Goal: Transaction & Acquisition: Subscribe to service/newsletter

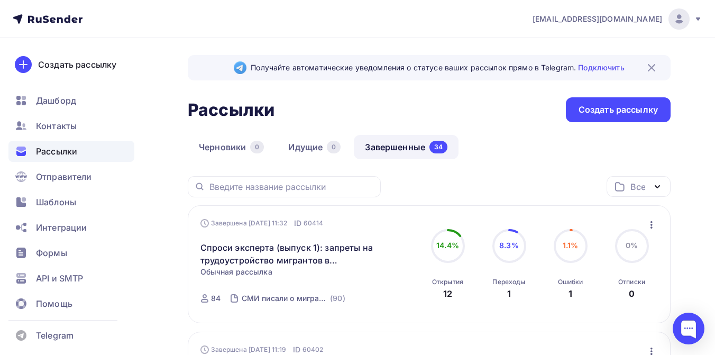
scroll to position [117, 0]
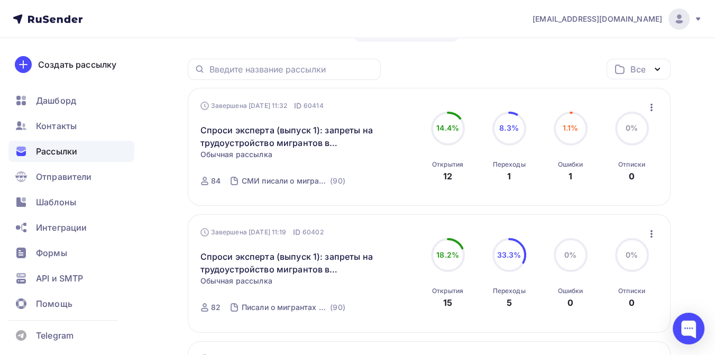
click at [696, 16] on icon at bounding box center [698, 19] width 8 height 8
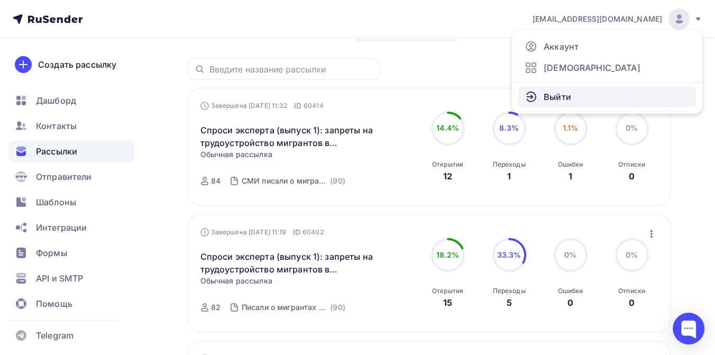
click at [575, 97] on link "Выйти" at bounding box center [607, 96] width 178 height 21
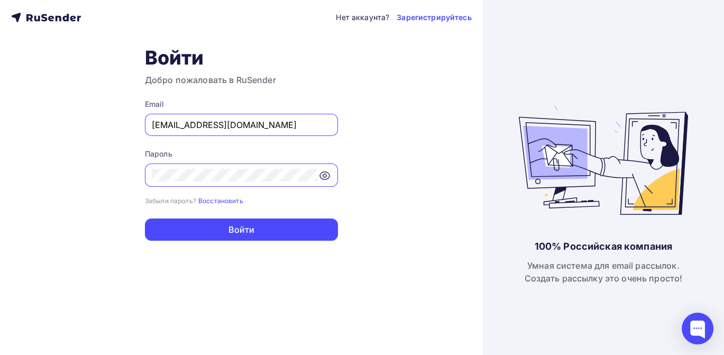
click at [292, 126] on input "[EMAIL_ADDRESS][DOMAIN_NAME]" at bounding box center [241, 124] width 179 height 13
type input "[EMAIL_ADDRESS][DOMAIN_NAME]"
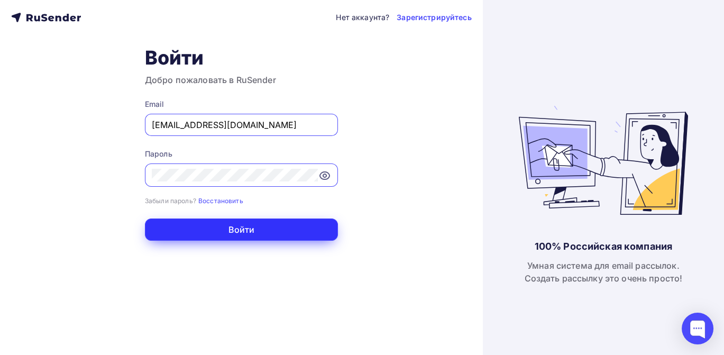
click at [234, 234] on button "Войти" at bounding box center [241, 229] width 193 height 22
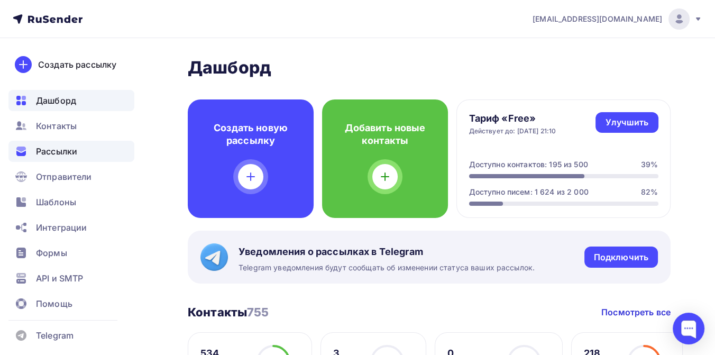
click at [77, 154] on span "Рассылки" at bounding box center [56, 151] width 41 height 13
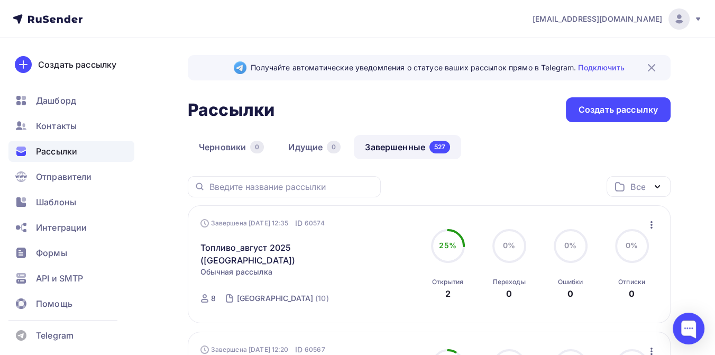
click at [63, 14] on icon at bounding box center [48, 19] width 70 height 13
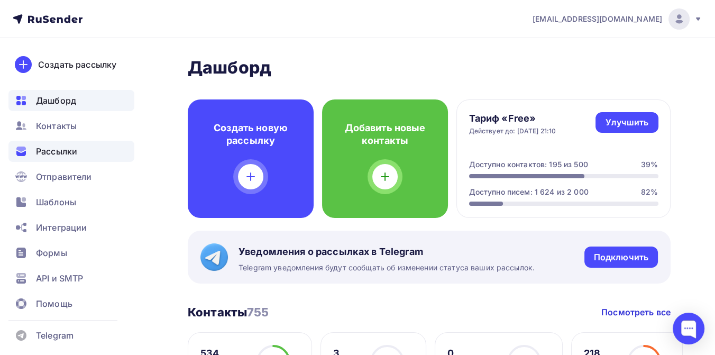
click at [68, 149] on span "Рассылки" at bounding box center [56, 151] width 41 height 13
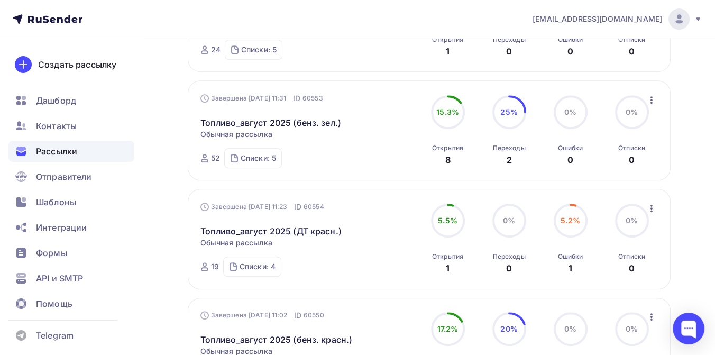
scroll to position [529, 0]
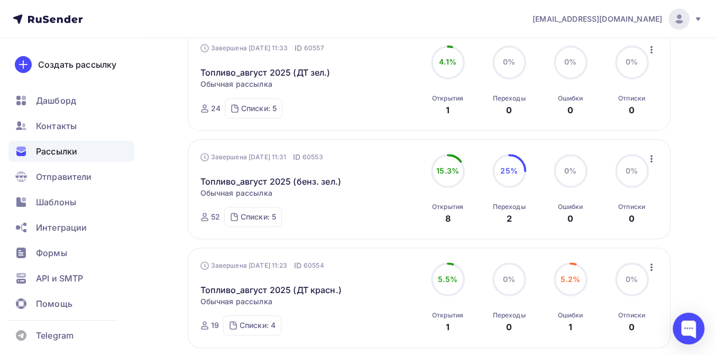
click at [651, 155] on icon "button" at bounding box center [651, 158] width 2 height 7
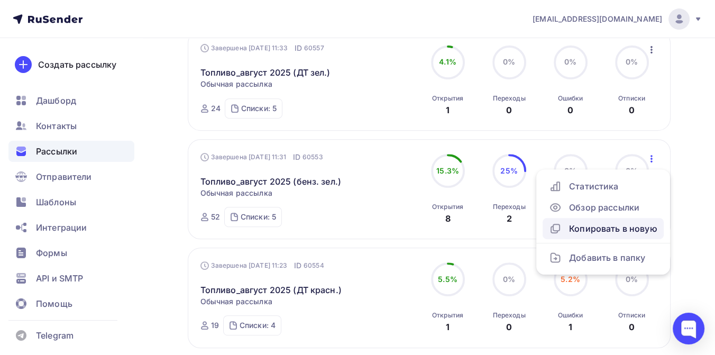
click at [582, 222] on div "Копировать в новую" at bounding box center [603, 228] width 108 height 13
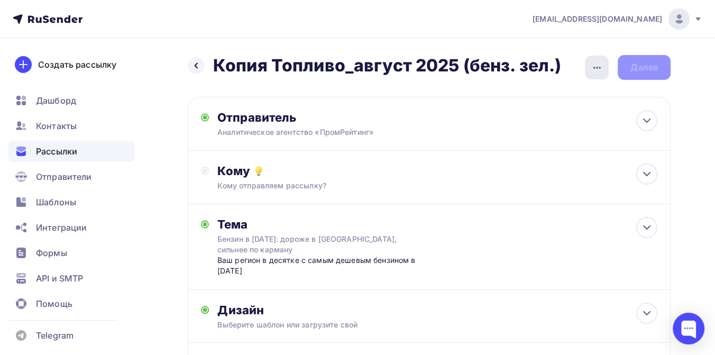
click at [592, 70] on icon "button" at bounding box center [597, 67] width 13 height 13
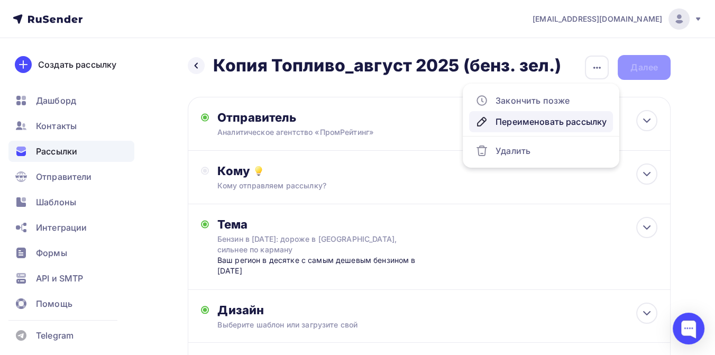
click at [536, 121] on div "Переименовать рассылку" at bounding box center [540, 121] width 131 height 13
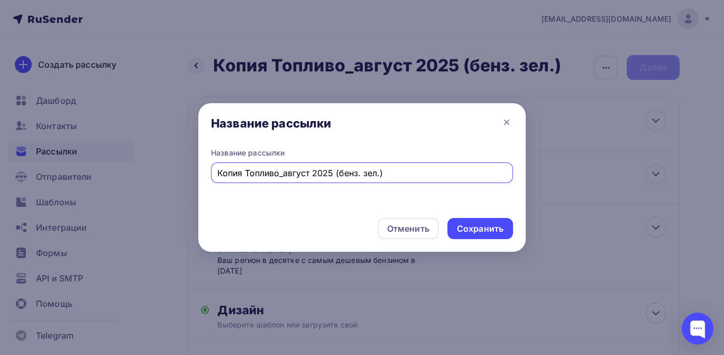
drag, startPoint x: 363, startPoint y: 166, endPoint x: 213, endPoint y: 153, distance: 150.7
click at [213, 154] on div "Название рассылки Копия Топливо_август 2025 (бенз. зел.)" at bounding box center [362, 165] width 302 height 35
click at [241, 171] on input "ДТП лето 2025" at bounding box center [362, 173] width 290 height 13
click at [349, 170] on input "ДТП двухколесные лето 2025" at bounding box center [362, 173] width 290 height 13
type input "ДТП двухколесные лето 2025 (х3)"
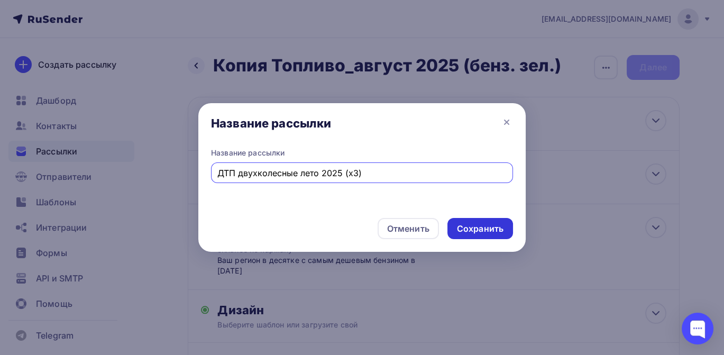
click at [466, 231] on div "Сохранить" at bounding box center [480, 229] width 47 height 12
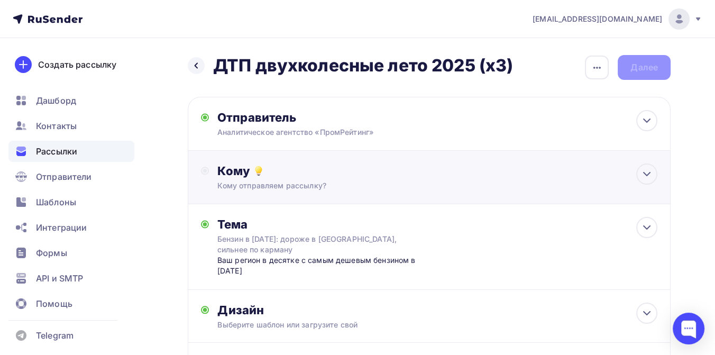
click at [301, 179] on div "Кому Кому отправляем рассылку? Списки получателей Выберите список Все списки id…" at bounding box center [437, 176] width 440 height 27
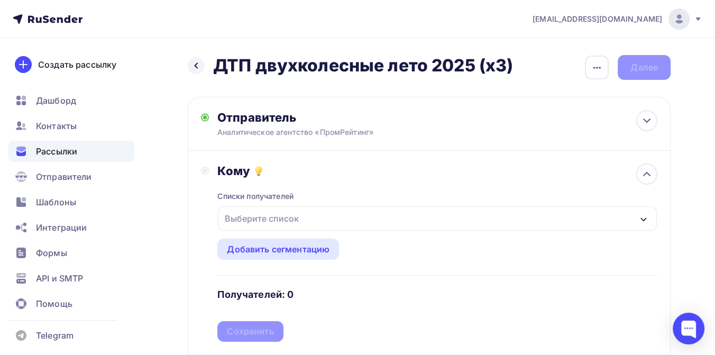
click at [290, 218] on div "Выберите список" at bounding box center [262, 218] width 82 height 19
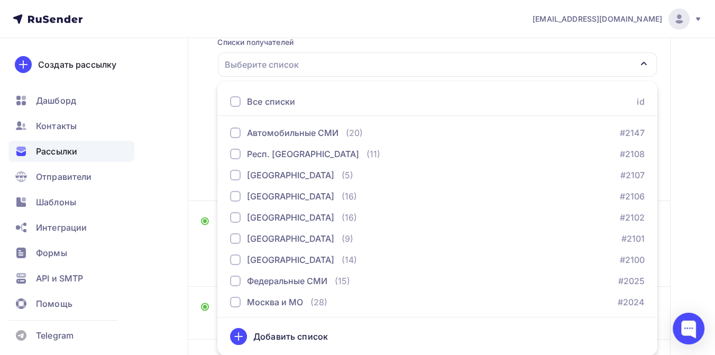
scroll to position [588, 0]
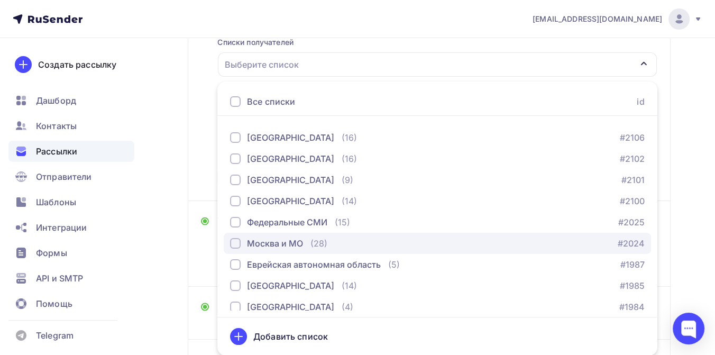
click at [272, 237] on div "Москва и МО" at bounding box center [275, 243] width 56 height 13
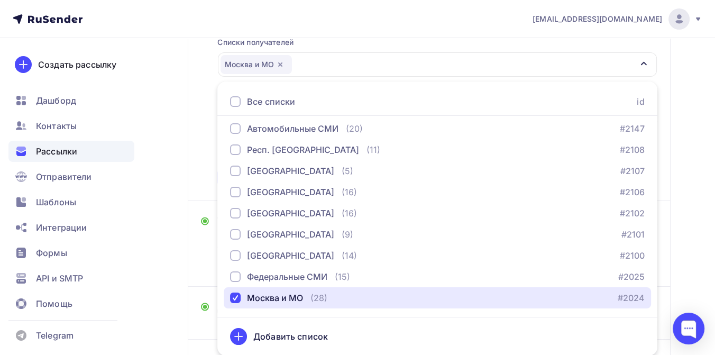
scroll to position [529, 0]
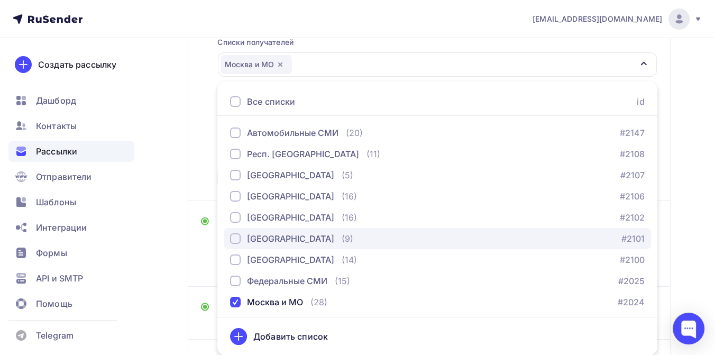
click at [275, 233] on div "[GEOGRAPHIC_DATA]" at bounding box center [290, 238] width 87 height 13
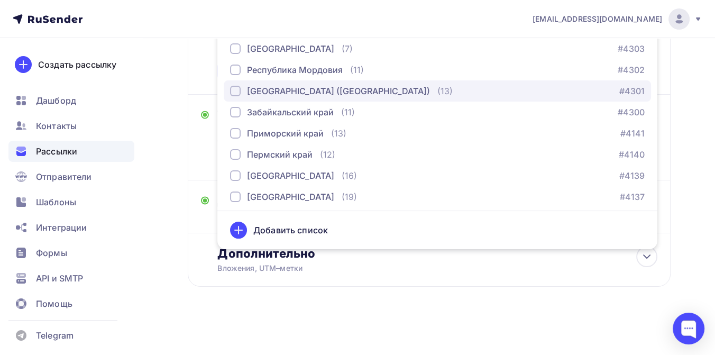
scroll to position [352, 0]
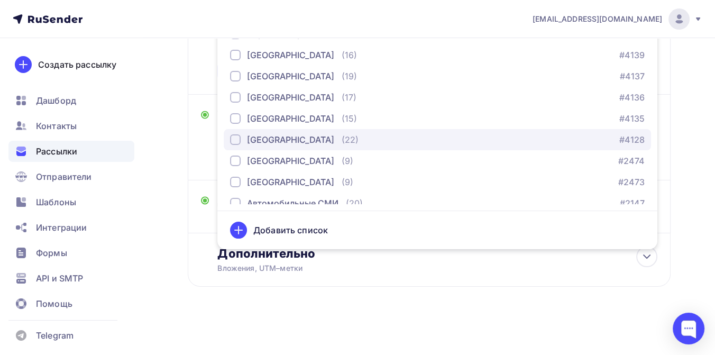
click at [276, 135] on div "[GEOGRAPHIC_DATA]" at bounding box center [290, 139] width 87 height 13
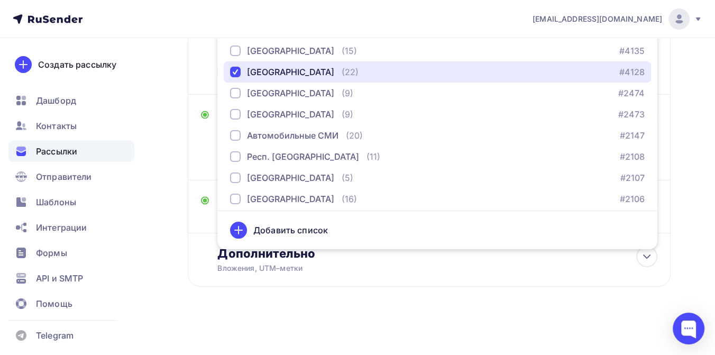
scroll to position [361, 0]
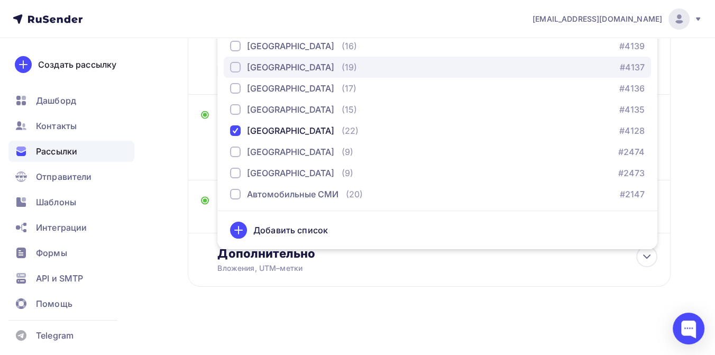
click at [260, 65] on div "[GEOGRAPHIC_DATA]" at bounding box center [290, 67] width 87 height 13
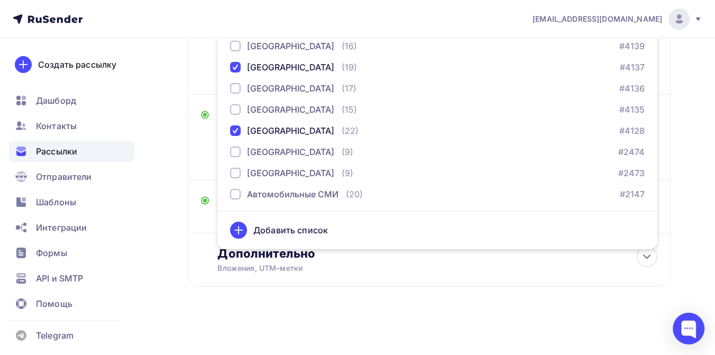
click at [683, 85] on div "Назад ДТП двухколесные лето 2025 (х3) ДТП двухколесные лето 2025 (х3) Закончить…" at bounding box center [357, 66] width 715 height 577
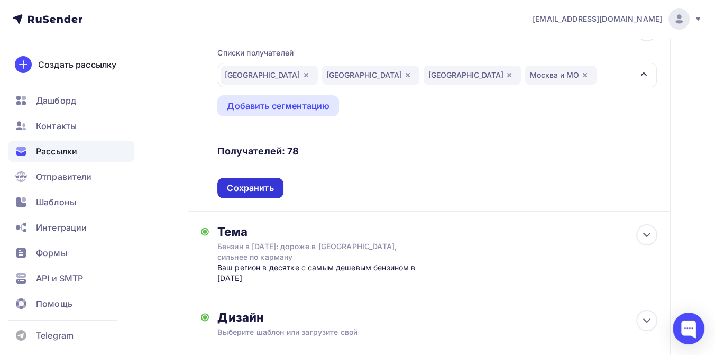
click at [263, 186] on div "Сохранить" at bounding box center [250, 188] width 47 height 12
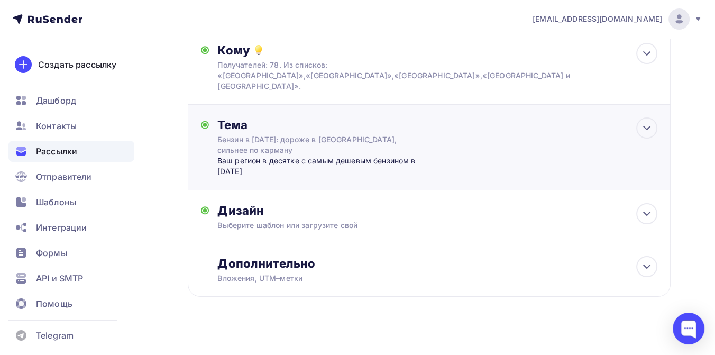
click at [258, 135] on div "Бензин в [DATE]: дороже в [GEOGRAPHIC_DATA], сильнее по карману" at bounding box center [311, 144] width 188 height 21
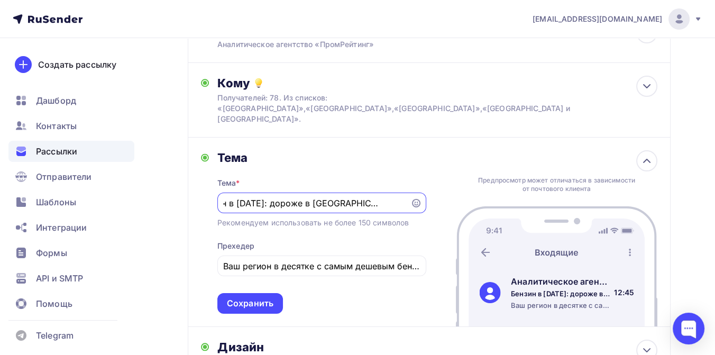
scroll to position [0, 0]
type input "Б"
paste input "Мотоциклисты лидируют: статистика двухколесных ДТП лета 2025"
type input "Мотоциклисты лидируют: статистика двухколесных ДТП лета 2025"
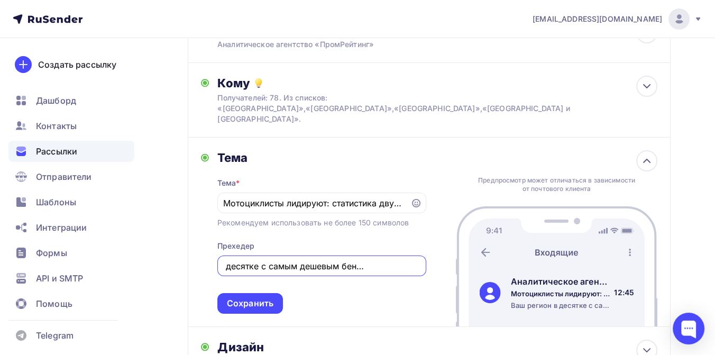
scroll to position [0, 82]
drag, startPoint x: 277, startPoint y: 255, endPoint x: 418, endPoint y: 264, distance: 141.5
click at [418, 264] on div "Ваш регион в десятке с самым дешевым бензином в [DATE]" at bounding box center [321, 265] width 209 height 21
click at [332, 261] on input "Ваш регион отметился во всех трех антирейтингах: вело, [GEOGRAPHIC_DATA], мопеды" at bounding box center [321, 266] width 197 height 13
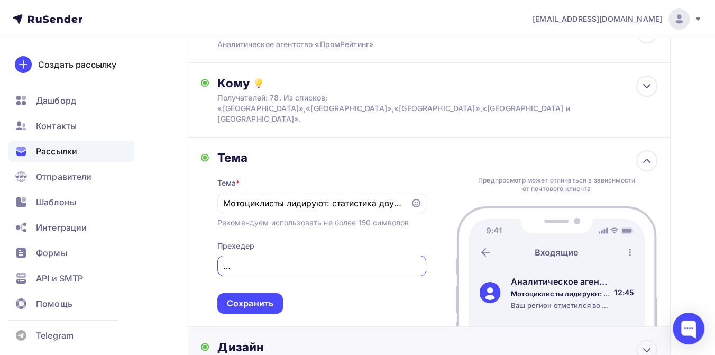
scroll to position [0, 193]
type input "Ваш регион отметился во всех трех антирейтингах по числу двухколесных ДТП за ле…"
click at [254, 297] on div "Сохранить" at bounding box center [250, 303] width 47 height 12
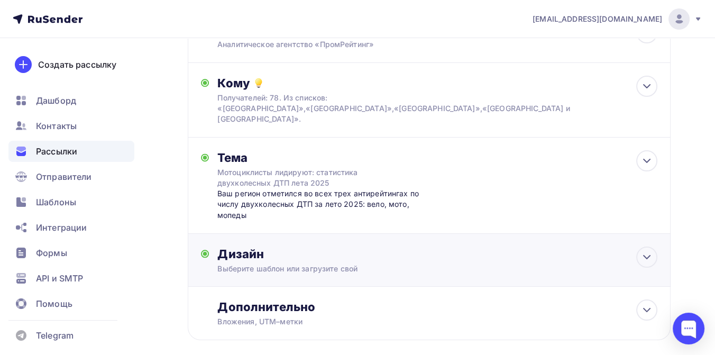
click at [293, 248] on div "Дизайн" at bounding box center [437, 253] width 440 height 15
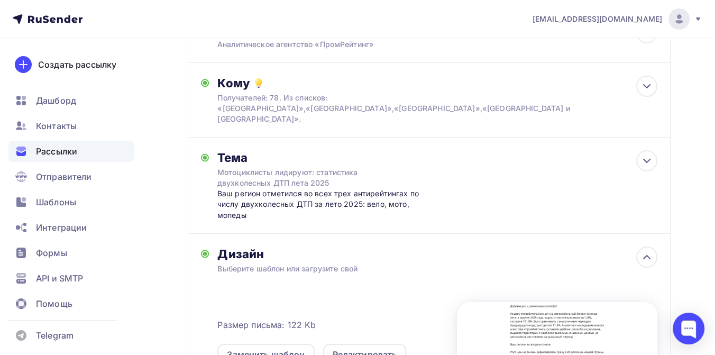
scroll to position [146, 0]
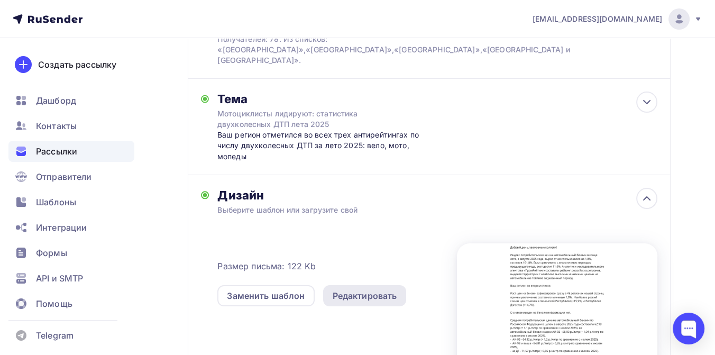
click at [369, 289] on div "Редактировать" at bounding box center [365, 295] width 65 height 13
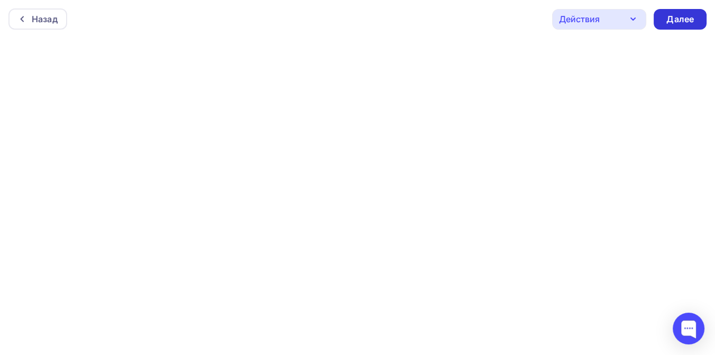
click at [669, 21] on div "Далее" at bounding box center [679, 19] width 27 height 12
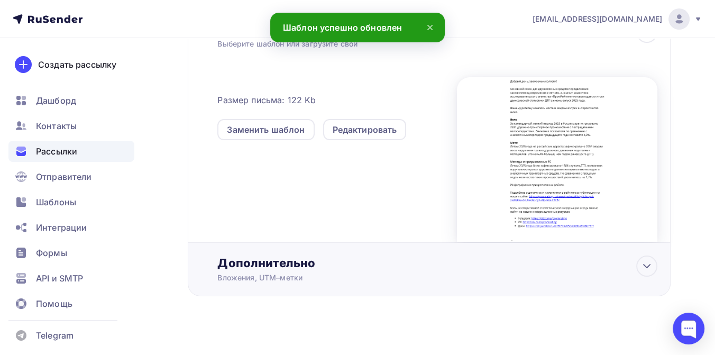
click at [307, 255] on div "Дополнительно" at bounding box center [437, 262] width 440 height 15
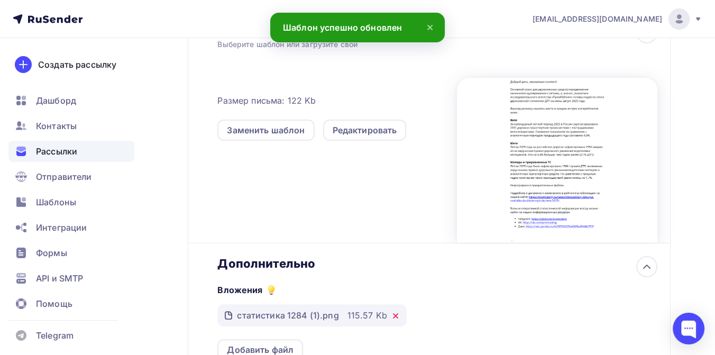
click at [393, 314] on icon at bounding box center [395, 316] width 4 height 4
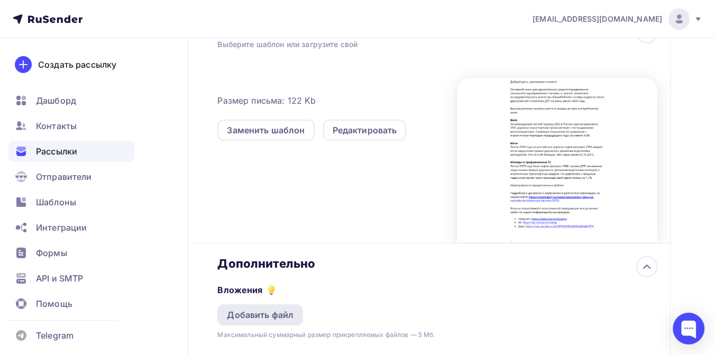
click at [278, 308] on div "Добавить файл" at bounding box center [260, 314] width 67 height 13
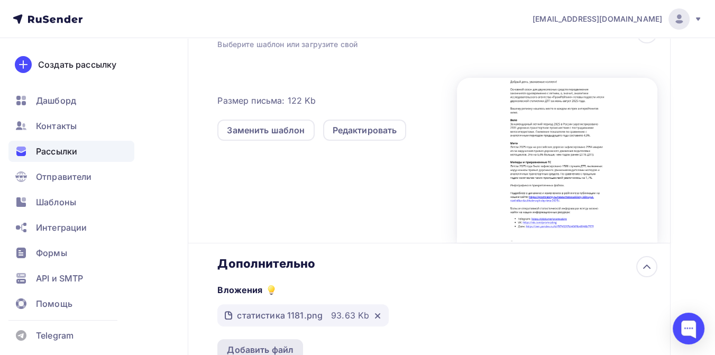
click at [280, 343] on div "Добавить файл" at bounding box center [260, 349] width 67 height 13
click at [265, 343] on div "Добавить файл" at bounding box center [260, 349] width 67 height 13
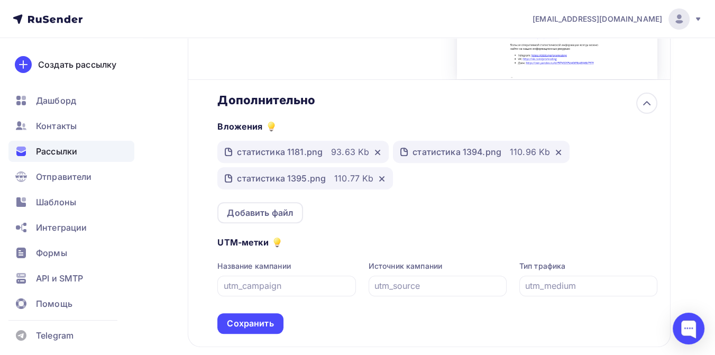
scroll to position [527, 0]
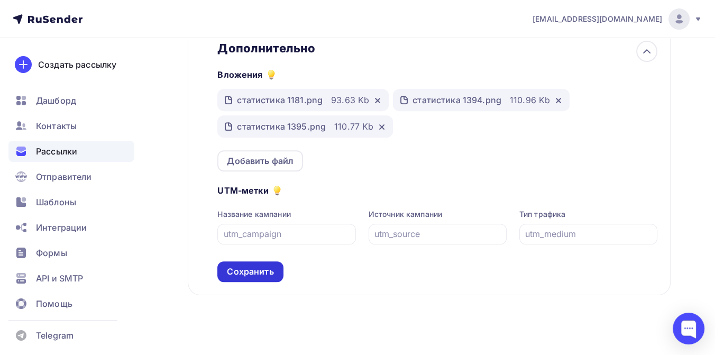
click at [258, 265] on div "Сохранить" at bounding box center [250, 271] width 47 height 12
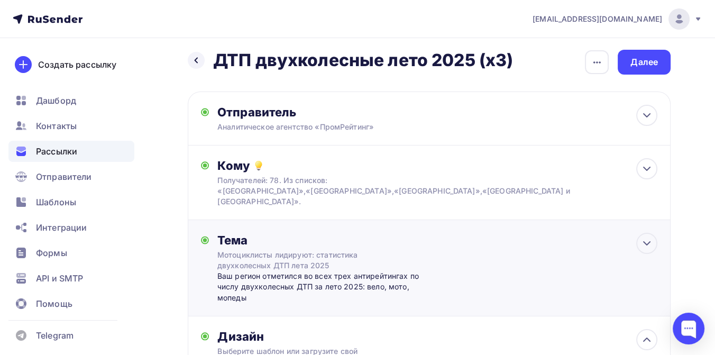
scroll to position [0, 0]
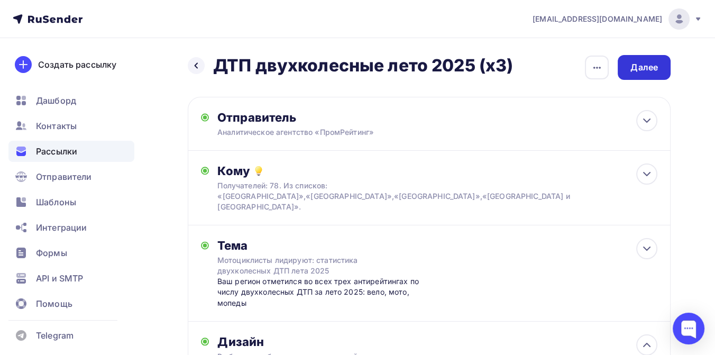
click at [638, 75] on div "Далее" at bounding box center [644, 67] width 53 height 25
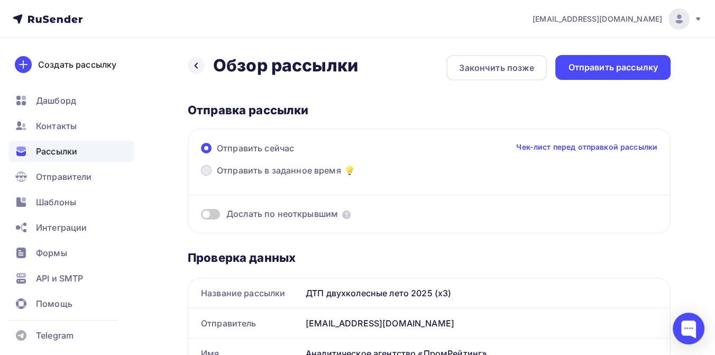
click at [304, 173] on span "Отправить в заданное время" at bounding box center [279, 170] width 124 height 13
click at [217, 177] on input "Отправить в заданное время" at bounding box center [217, 177] width 0 height 0
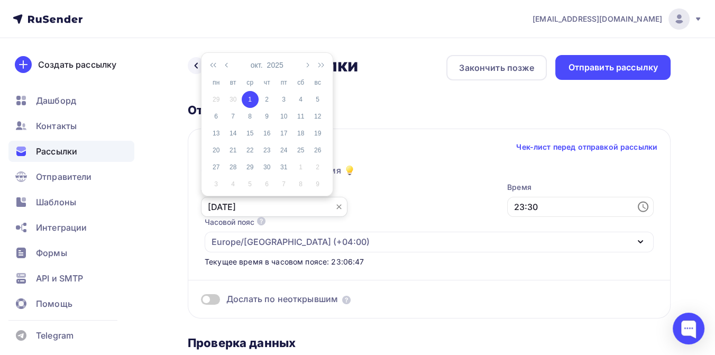
click at [290, 204] on input "[DATE]" at bounding box center [274, 207] width 146 height 20
click at [265, 99] on div "2" at bounding box center [267, 100] width 17 height 10
type input "[DATE]"
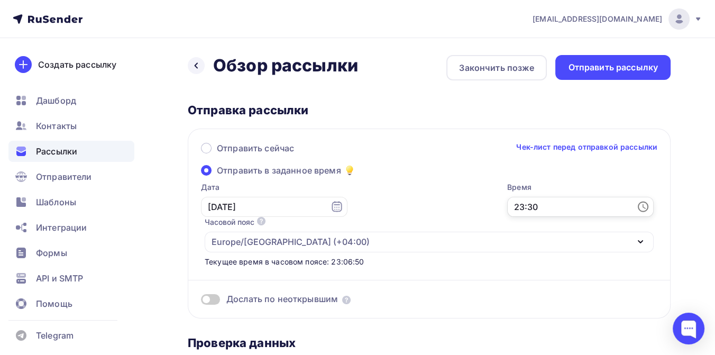
click at [507, 205] on input "23:30" at bounding box center [580, 207] width 146 height 20
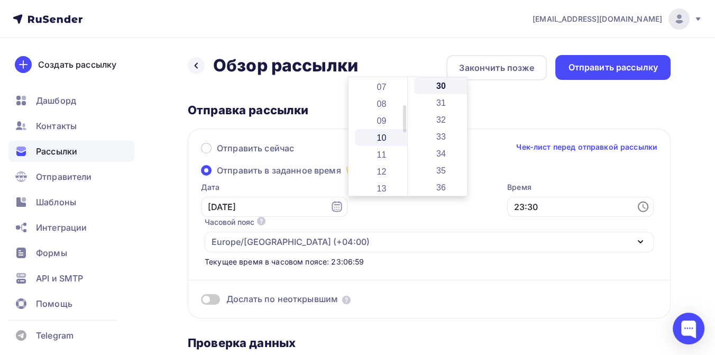
click at [375, 139] on li "10" at bounding box center [383, 137] width 56 height 17
click at [438, 127] on li "15" at bounding box center [442, 125] width 56 height 17
type input "10:15"
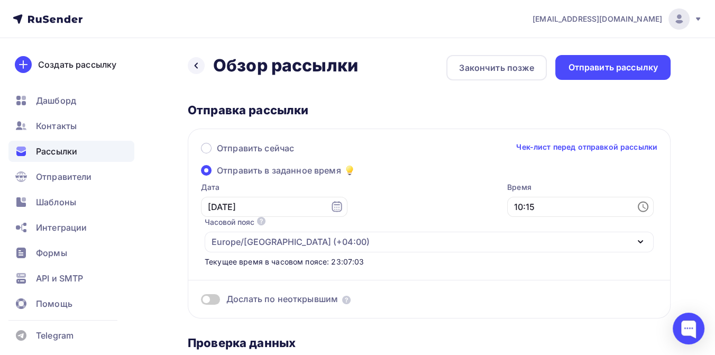
click at [483, 116] on div "Отправка рассылки" at bounding box center [429, 110] width 483 height 15
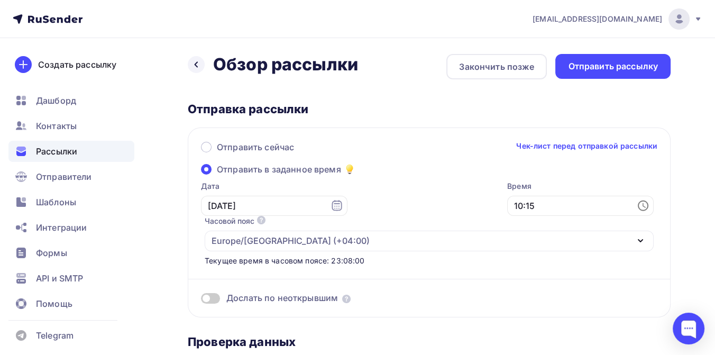
scroll to position [0, 0]
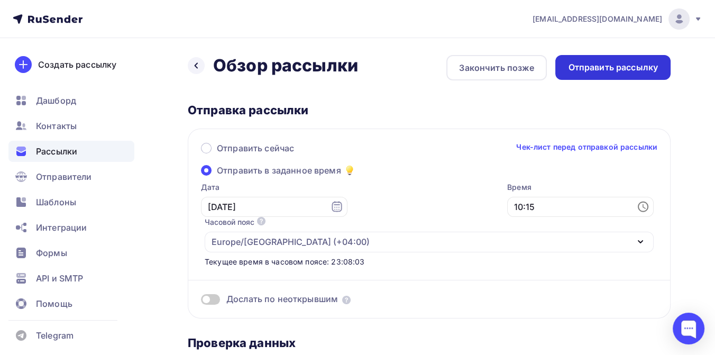
click at [596, 67] on div "Отправить рассылку" at bounding box center [613, 67] width 90 height 12
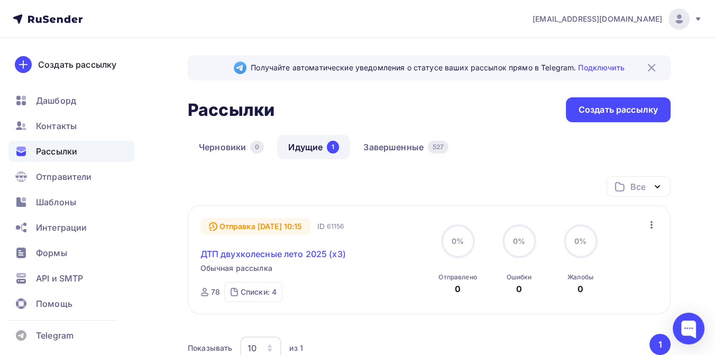
click at [293, 255] on link "ДТП двухколесные лето 2025 (х3)" at bounding box center [272, 253] width 145 height 13
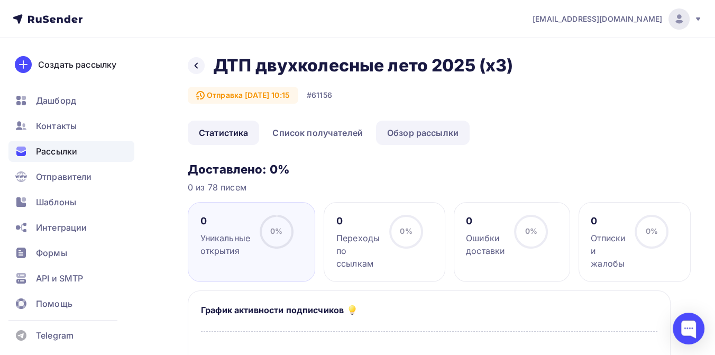
click at [439, 135] on link "Обзор рассылки" at bounding box center [423, 133] width 94 height 24
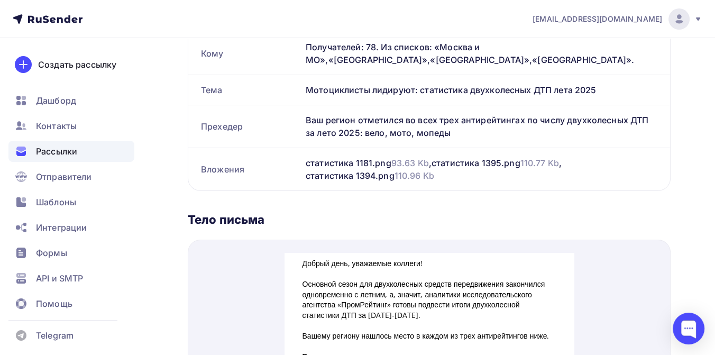
scroll to position [176, 0]
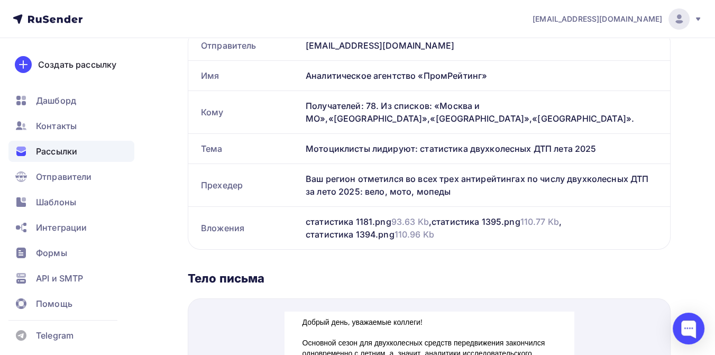
drag, startPoint x: 307, startPoint y: 146, endPoint x: 598, endPoint y: 146, distance: 290.8
click at [598, 146] on div "Мотоциклисты лидируют: статистика двухколесных ДТП лета 2025" at bounding box center [485, 149] width 369 height 30
copy div "Мотоциклисты лидируют: статистика двухколесных ДТП лета 2025"
drag, startPoint x: 307, startPoint y: 175, endPoint x: 456, endPoint y: 190, distance: 149.9
click at [456, 190] on div "Ваш регион отметился во всех трех антирейтингах по числу двухколесных ДТП за ле…" at bounding box center [485, 185] width 369 height 42
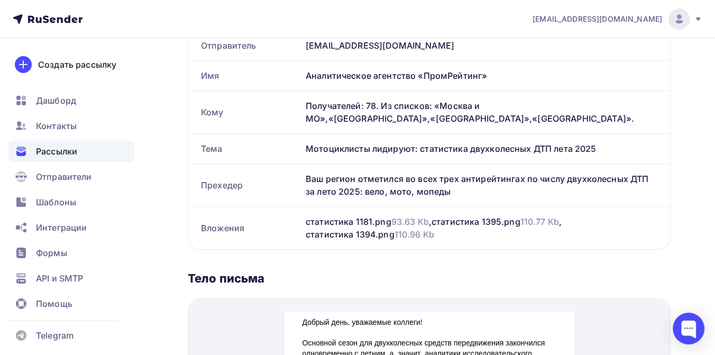
copy div "Ваш регион отметился во всех трех антирейтингах по числу двухколесных ДТП за ле…"
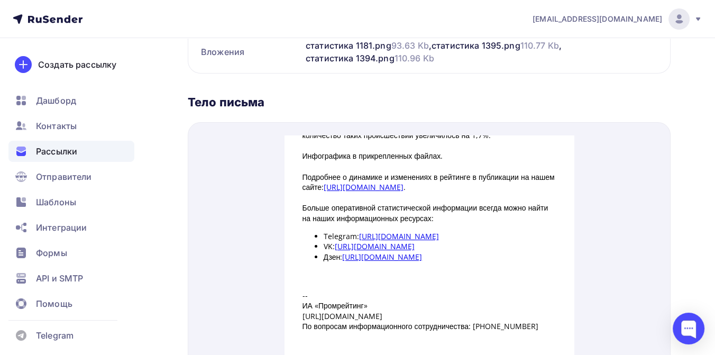
scroll to position [185, 0]
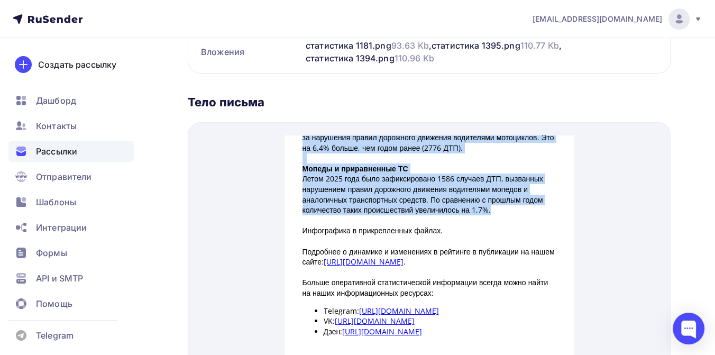
drag, startPoint x: 297, startPoint y: 132, endPoint x: 522, endPoint y: 206, distance: 236.6
click at [522, 206] on div "Добрый день, уважаемые коллеги! Основной сезон для двухколесных средств передви…" at bounding box center [429, 173] width 254 height 461
copy div "Loremi dolo, sitametco adipisc! Elitsedd eiusm tem incididuntut laboree dolorem…"
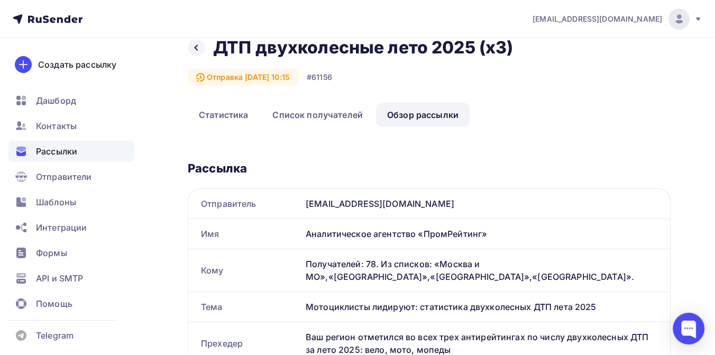
scroll to position [0, 0]
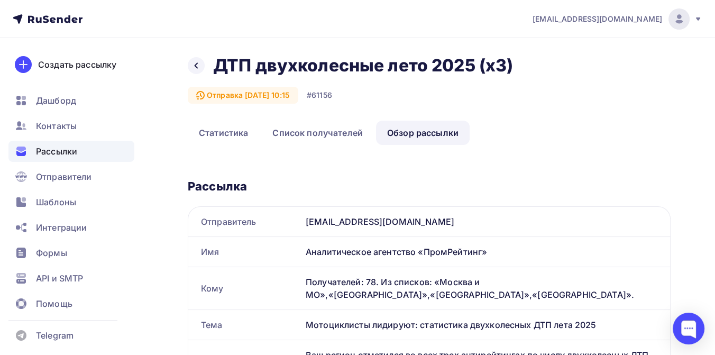
click at [72, 151] on span "Рассылки" at bounding box center [56, 151] width 41 height 13
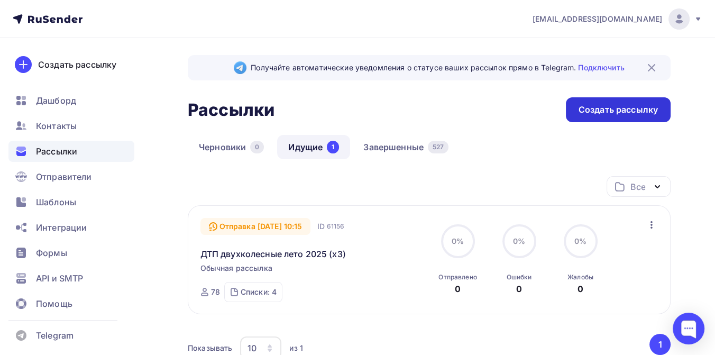
click at [595, 106] on div "Создать рассылку" at bounding box center [618, 110] width 79 height 12
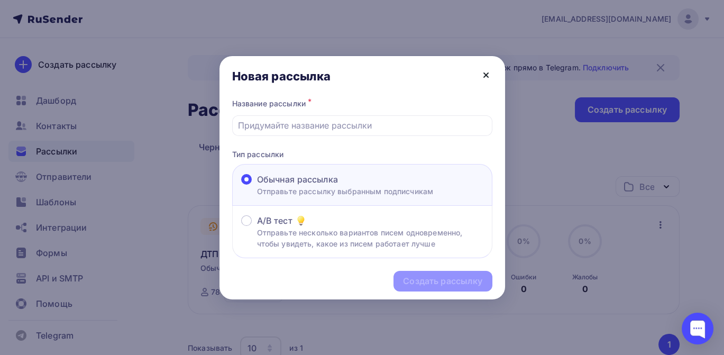
click at [487, 72] on icon at bounding box center [486, 75] width 13 height 13
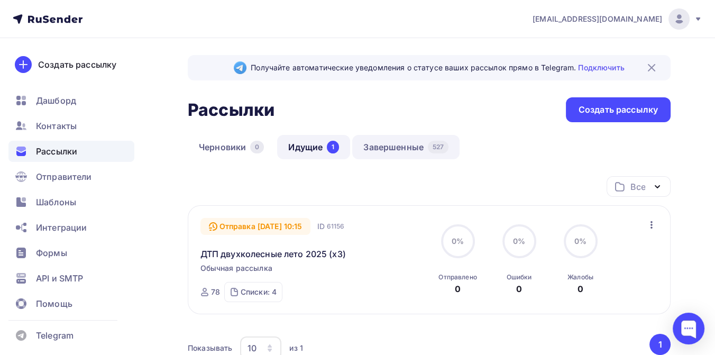
click at [381, 145] on link "Завершенные 527" at bounding box center [405, 147] width 107 height 24
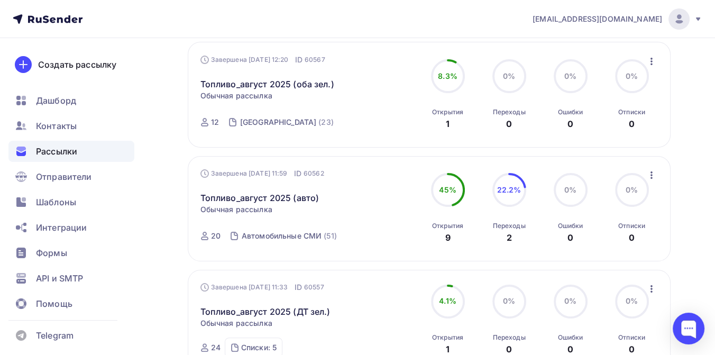
scroll to position [352, 0]
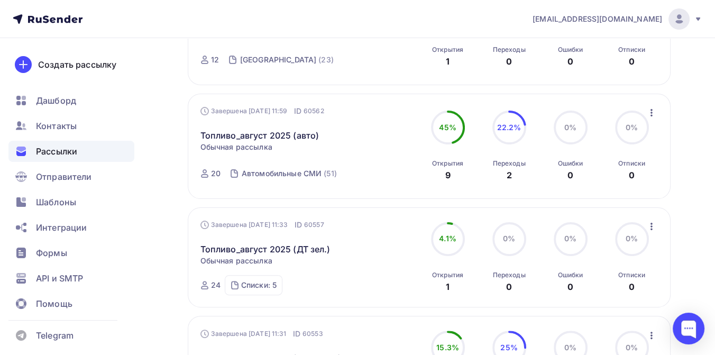
click at [652, 106] on icon "button" at bounding box center [651, 112] width 13 height 13
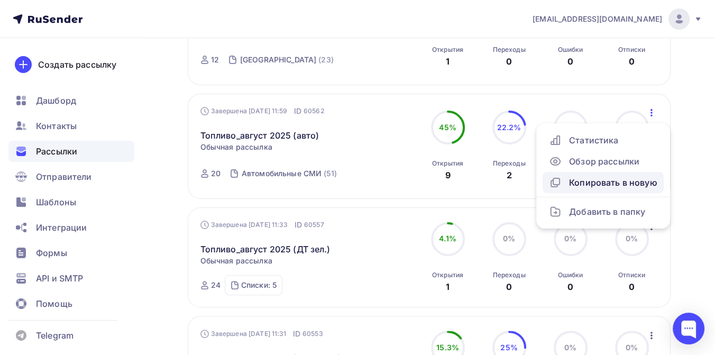
click at [584, 176] on div "Копировать в новую" at bounding box center [603, 182] width 108 height 13
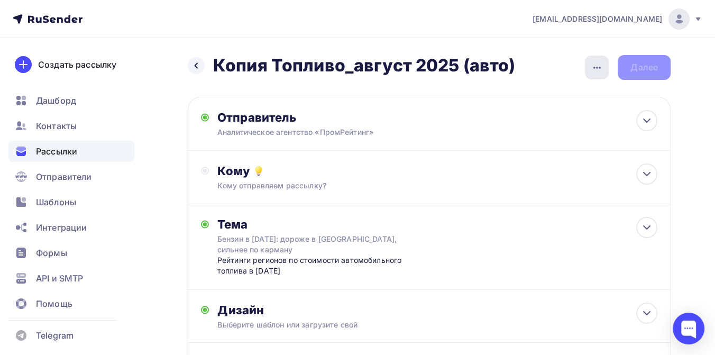
click at [593, 68] on icon "button" at bounding box center [597, 67] width 13 height 13
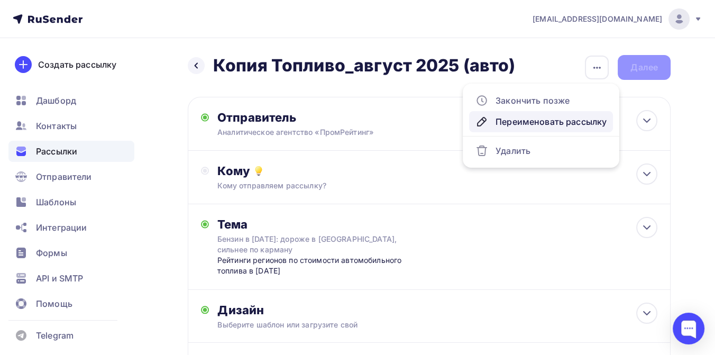
click at [549, 124] on div "Переименовать рассылку" at bounding box center [540, 121] width 131 height 13
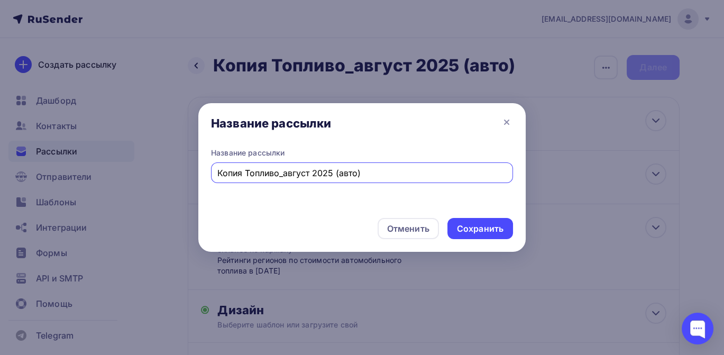
drag, startPoint x: 498, startPoint y: 175, endPoint x: 215, endPoint y: 174, distance: 282.9
click at [215, 174] on div "Копия Топливо_август 2025 (авто)" at bounding box center [362, 172] width 302 height 21
click at [240, 169] on input "ДТП лето 2025" at bounding box center [362, 173] width 290 height 13
click at [335, 171] on input "ДТП 2-колесные лето 2025" at bounding box center [362, 173] width 290 height 13
type input "ДТП 2-колесные лето 2025 (С-П)"
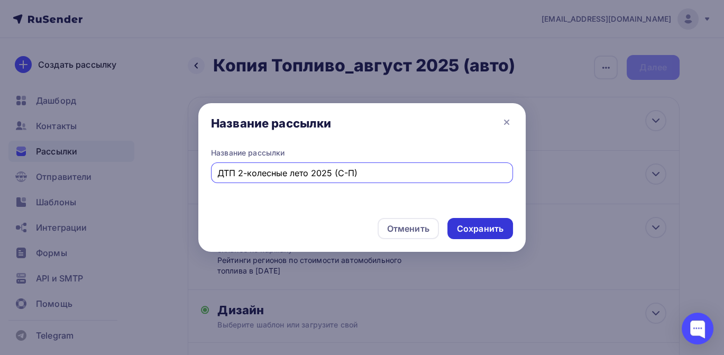
click at [469, 229] on div "Сохранить" at bounding box center [480, 229] width 47 height 12
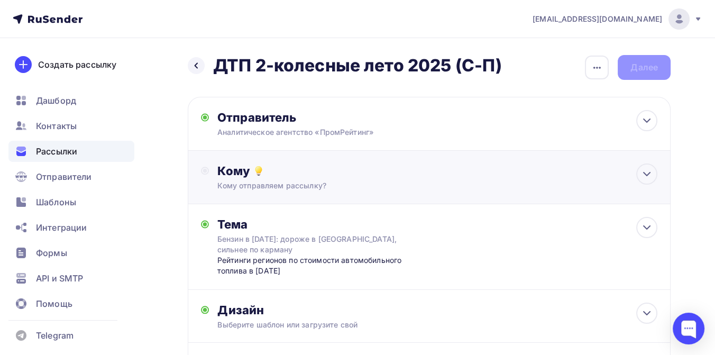
click at [289, 177] on div "Кому" at bounding box center [437, 170] width 440 height 15
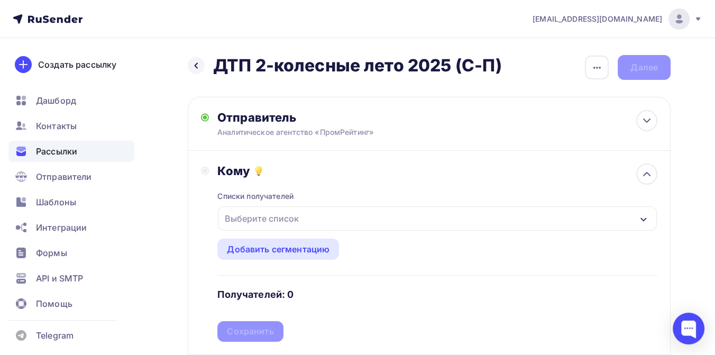
click at [302, 220] on div "Выберите список" at bounding box center [437, 218] width 439 height 24
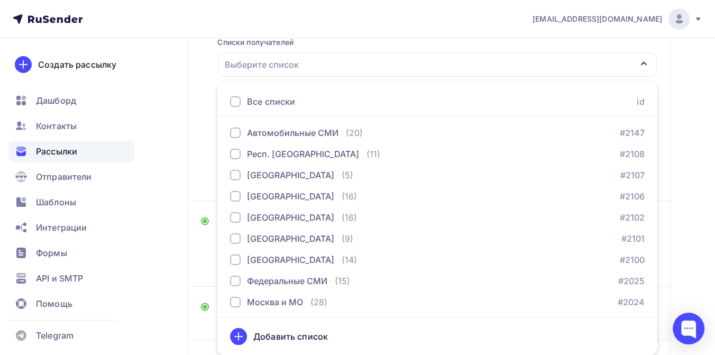
scroll to position [588, 0]
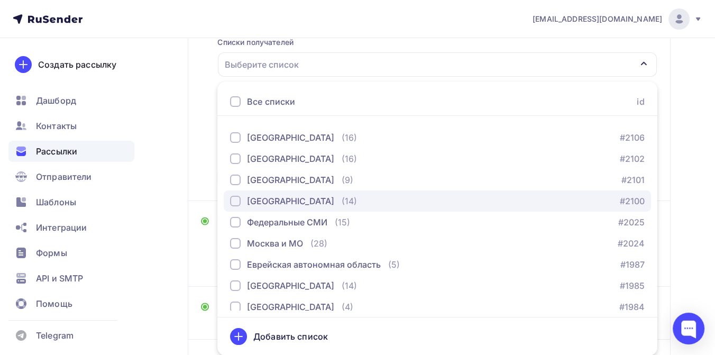
click at [293, 200] on div "[GEOGRAPHIC_DATA]" at bounding box center [290, 201] width 87 height 13
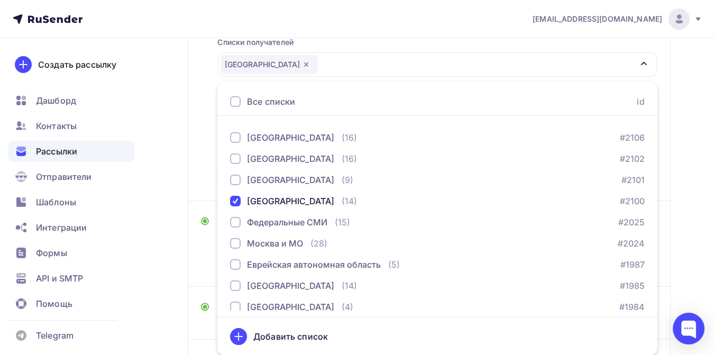
click at [673, 143] on div "Назад ДТП 2-колесные лето 2025 (С-П) ДТП 2-колесные лето 2025 (С-П) Закончить п…" at bounding box center [357, 172] width 715 height 577
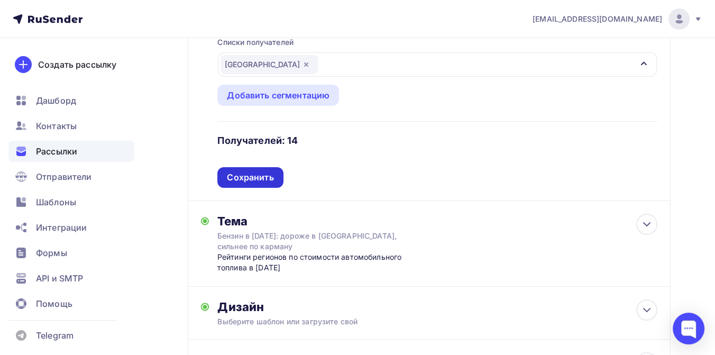
click at [256, 180] on div "Сохранить" at bounding box center [250, 177] width 47 height 12
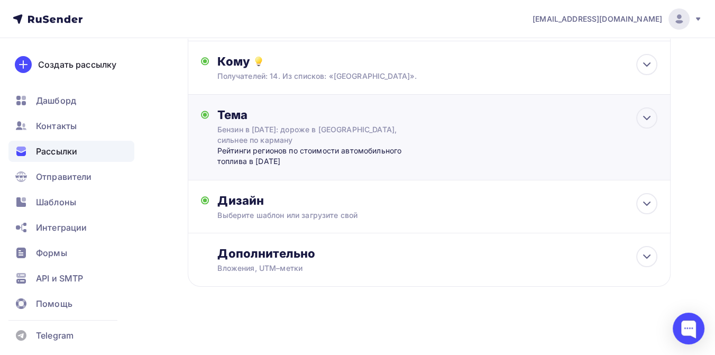
click at [258, 131] on div "Бензин в [DATE]: дороже в [GEOGRAPHIC_DATA], сильнее по карману" at bounding box center [311, 134] width 188 height 21
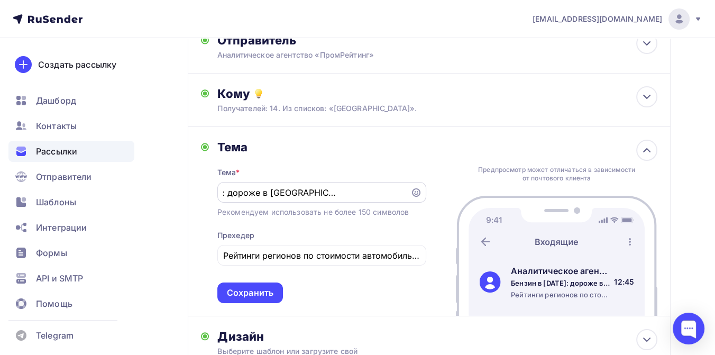
scroll to position [0, 0]
drag, startPoint x: 409, startPoint y: 193, endPoint x: 244, endPoint y: 192, distance: 165.0
click at [244, 192] on div "Бензин в [DATE]: дороже в [GEOGRAPHIC_DATA], сильнее по карману" at bounding box center [321, 192] width 209 height 21
click at [224, 191] on input "Бензин в [DATE]: дороже в [GEOGRAPHIC_DATA], сильнее по карману" at bounding box center [313, 192] width 181 height 13
type input "у"
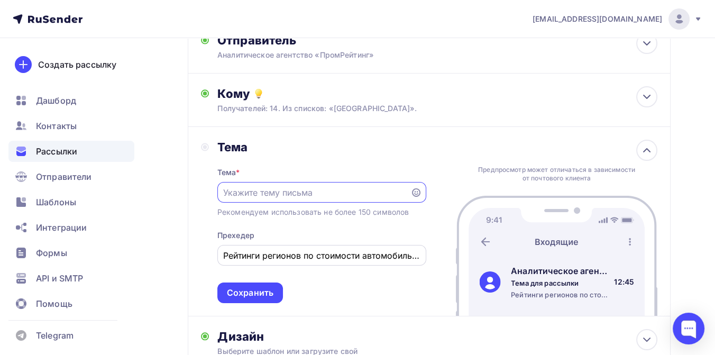
click at [222, 256] on div "Рейтинги регионов по стоимости автомобильного топлива в [DATE]" at bounding box center [321, 255] width 209 height 21
click at [223, 256] on div "Рейтинги регионов по стоимости автомобильного топлива в [DATE]" at bounding box center [321, 255] width 209 height 21
click at [235, 256] on input "Рейтинги регионов по стоимости автомобильного топлива в [DATE]" at bounding box center [321, 255] width 197 height 13
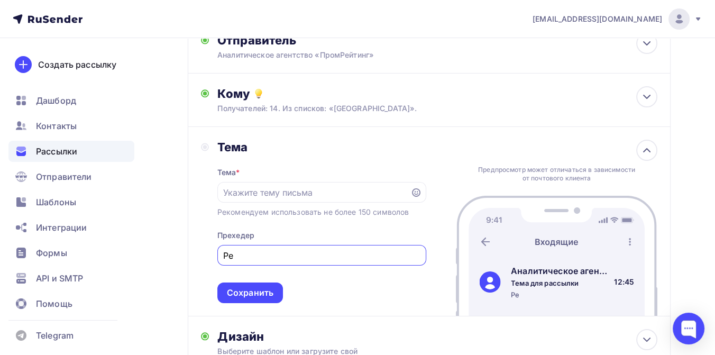
type input "Р"
click at [231, 191] on input "text" at bounding box center [313, 192] width 181 height 13
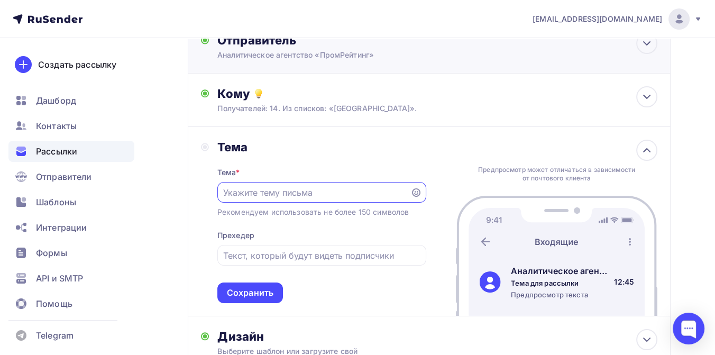
paste input "Мотоциклисты лидируют: статистика двухколесных ДТП лета 2025"
type input "Мотоциклисты лидируют: статистика двухколесных ДТП лета 2025"
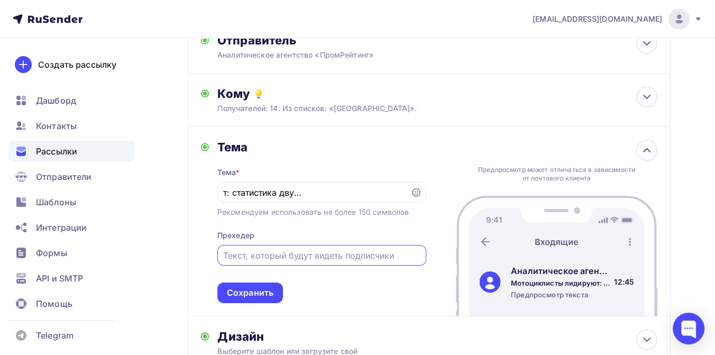
click at [229, 256] on input "text" at bounding box center [321, 255] width 197 height 13
paste input "Ваш регион отметился во всех трех антирейтингах по числу двухколесных ДТП за ле…"
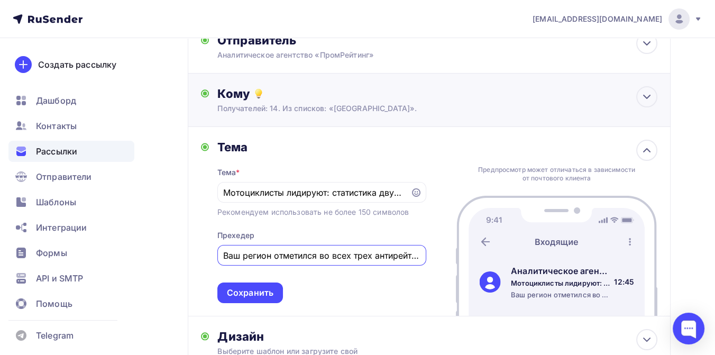
scroll to position [0, 280]
click at [255, 256] on input "Ваш регион отметился во всех трех антирейтингах по числу двухколесных ДТП за ле…" at bounding box center [321, 255] width 197 height 13
click at [270, 258] on input "Ваш регион отметился во всех трех антирейтингах по числу двухколесных ДТП за ле…" at bounding box center [321, 255] width 197 height 13
click at [274, 254] on input "Ваш регион отметился во всех трех антирейтингах по числу двухколесных ДТП за ле…" at bounding box center [321, 255] width 197 height 13
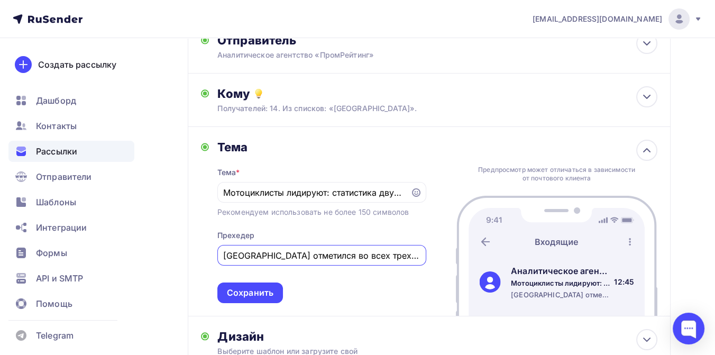
click at [352, 257] on input "[GEOGRAPHIC_DATA] отметился во всех трех антирейтингах по числу двухколесных ДТ…" at bounding box center [321, 255] width 197 height 13
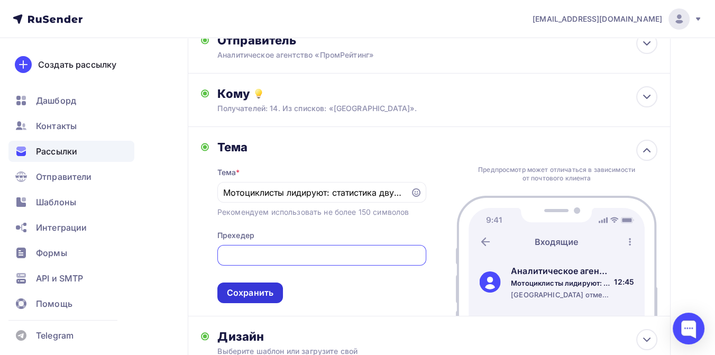
type input "[GEOGRAPHIC_DATA] отметился в двух антирейтингах по числу двухколесных ДТП за л…"
click at [261, 292] on div "Сохранить" at bounding box center [250, 293] width 47 height 12
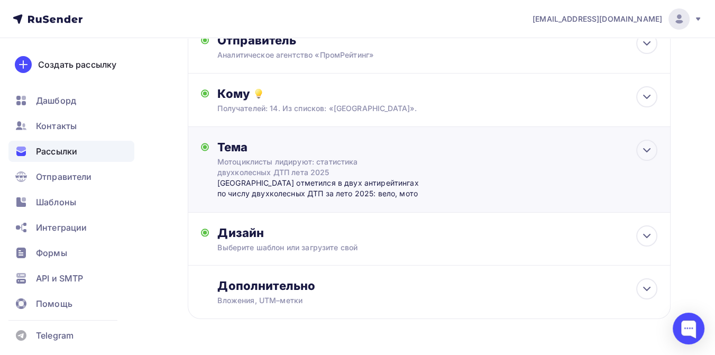
scroll to position [0, 0]
click at [279, 237] on div "Дизайн" at bounding box center [437, 232] width 440 height 15
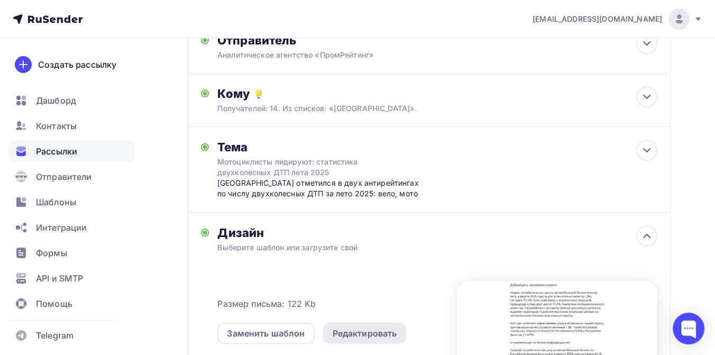
click at [348, 335] on div "Редактировать" at bounding box center [365, 333] width 65 height 13
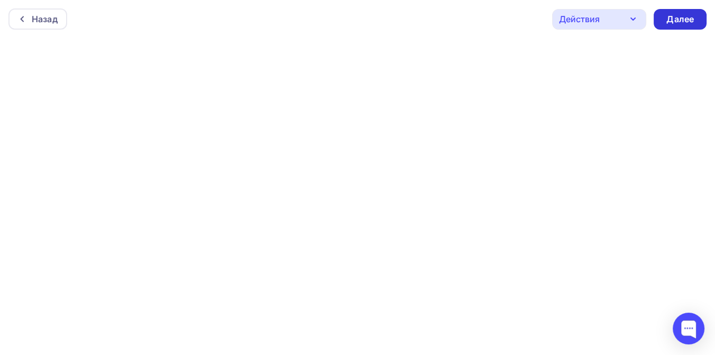
click at [670, 20] on div "Далее" at bounding box center [679, 19] width 27 height 12
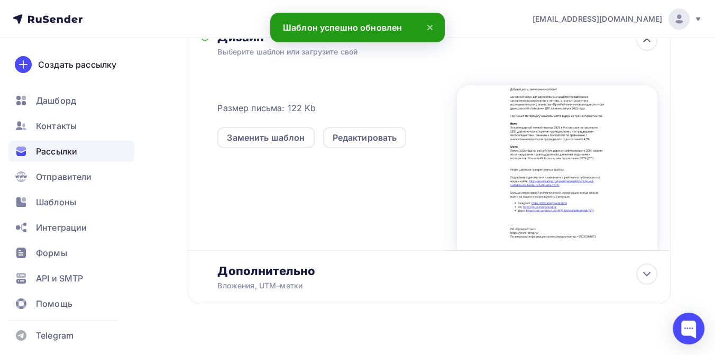
scroll to position [291, 0]
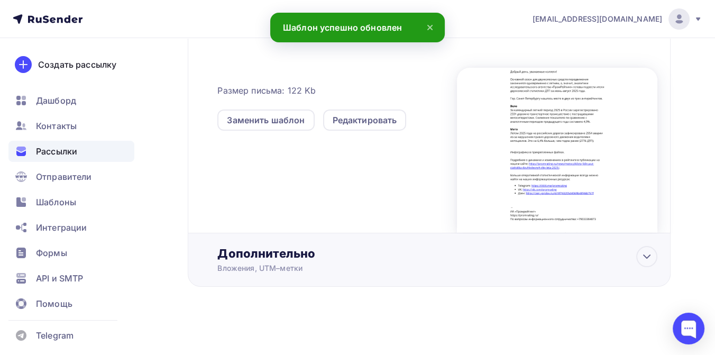
click at [274, 258] on div "Дополнительно" at bounding box center [437, 253] width 440 height 15
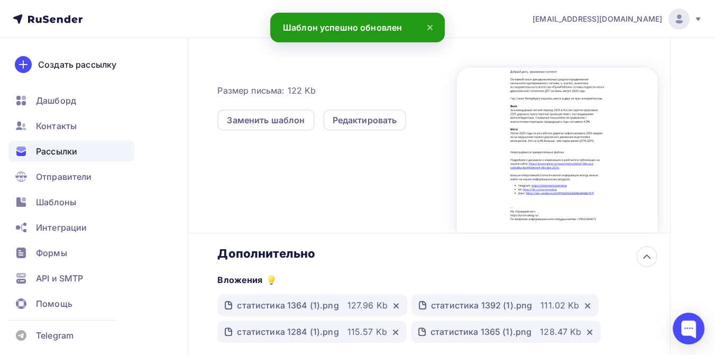
scroll to position [0, 0]
click at [392, 307] on icon at bounding box center [396, 305] width 8 height 8
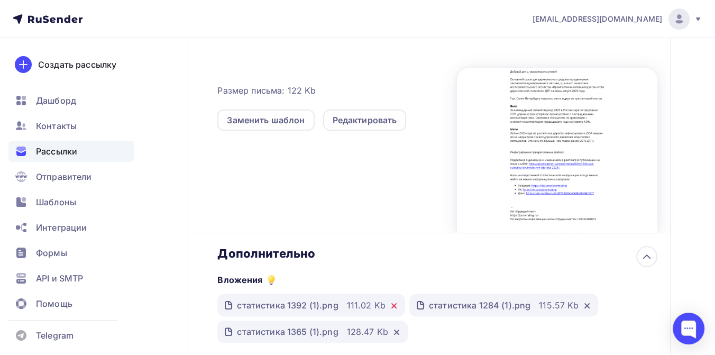
click at [390, 307] on icon at bounding box center [394, 305] width 8 height 8
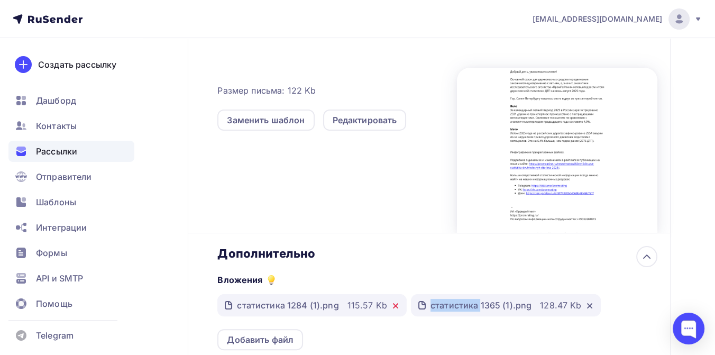
click at [391, 307] on icon at bounding box center [395, 305] width 8 height 8
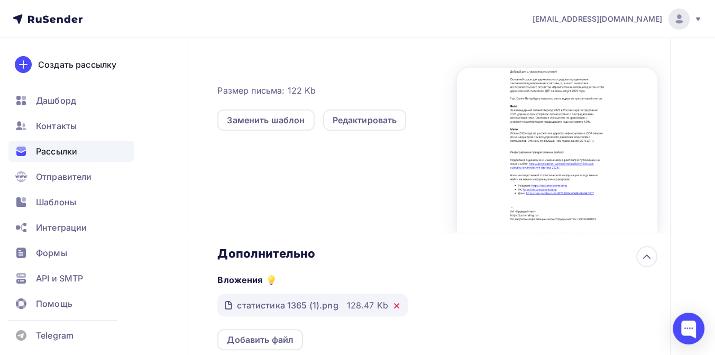
click at [392, 307] on icon at bounding box center [396, 305] width 8 height 8
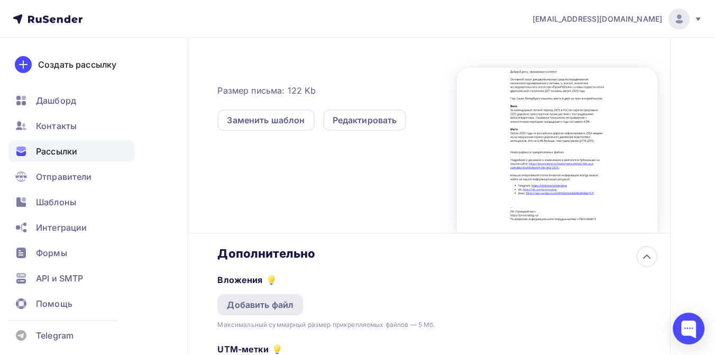
click at [254, 300] on div "Добавить файл" at bounding box center [260, 304] width 67 height 13
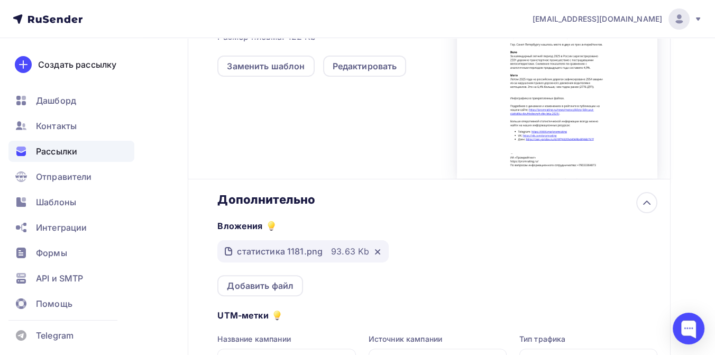
scroll to position [408, 0]
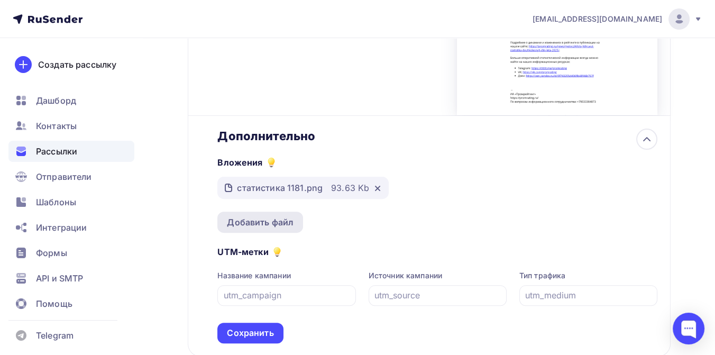
click at [272, 224] on div "Добавить файл" at bounding box center [260, 222] width 67 height 13
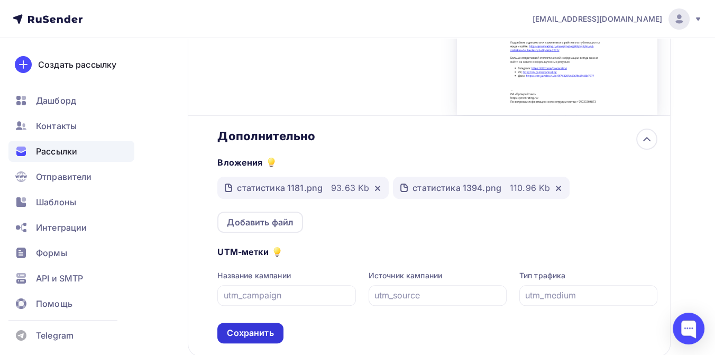
click at [263, 335] on div "Сохранить" at bounding box center [250, 333] width 47 height 12
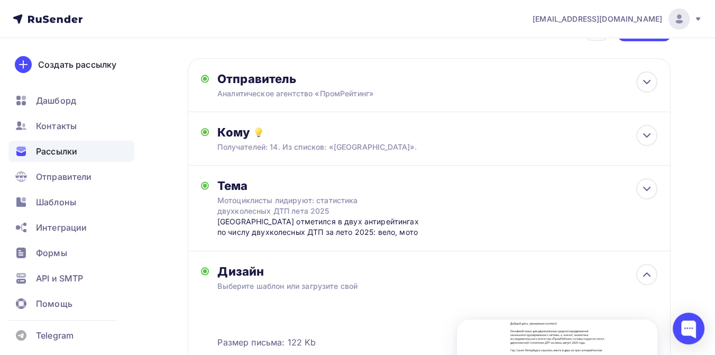
scroll to position [0, 0]
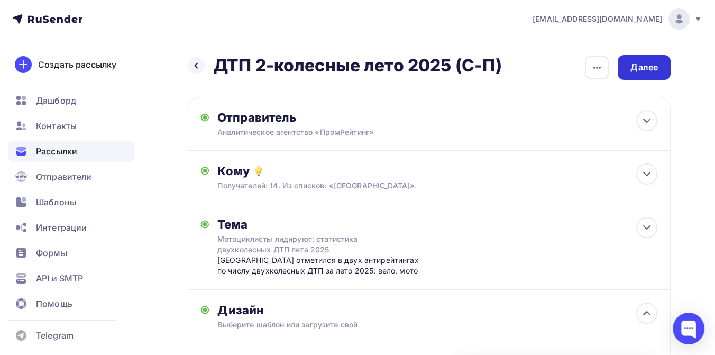
click at [648, 65] on div "Далее" at bounding box center [643, 67] width 27 height 12
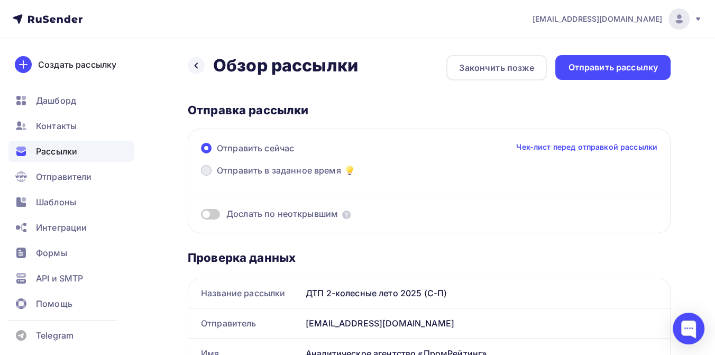
click at [304, 168] on span "Отправить в заданное время" at bounding box center [279, 170] width 124 height 13
click at [217, 177] on input "Отправить в заданное время" at bounding box center [217, 177] width 0 height 0
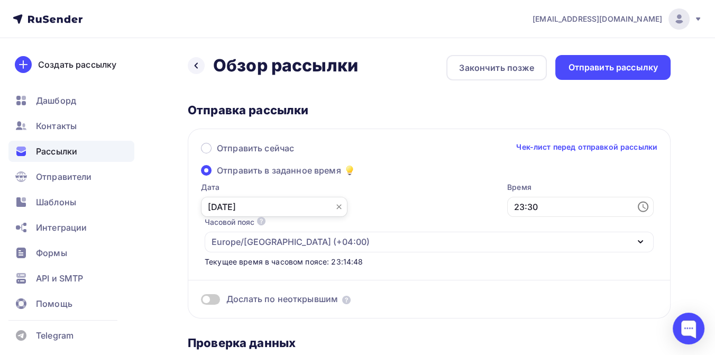
click at [282, 199] on input "[DATE]" at bounding box center [274, 207] width 146 height 20
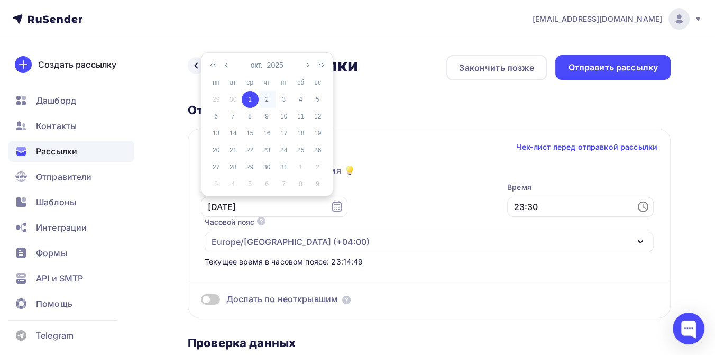
click at [264, 97] on div "2" at bounding box center [267, 100] width 17 height 10
type input "[DATE]"
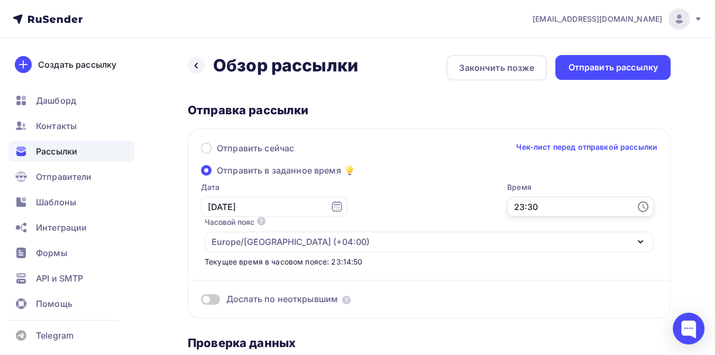
click at [507, 205] on input "23:30" at bounding box center [580, 207] width 146 height 20
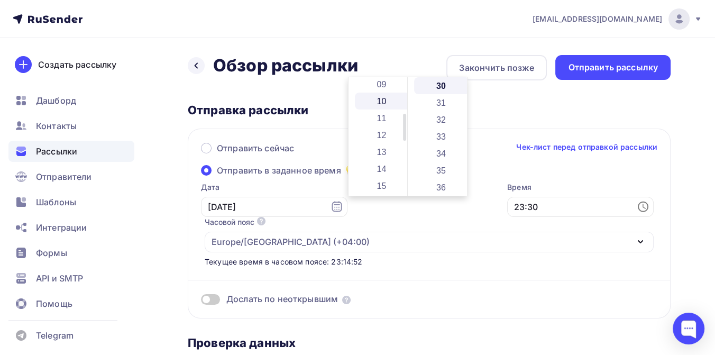
click at [379, 104] on li "10" at bounding box center [383, 101] width 56 height 17
click at [437, 172] on li "18" at bounding box center [442, 176] width 56 height 17
type input "10:18"
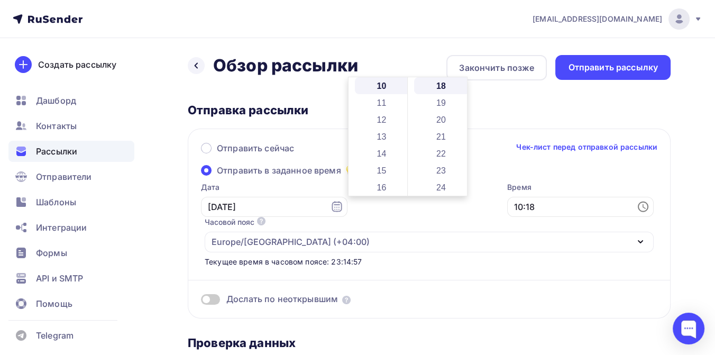
click at [401, 267] on div "Дослать по неоткрывшим" at bounding box center [429, 286] width 456 height 38
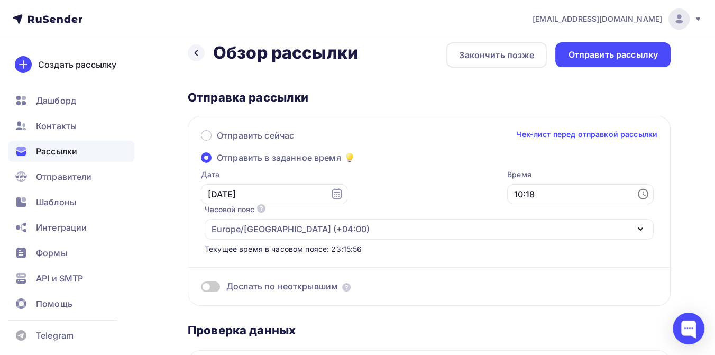
scroll to position [0, 0]
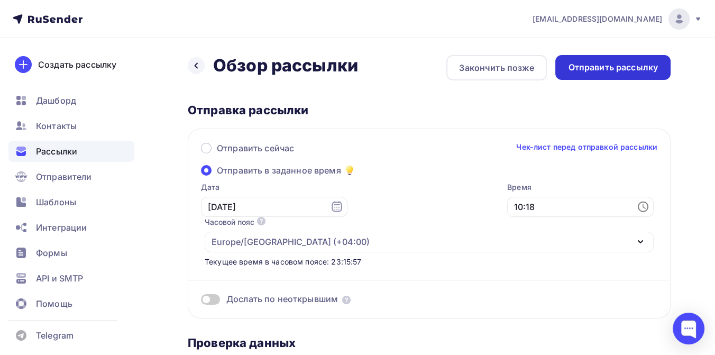
click at [591, 70] on div "Отправить рассылку" at bounding box center [613, 67] width 90 height 12
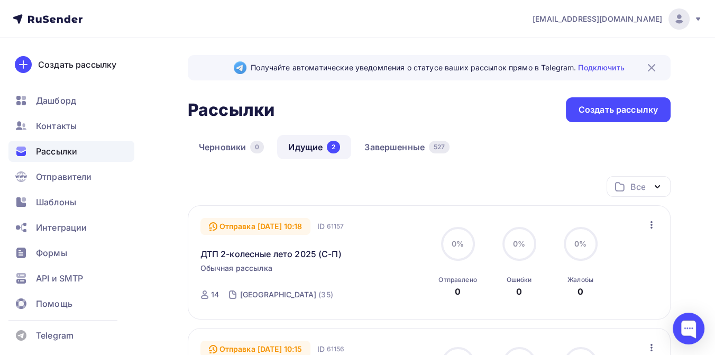
click at [649, 225] on icon "button" at bounding box center [651, 224] width 13 height 13
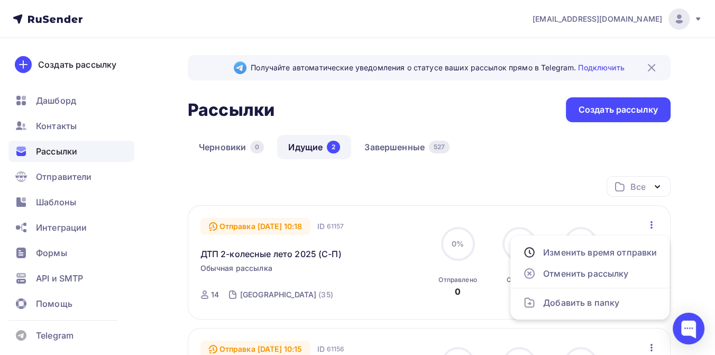
click at [691, 210] on div "Получайте автоматические уведомления о статусе ваших рассылок прямо в Telegram.…" at bounding box center [357, 314] width 715 height 553
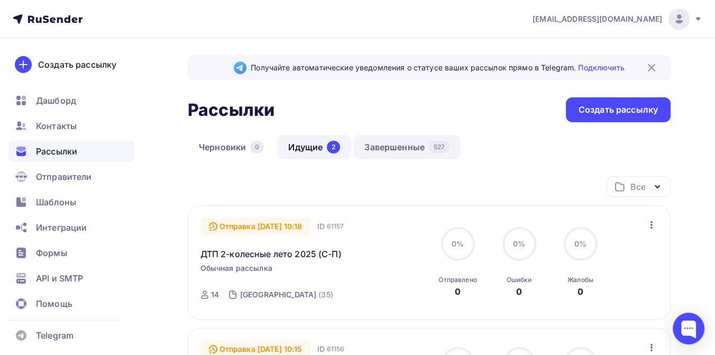
click at [392, 150] on link "Завершенные 527" at bounding box center [406, 147] width 107 height 24
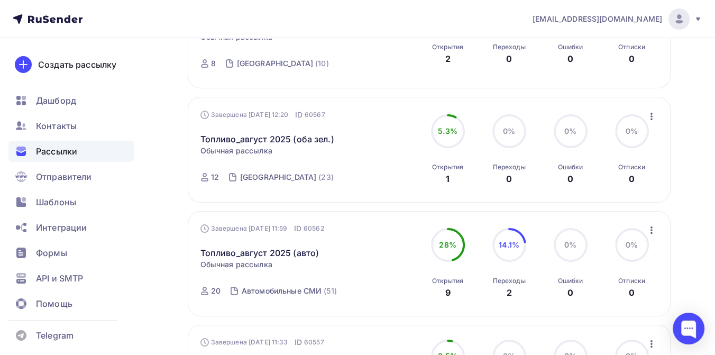
scroll to position [293, 0]
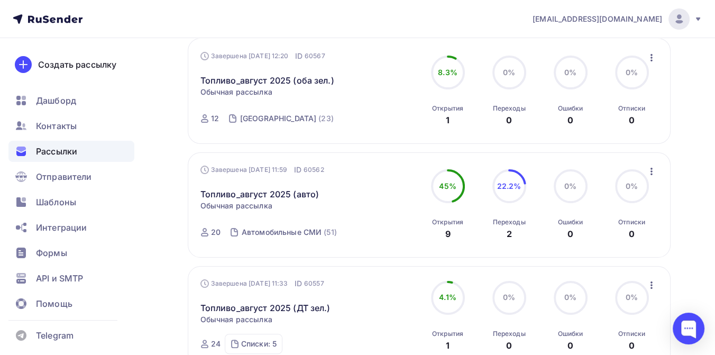
click at [653, 165] on icon "button" at bounding box center [651, 171] width 13 height 13
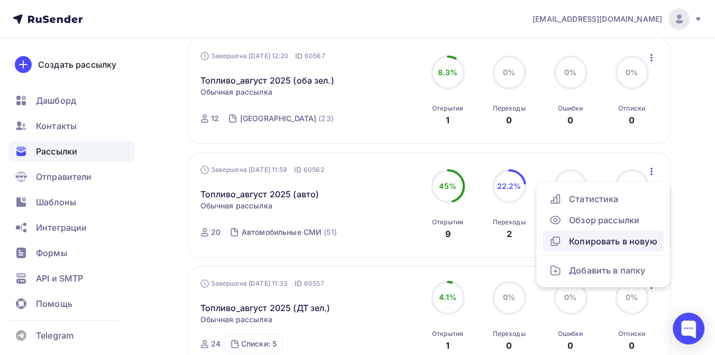
click at [618, 235] on div "Копировать в новую" at bounding box center [603, 241] width 108 height 13
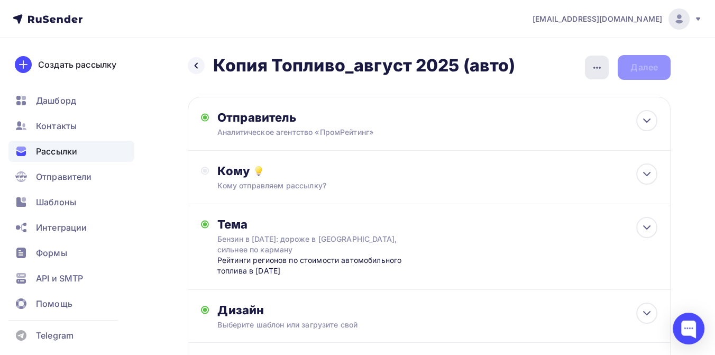
click at [594, 66] on icon "button" at bounding box center [597, 67] width 13 height 13
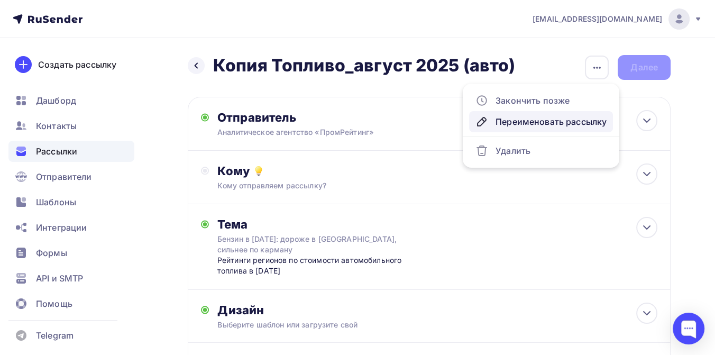
click at [557, 117] on div "Переименовать рассылку" at bounding box center [540, 121] width 131 height 13
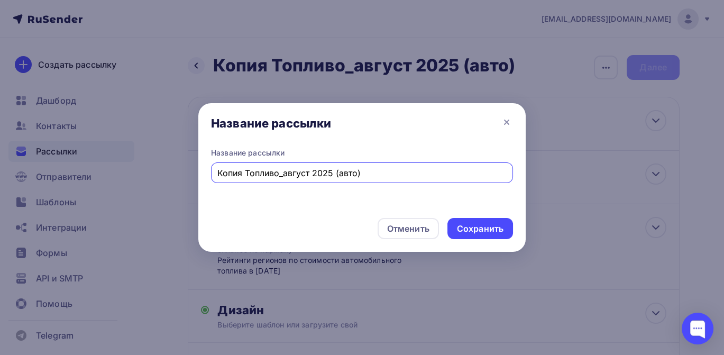
drag, startPoint x: 354, startPoint y: 169, endPoint x: 178, endPoint y: 164, distance: 176.2
click at [178, 164] on div "Название рассылки Название рассылки Копия Топливо_август 2025 (авто) Отменить С…" at bounding box center [362, 177] width 724 height 355
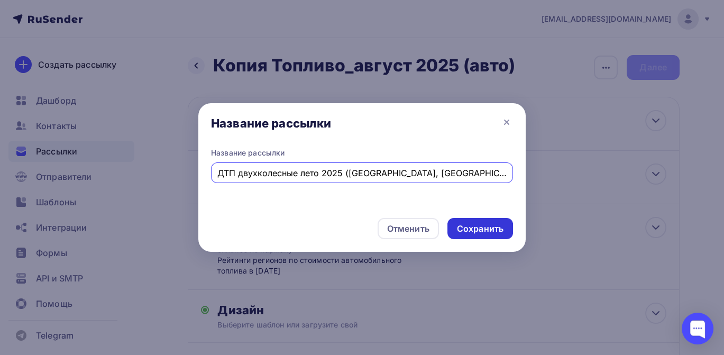
type input "ДТП двухколесные лето 2025 ([GEOGRAPHIC_DATA], [GEOGRAPHIC_DATA])"
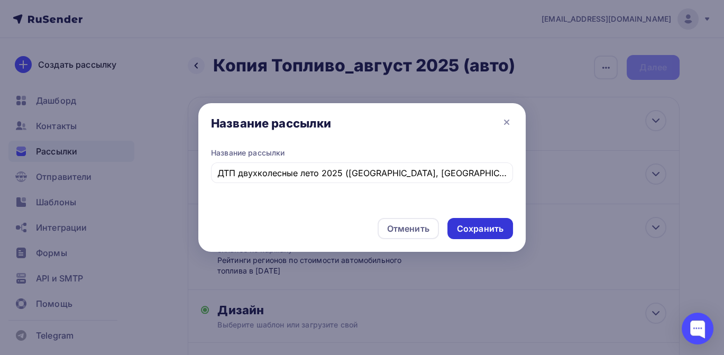
click at [491, 228] on div "Сохранить" at bounding box center [480, 229] width 47 height 12
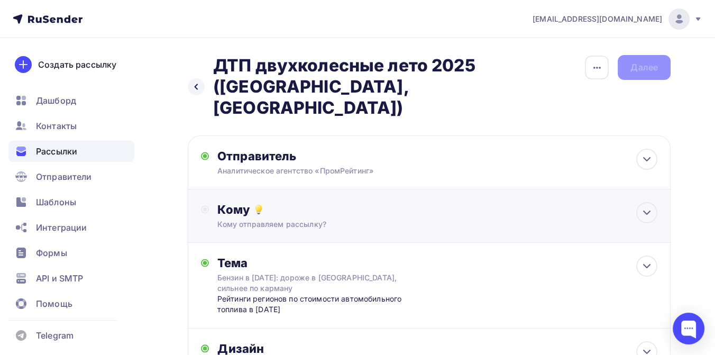
click at [287, 202] on div "Кому Кому отправляем рассылку? Списки получателей Выберите список Все списки id…" at bounding box center [437, 215] width 440 height 27
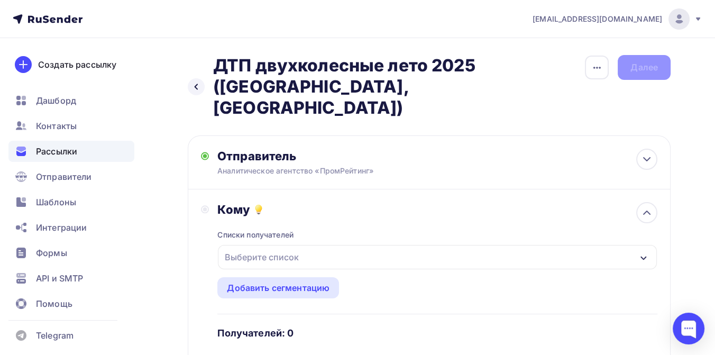
click at [275, 247] on div "Выберите список" at bounding box center [262, 256] width 82 height 19
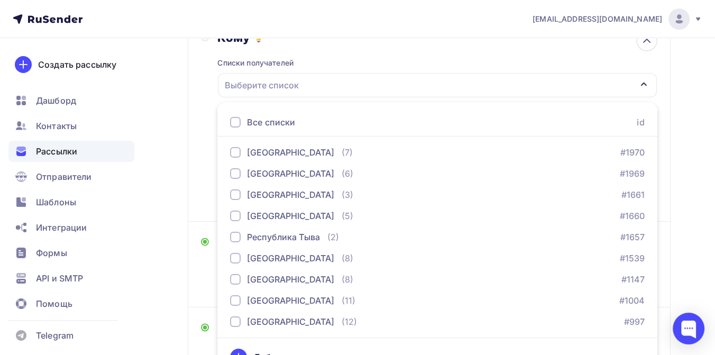
scroll to position [890, 0]
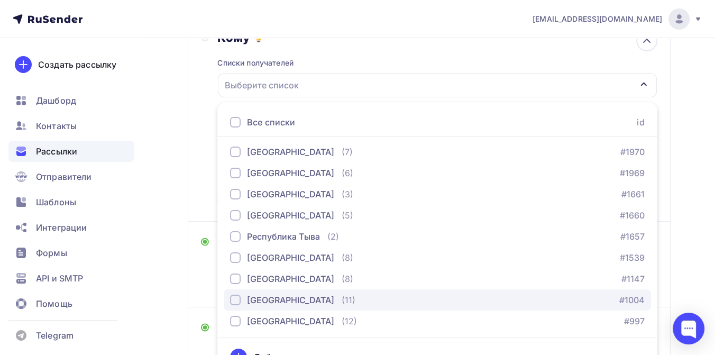
click at [273, 293] on div "[GEOGRAPHIC_DATA]" at bounding box center [290, 299] width 87 height 13
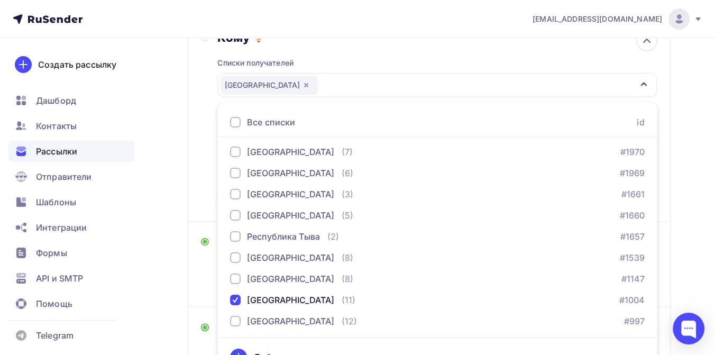
click at [692, 194] on div "Назад ДТП двухколесные лето 2025 ([GEOGRAPHIC_DATA], [GEOGRAPHIC_DATA]) ДТП дву…" at bounding box center [357, 174] width 715 height 616
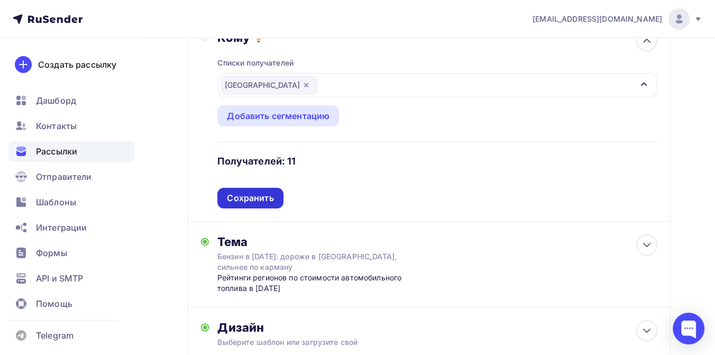
click at [263, 192] on div "Сохранить" at bounding box center [250, 198] width 47 height 12
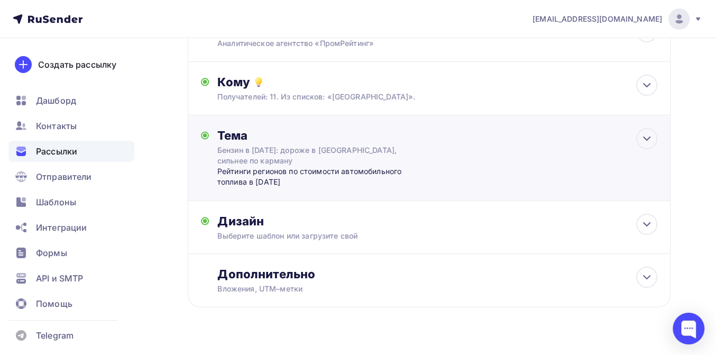
click at [255, 145] on div "Бензин в [DATE]: дороже в [GEOGRAPHIC_DATA], сильнее по карману" at bounding box center [311, 155] width 188 height 21
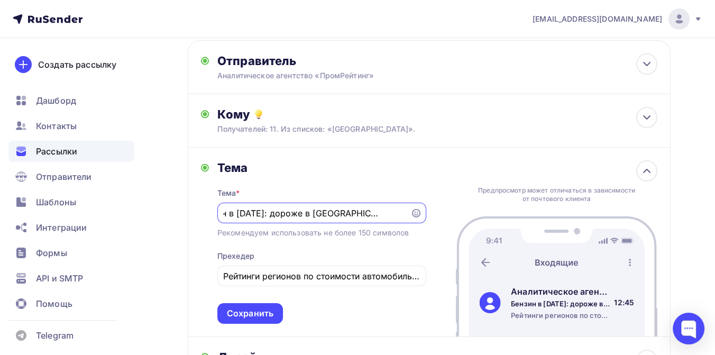
scroll to position [0, 0]
type input "Б"
paste input "Мотоциклисты лидируют: статистика двухколесных ДТП лета 2025"
type input "Мотоциклисты лидируют: статистика двухколесных ДТП лета 2025"
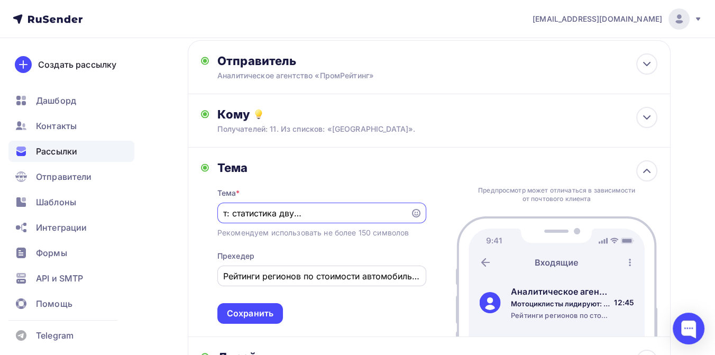
click at [227, 270] on input "Рейтинги регионов по стоимости автомобильного топлива в [DATE]" at bounding box center [321, 276] width 197 height 13
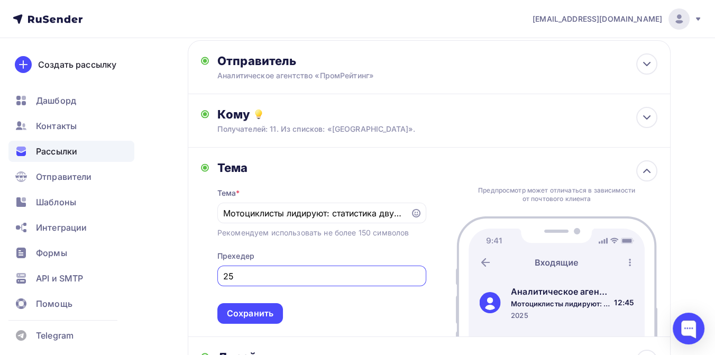
type input "5"
paste input "Ваш регион отметился во всех трех антирейтингах по числу двухколесных ДТП за ле…"
click at [389, 270] on input "Ваш регион отметился во всех трех антирейтингах по числу двухколесных ДТП за ле…" at bounding box center [321, 276] width 197 height 13
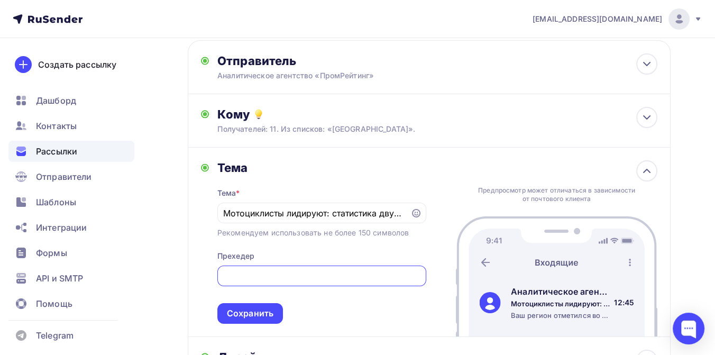
click at [331, 270] on input "Ваш регион отметился во всех трех антирейтингах по числу двухколесных ДТП за ле…" at bounding box center [321, 276] width 197 height 13
click at [266, 270] on input "Ваш регион отметился во всех трех антирейтингах по числу двухколесных ДТП за ле…" at bounding box center [321, 276] width 197 height 13
click at [343, 270] on input "[GEOGRAPHIC_DATA] отметился во всех трех антирейтингах по числу двухколесных ДТ…" at bounding box center [321, 276] width 197 height 13
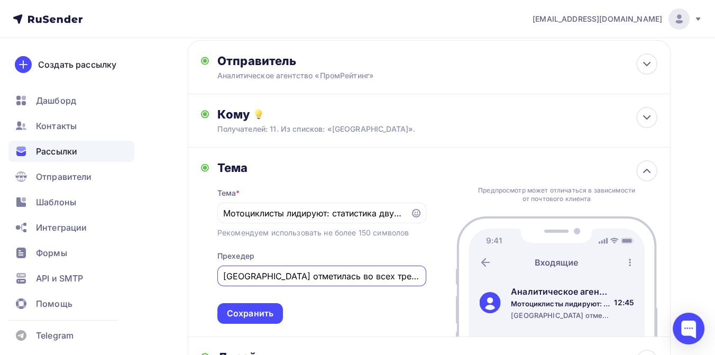
click at [363, 270] on input "[GEOGRAPHIC_DATA] отметилась во всех трех антирейтингах по числу двухколесных Д…" at bounding box center [321, 276] width 197 height 13
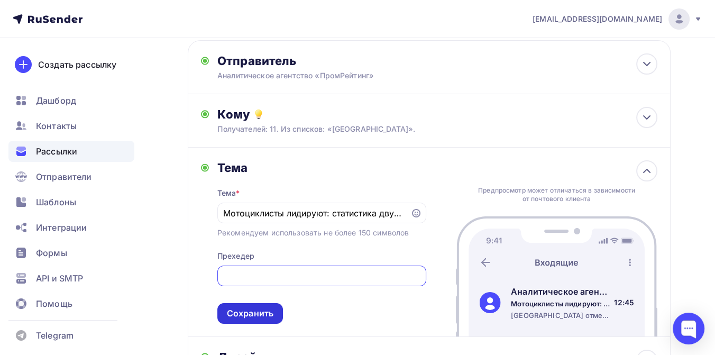
type input "[GEOGRAPHIC_DATA] отметилась в двух антирейтингах по числу двухколесных ДТП за …"
click at [264, 303] on div "Сохранить" at bounding box center [250, 313] width 66 height 21
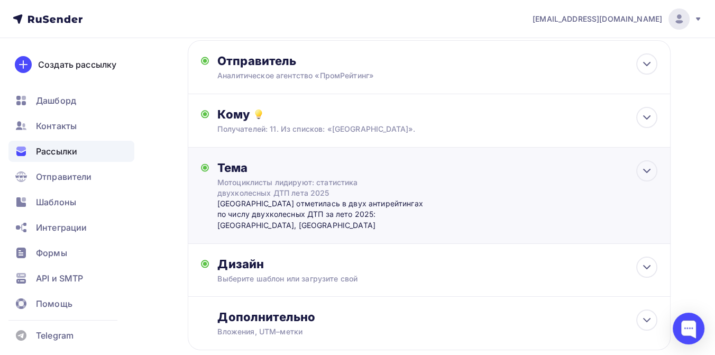
scroll to position [0, 0]
click at [301, 256] on div "Дизайн" at bounding box center [437, 263] width 440 height 15
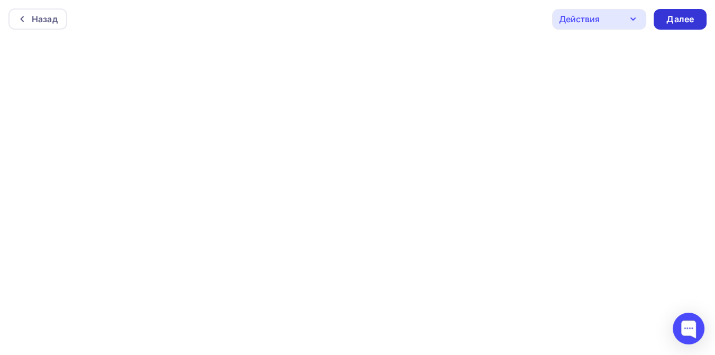
click at [671, 20] on div "Далее" at bounding box center [679, 19] width 27 height 12
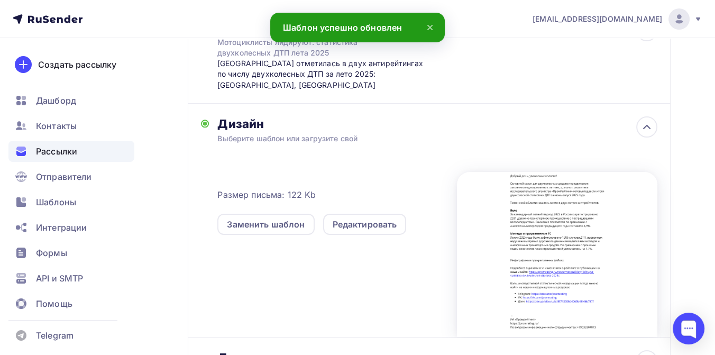
scroll to position [293, 0]
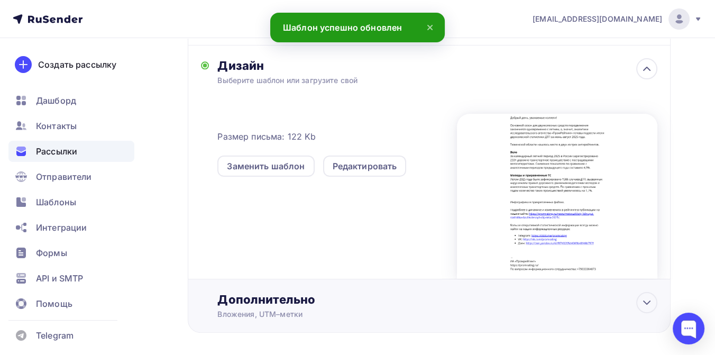
click at [258, 309] on div "Вложения, UTM–метки" at bounding box center [415, 314] width 396 height 11
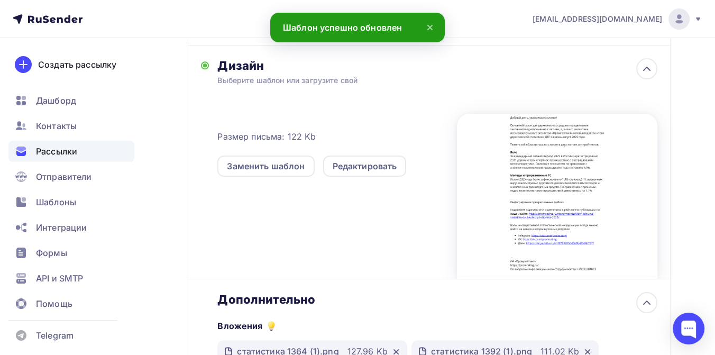
scroll to position [0, 0]
click at [396, 350] on icon at bounding box center [396, 352] width 4 height 4
click at [394, 347] on icon at bounding box center [394, 351] width 8 height 8
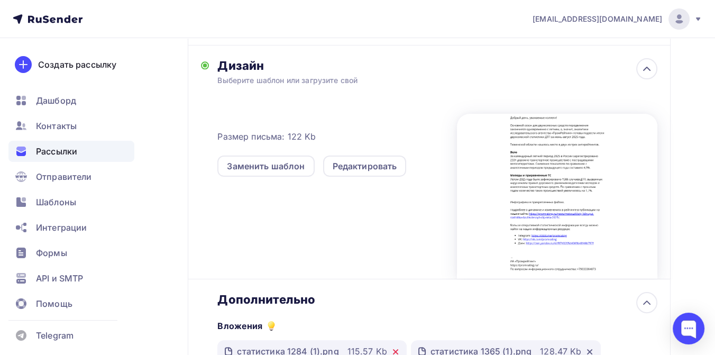
click at [393, 347] on icon at bounding box center [395, 351] width 8 height 8
click at [394, 350] on icon at bounding box center [396, 352] width 4 height 4
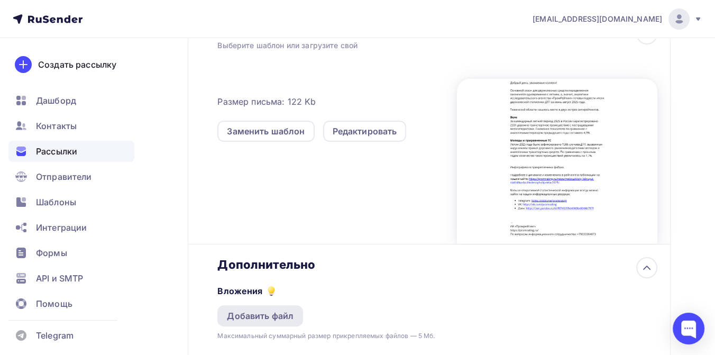
scroll to position [352, 0]
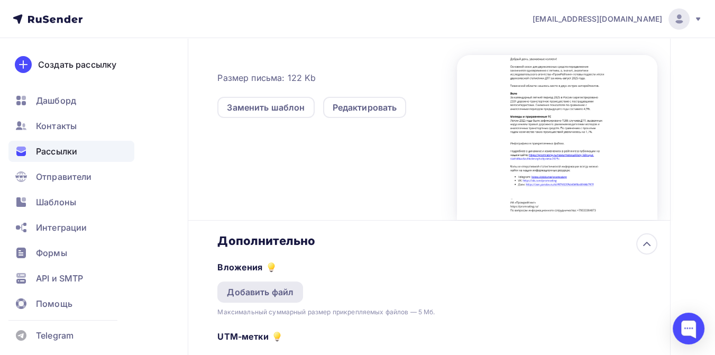
click at [269, 286] on div "Добавить файл" at bounding box center [260, 292] width 67 height 13
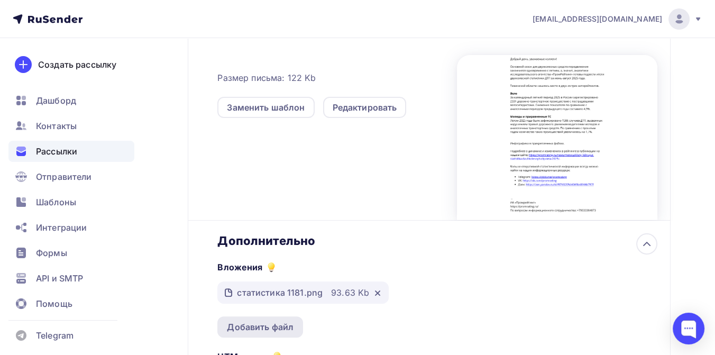
click at [267, 320] on div "Добавить файл" at bounding box center [260, 326] width 67 height 13
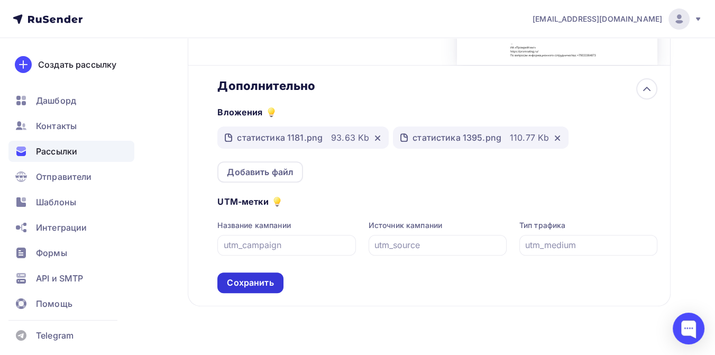
click at [259, 277] on div "Сохранить" at bounding box center [250, 283] width 47 height 12
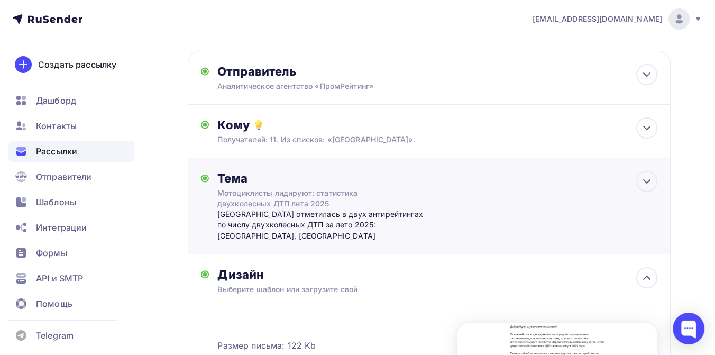
scroll to position [0, 0]
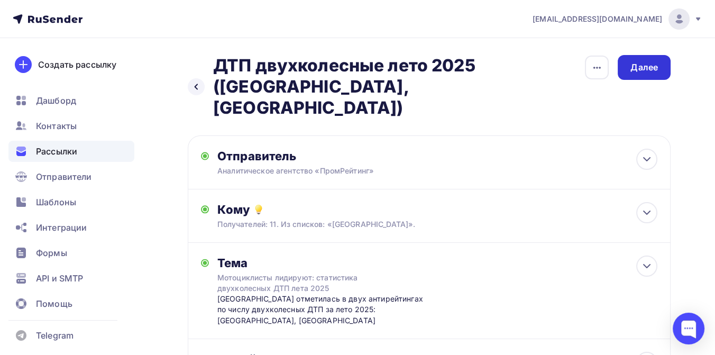
click at [645, 68] on div "Далее" at bounding box center [643, 67] width 27 height 12
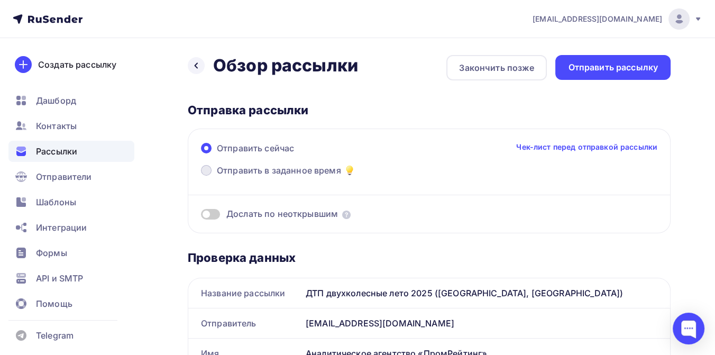
click at [292, 169] on span "Отправить в заданное время" at bounding box center [279, 170] width 124 height 13
click at [217, 177] on input "Отправить в заданное время" at bounding box center [217, 177] width 0 height 0
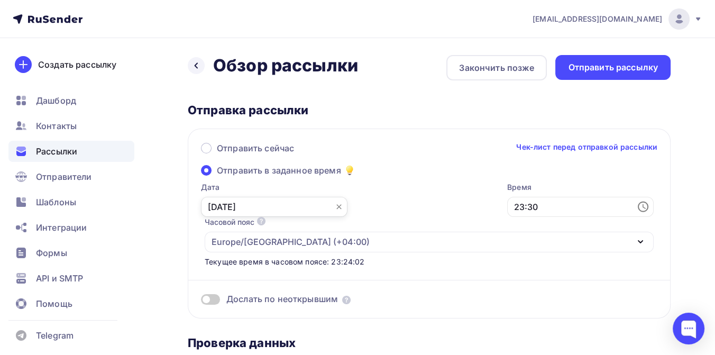
click at [278, 206] on input "[DATE]" at bounding box center [274, 207] width 146 height 20
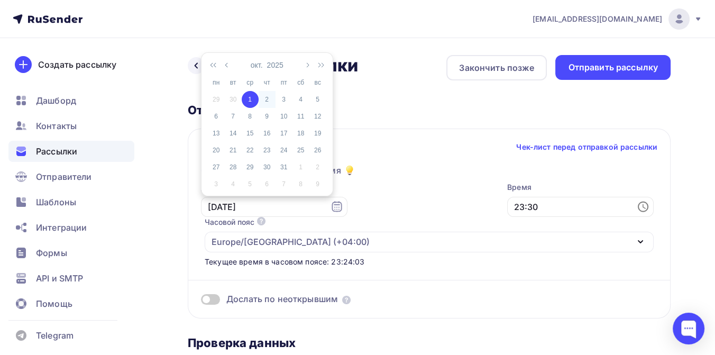
click at [267, 97] on div "2" at bounding box center [267, 100] width 17 height 10
type input "[DATE]"
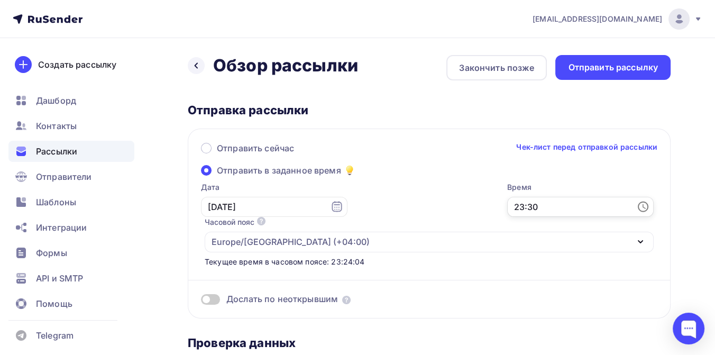
click at [507, 207] on input "23:30" at bounding box center [580, 207] width 146 height 20
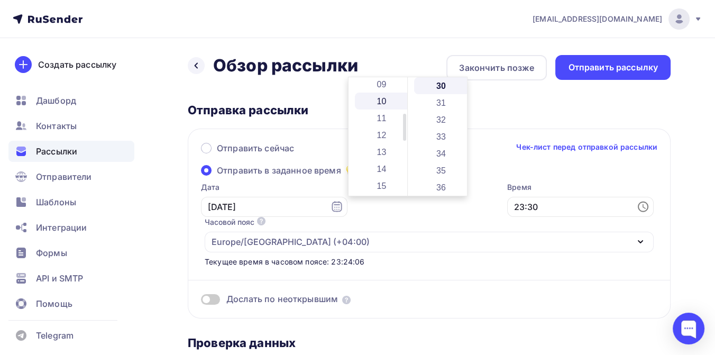
click at [374, 102] on li "10" at bounding box center [383, 101] width 56 height 17
click at [439, 162] on li "21" at bounding box center [442, 168] width 56 height 17
type input "10:21"
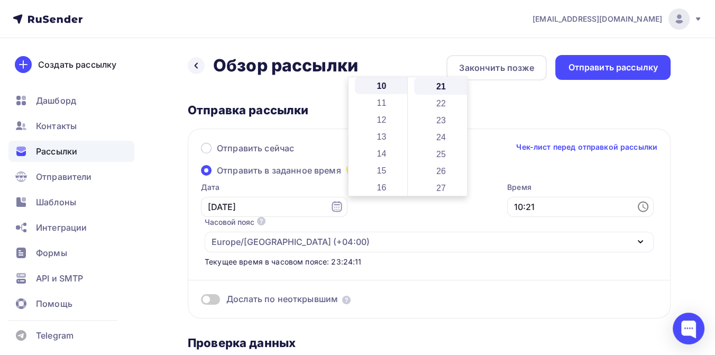
click at [409, 267] on div "Дослать по неоткрывшим" at bounding box center [429, 286] width 456 height 38
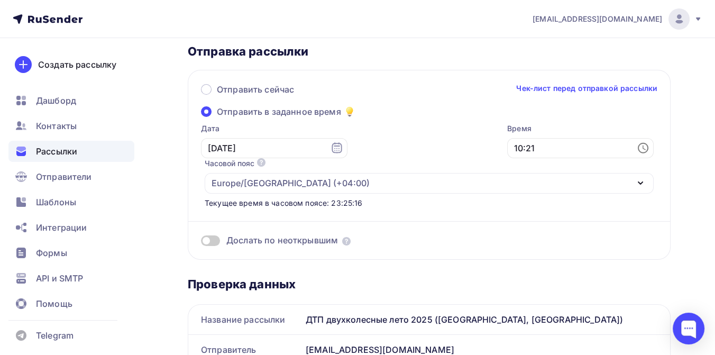
scroll to position [0, 0]
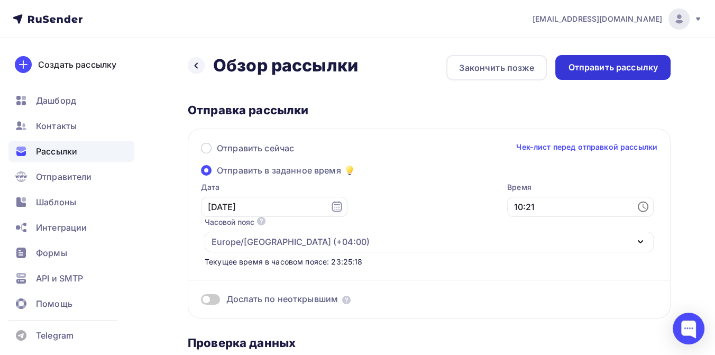
click at [574, 70] on div "Отправить рассылку" at bounding box center [613, 67] width 90 height 12
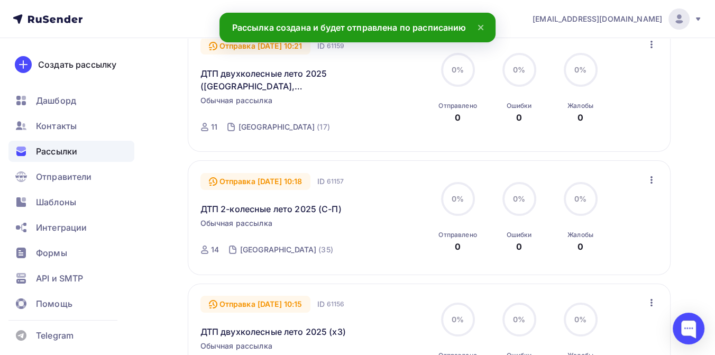
scroll to position [293, 0]
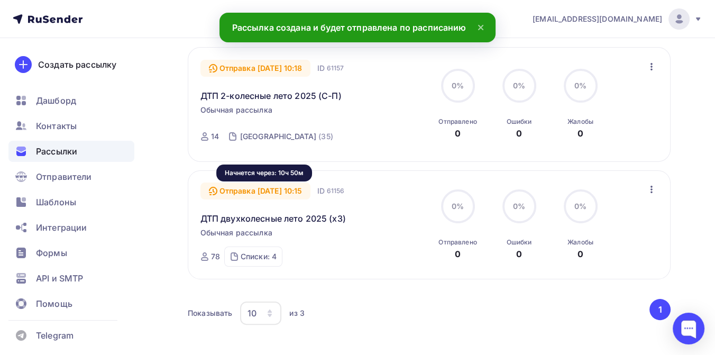
click at [280, 195] on div "Отправка [DATE] 10:15" at bounding box center [255, 190] width 111 height 17
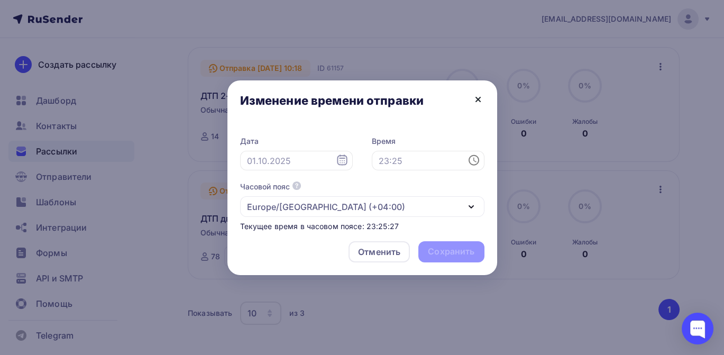
click at [478, 97] on icon at bounding box center [478, 99] width 13 height 13
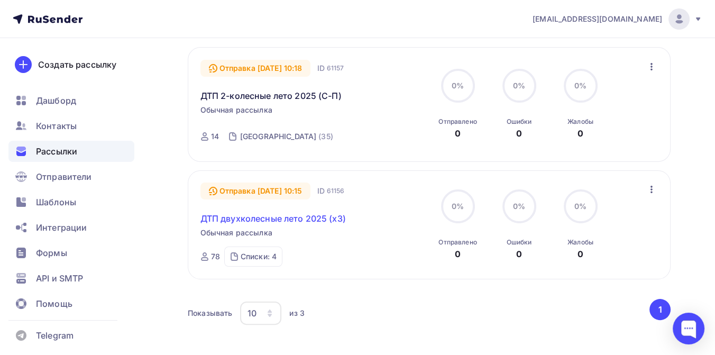
click at [285, 218] on link "ДТП двухколесные лето 2025 (х3)" at bounding box center [272, 218] width 145 height 13
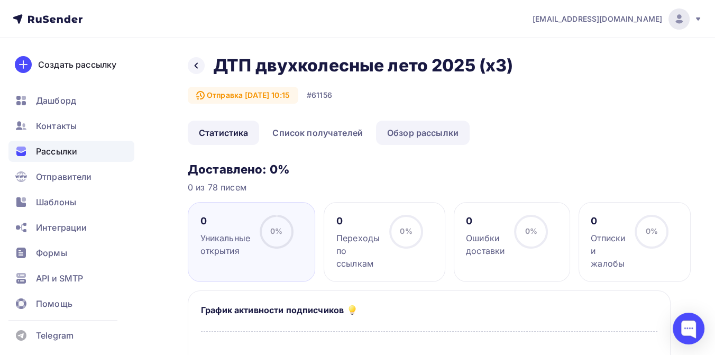
click at [423, 134] on link "Обзор рассылки" at bounding box center [423, 133] width 94 height 24
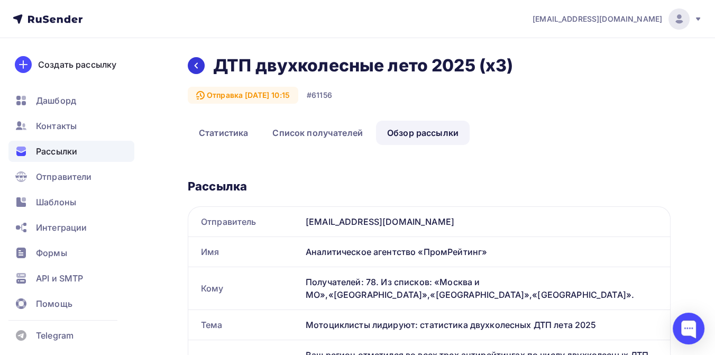
click at [199, 65] on icon at bounding box center [196, 65] width 8 height 8
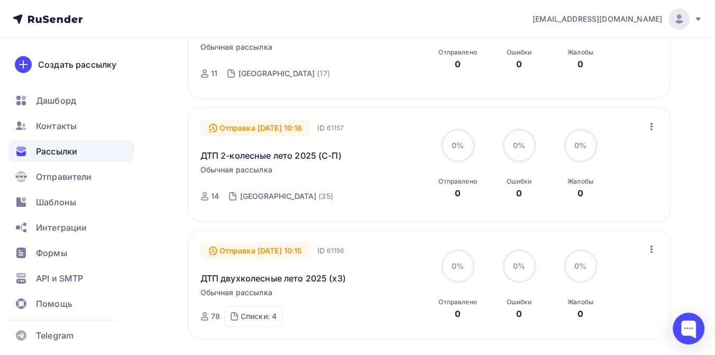
scroll to position [235, 0]
click at [287, 155] on link "ДТП 2-колесные лето 2025 (С-П)" at bounding box center [270, 154] width 141 height 13
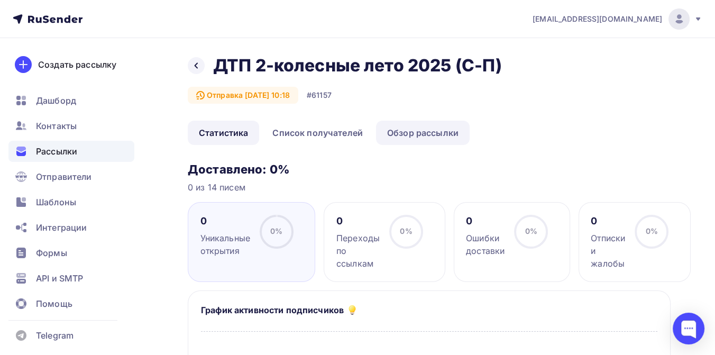
click at [405, 133] on link "Обзор рассылки" at bounding box center [423, 133] width 94 height 24
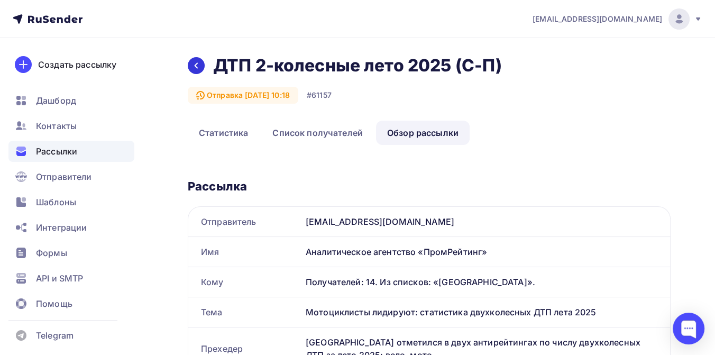
click at [198, 65] on icon at bounding box center [196, 65] width 8 height 8
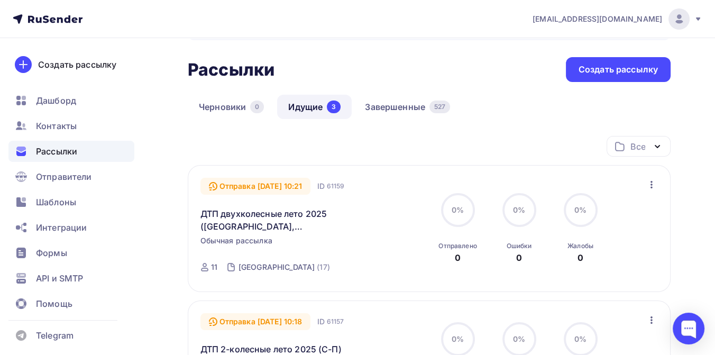
scroll to position [59, 0]
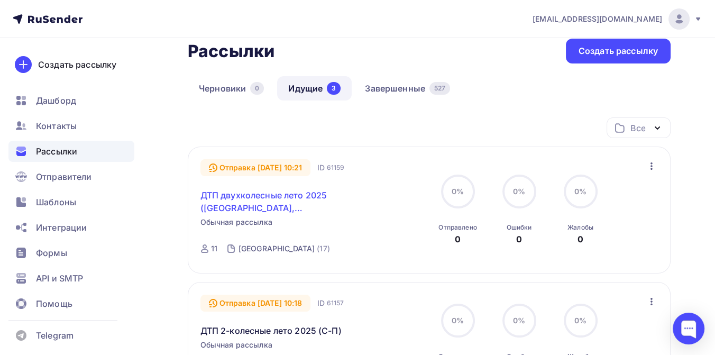
click at [255, 197] on link "ДТП двухколесные лето 2025 ([GEOGRAPHIC_DATA], [GEOGRAPHIC_DATA])" at bounding box center [290, 201] width 181 height 25
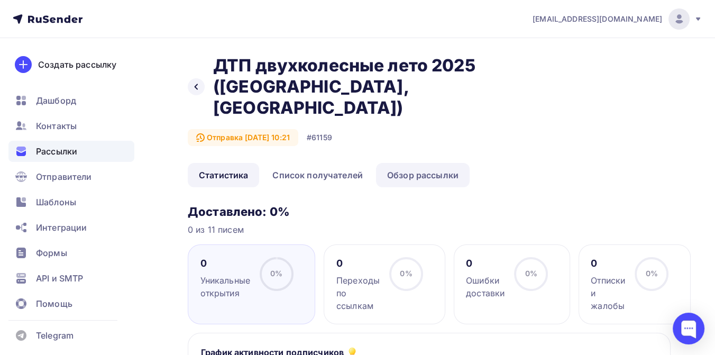
click at [411, 163] on link "Обзор рассылки" at bounding box center [423, 175] width 94 height 24
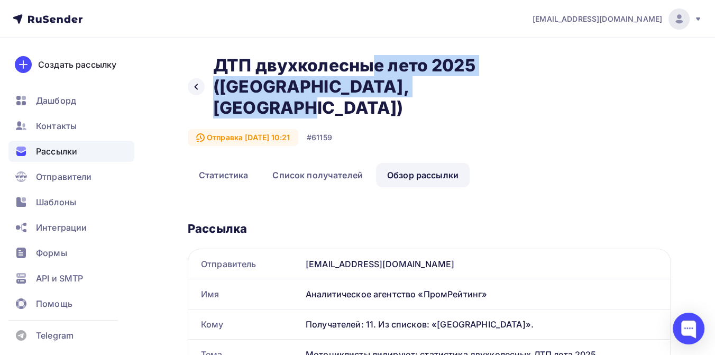
drag, startPoint x: 214, startPoint y: 69, endPoint x: 297, endPoint y: 88, distance: 84.8
click at [297, 88] on h2 "ДТП двухколесные лето 2025 ([GEOGRAPHIC_DATA], [GEOGRAPHIC_DATA])" at bounding box center [372, 86] width 319 height 63
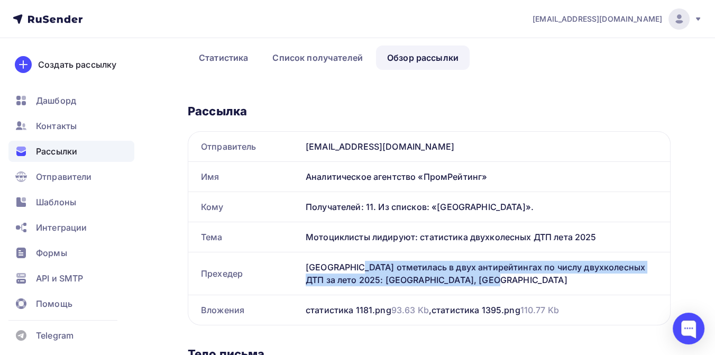
drag, startPoint x: 307, startPoint y: 243, endPoint x: 470, endPoint y: 262, distance: 163.9
click at [470, 262] on div "[GEOGRAPHIC_DATA] отметилась в двух антирейтингах по числу двухколесных ДТП за …" at bounding box center [485, 273] width 369 height 42
copy div "[GEOGRAPHIC_DATA] отметилась в двух антирейтингах по числу двухколесных ДТП за …"
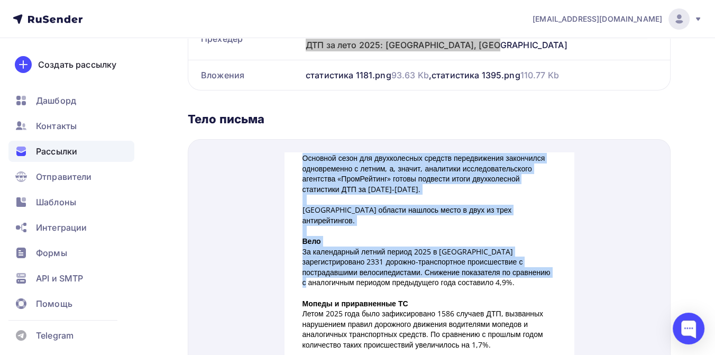
scroll to position [59, 0]
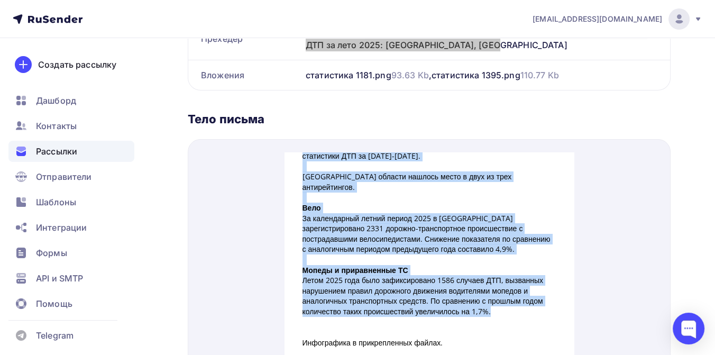
drag, startPoint x: 299, startPoint y: 167, endPoint x: 527, endPoint y: 286, distance: 257.6
click at [527, 286] on div "Добрый день, уважаемые коллеги! Основной сезон для двухколесных средств передви…" at bounding box center [429, 300] width 254 height 429
copy div "Loremips dolor sit ametconsecte adipisc elitseddoeiu temporinci utlaboreetdo m …"
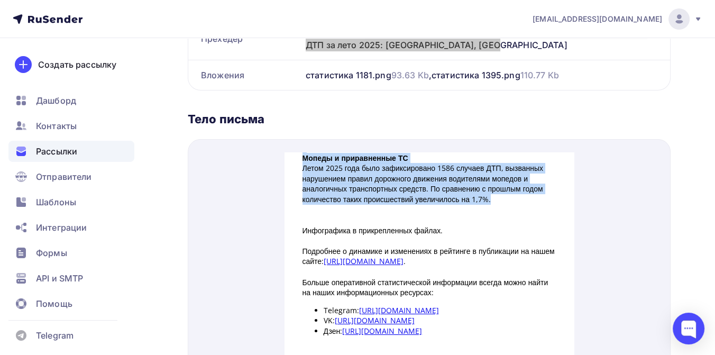
scroll to position [176, 0]
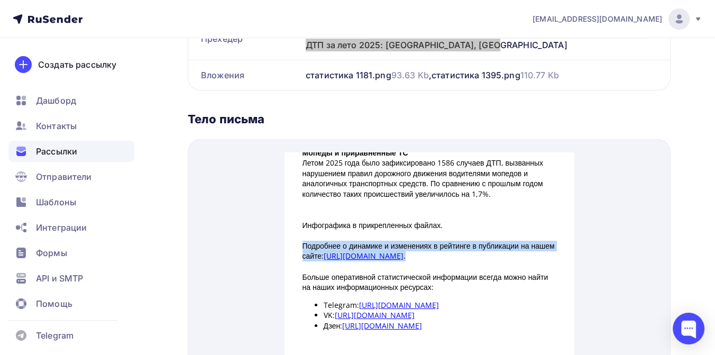
drag, startPoint x: 299, startPoint y: 222, endPoint x: 439, endPoint y: 241, distance: 141.9
click at [439, 241] on p "Подробнее о динамике и изменениях в рейтинге в публикации на нашем сайте: [URL]…" at bounding box center [429, 238] width 254 height 21
copy p "Подробнее о динамике и изменениях в рейтинге в публикации на нашем сайте: [URL]…"
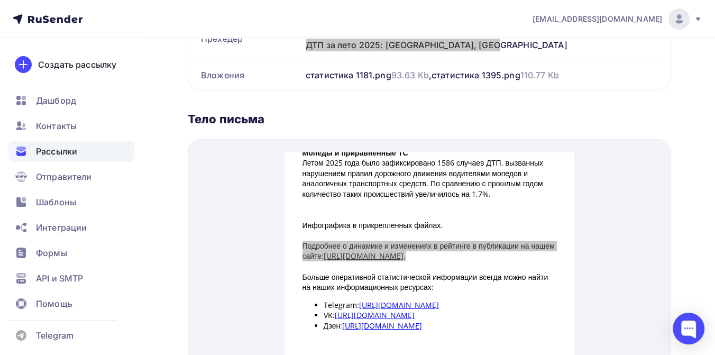
click at [57, 155] on span "Рассылки" at bounding box center [56, 151] width 41 height 13
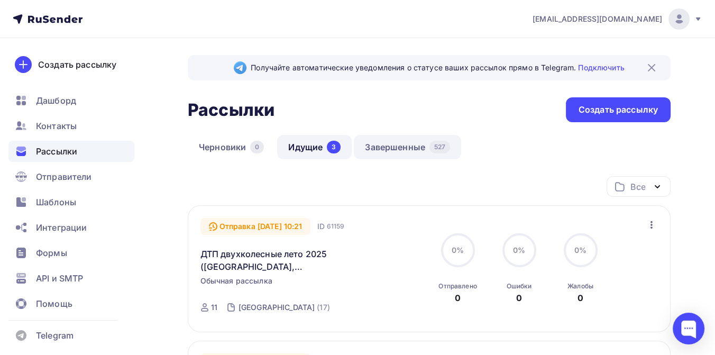
click at [411, 146] on link "Завершенные 527" at bounding box center [407, 147] width 107 height 24
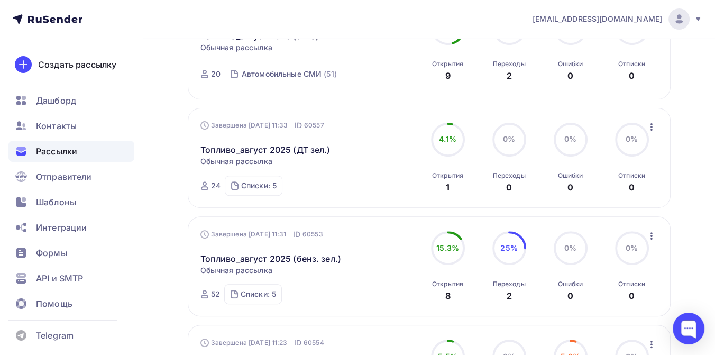
scroll to position [470, 0]
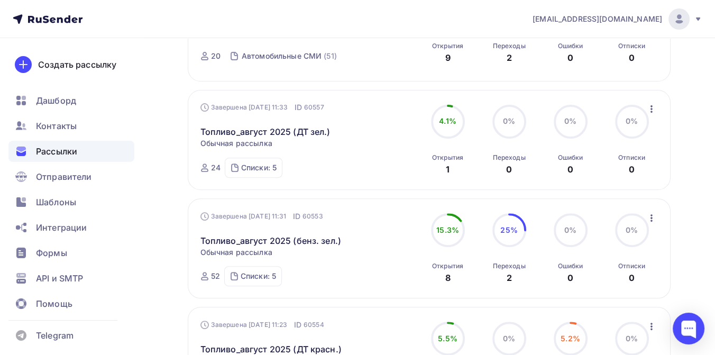
click at [649, 212] on icon "button" at bounding box center [651, 218] width 13 height 13
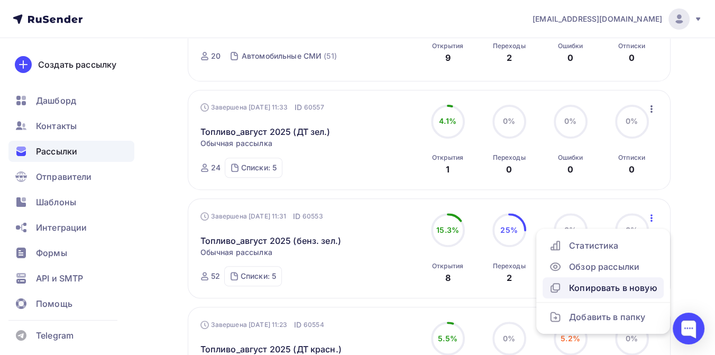
click at [597, 281] on div "Копировать в новую" at bounding box center [603, 287] width 108 height 13
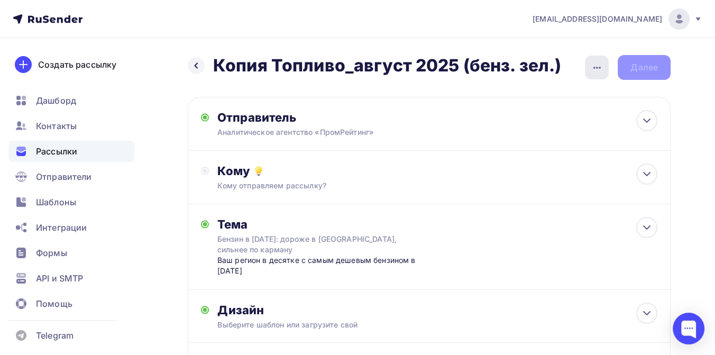
click at [598, 66] on icon "button" at bounding box center [597, 67] width 13 height 13
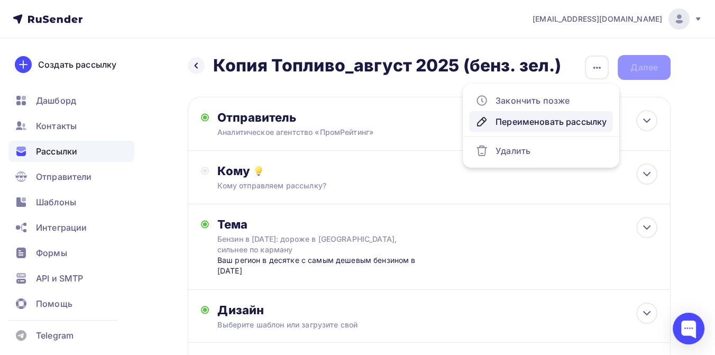
click at [549, 122] on div "Переименовать рассылку" at bounding box center [540, 121] width 131 height 13
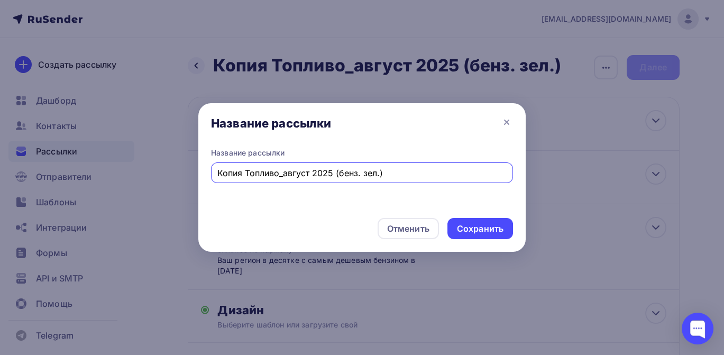
drag, startPoint x: 476, startPoint y: 173, endPoint x: 204, endPoint y: 172, distance: 271.8
click at [204, 172] on div "Название рассылки Копия Топливо_август 2025 (бенз. зел.)" at bounding box center [361, 179] width 327 height 62
type input "ДТП лето 2025 двухколесные (вело)"
click at [467, 226] on div "Сохранить" at bounding box center [480, 229] width 47 height 12
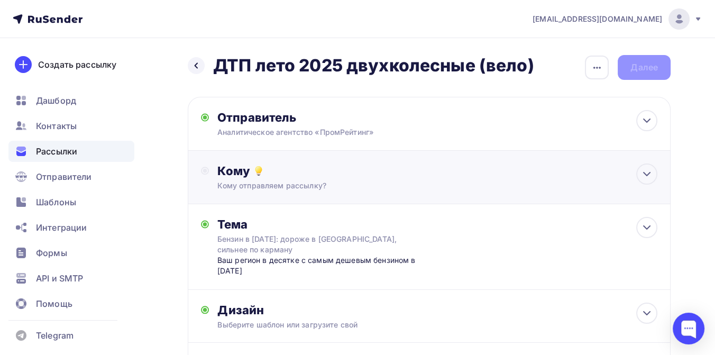
click at [272, 173] on div "Кому" at bounding box center [437, 170] width 440 height 15
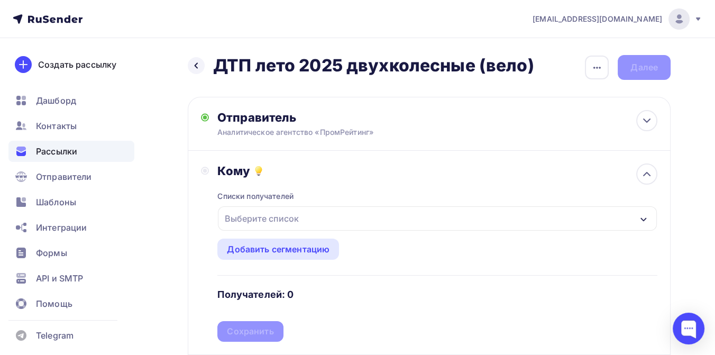
click at [269, 222] on div "Выберите список" at bounding box center [262, 218] width 82 height 19
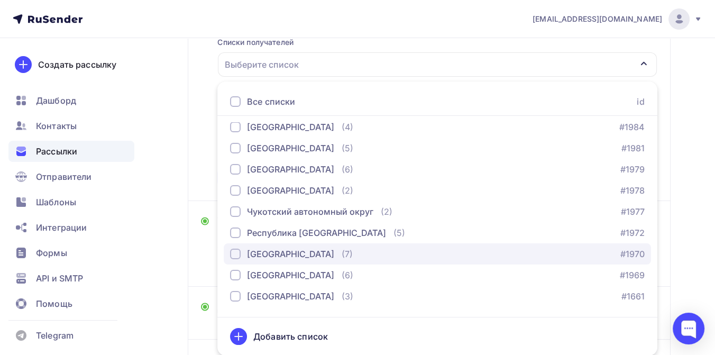
scroll to position [890, 0]
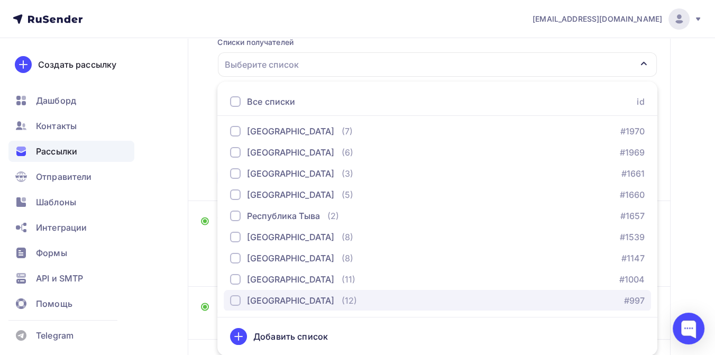
click at [263, 300] on div "[GEOGRAPHIC_DATA]" at bounding box center [290, 300] width 87 height 13
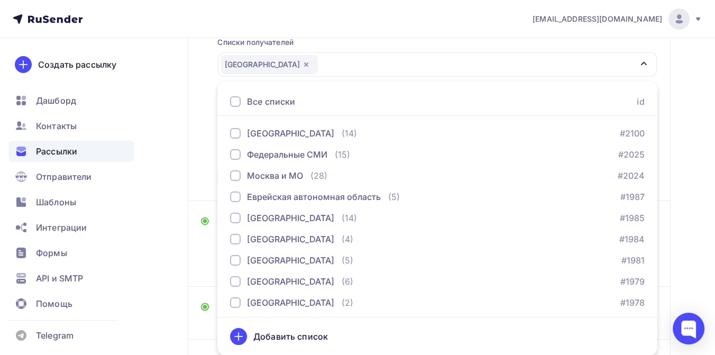
scroll to position [597, 0]
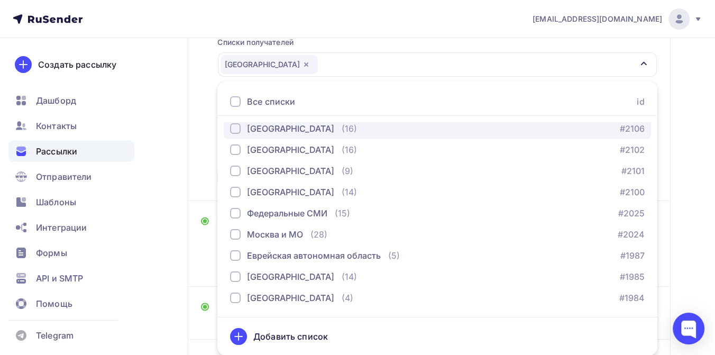
click at [264, 125] on div "[GEOGRAPHIC_DATA]" at bounding box center [290, 128] width 87 height 13
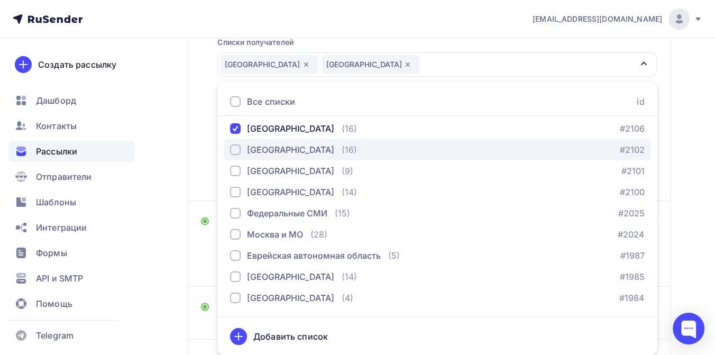
click at [259, 146] on div "[GEOGRAPHIC_DATA]" at bounding box center [290, 149] width 87 height 13
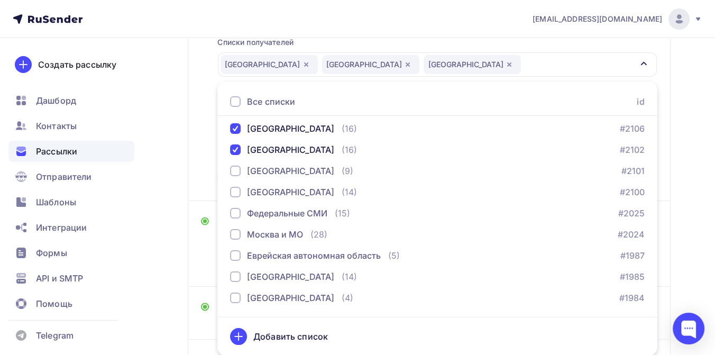
click at [681, 129] on div "Назад ДТП лето 2025 двухколесные (вело) ДТП лето 2025 двухколесные (вело) Закон…" at bounding box center [357, 172] width 715 height 577
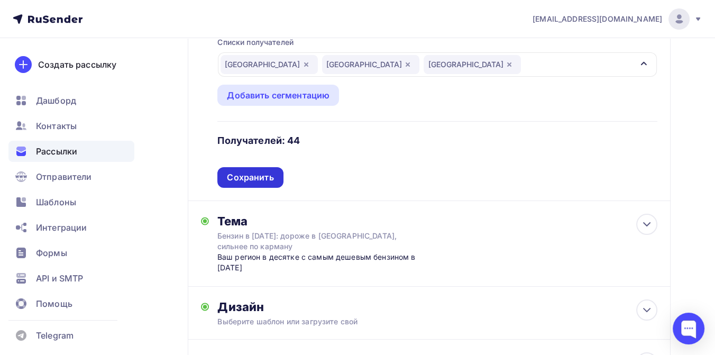
click at [264, 180] on div "Сохранить" at bounding box center [250, 177] width 47 height 12
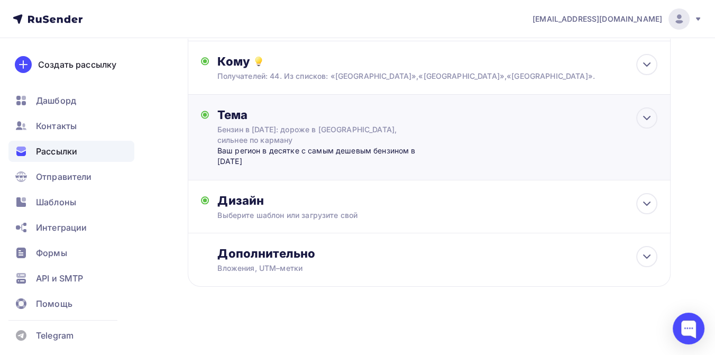
click at [253, 133] on div "Бензин в [DATE]: дороже в [GEOGRAPHIC_DATA], сильнее по карману" at bounding box center [311, 134] width 188 height 21
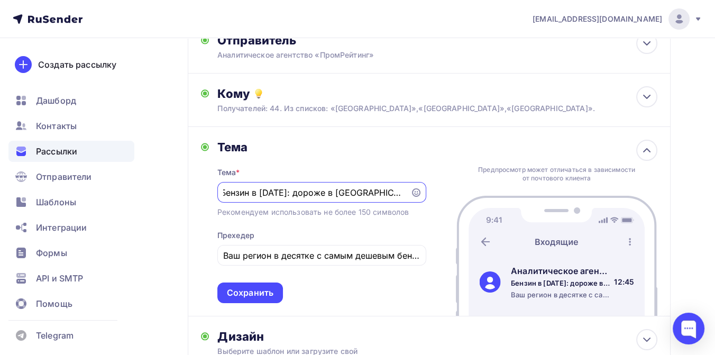
scroll to position [0, 0]
type input "Б"
paste input "Мотоциклисты лидируют: статистика двухколесных ДТП лета 2025"
type input "Мотоциклисты лидируют: статистика двухколесных ДТП лета 2025"
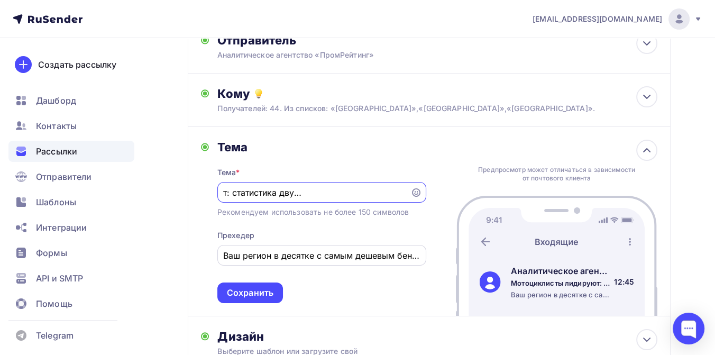
click at [225, 258] on input "Ваш регион в десятке с самым дешевым бензином в [DATE]" at bounding box center [321, 255] width 197 height 13
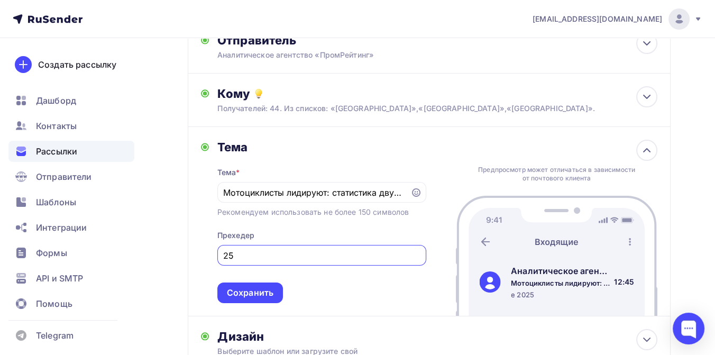
type input "5"
paste input "Ваш регион отметился во всех трех антирейтингах по числу двухколесных ДТП за ле…"
click at [250, 253] on input "Ваш регион отметился во всех трех антирейтингах по числу двухколесных ДТП за ле…" at bounding box center [321, 255] width 197 height 13
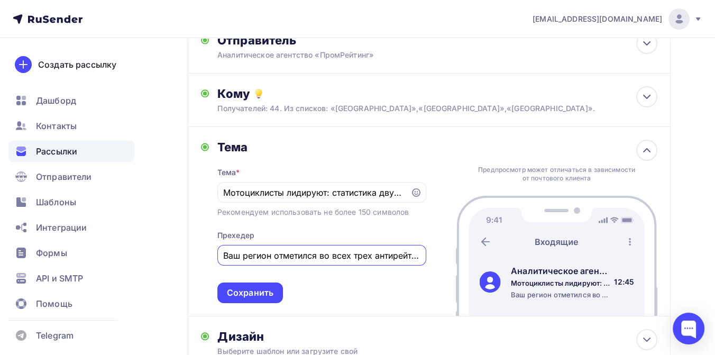
click at [327, 255] on input "Ваш регион отметился во всех трех антирейтингах по числу двухколесных ДТП за ле…" at bounding box center [321, 255] width 197 height 13
click at [380, 259] on input "Ваш регион отметился в антирейтингах по числу двухколесных ДТП за лето 2025: ве…" at bounding box center [321, 255] width 197 height 13
drag, startPoint x: 306, startPoint y: 255, endPoint x: 387, endPoint y: 259, distance: 81.0
click at [387, 259] on input "Ваш регион отметился в антирейтинге по числу двухколесных ДТП за лето 2025: вел…" at bounding box center [321, 255] width 197 height 13
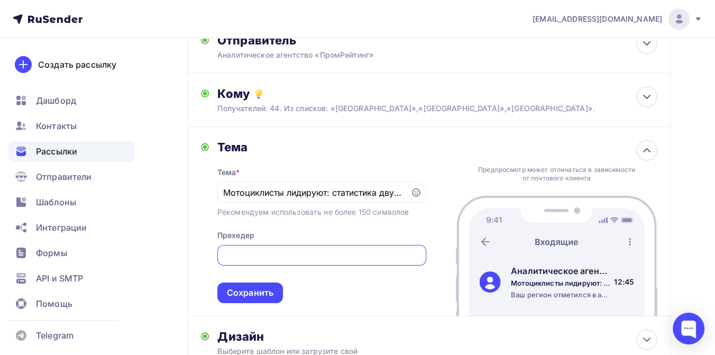
scroll to position [0, 230]
click at [352, 258] on input "Ваш регион отметился в антирейтинге по числу ДТП с велосипедистами за лето 2025…" at bounding box center [321, 255] width 197 height 13
type input "Ваш регион отметился в антирейтинге по числу ДТП с велосипедистами за лето 2025"
click at [274, 293] on div "Сохранить" at bounding box center [250, 292] width 66 height 21
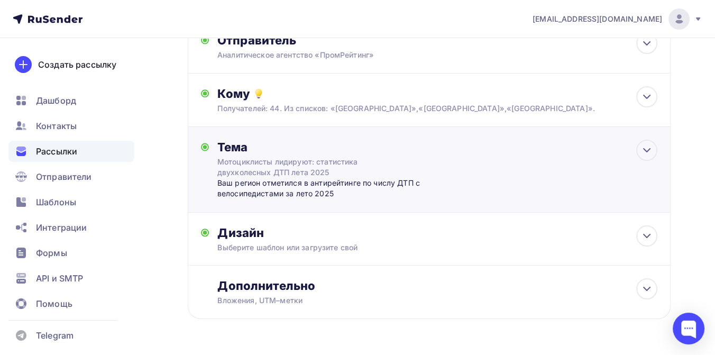
scroll to position [0, 0]
click at [300, 247] on div "Выберите шаблон или загрузите свой" at bounding box center [415, 247] width 396 height 11
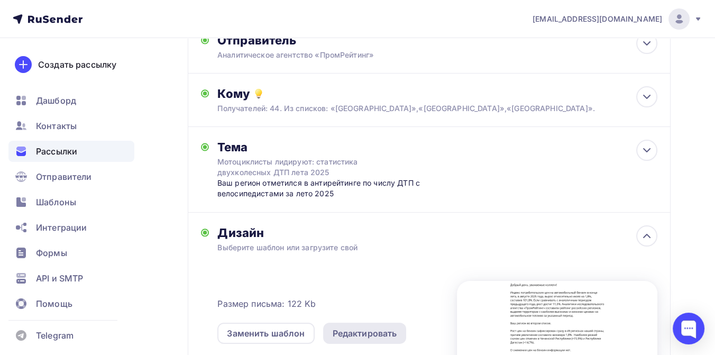
click at [348, 333] on div "Редактировать" at bounding box center [365, 333] width 65 height 13
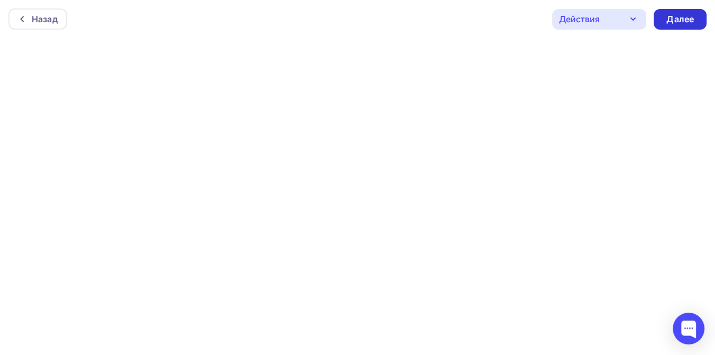
click at [676, 15] on div "Далее" at bounding box center [679, 19] width 27 height 12
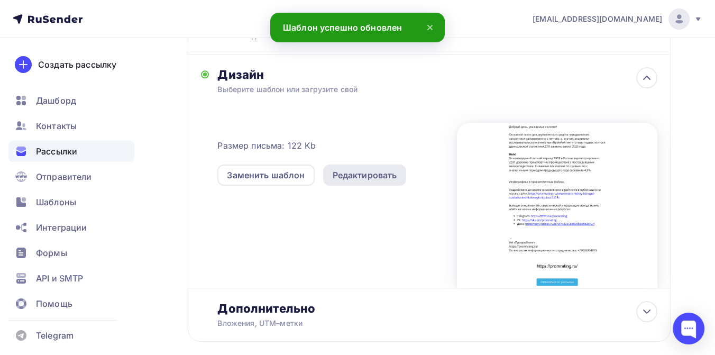
scroll to position [291, 0]
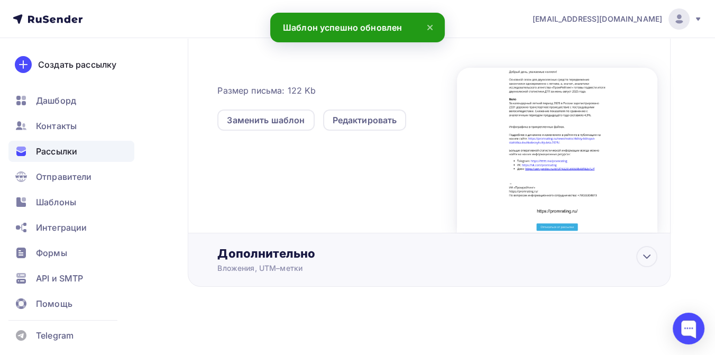
click at [278, 260] on div "Дополнительно" at bounding box center [437, 253] width 440 height 15
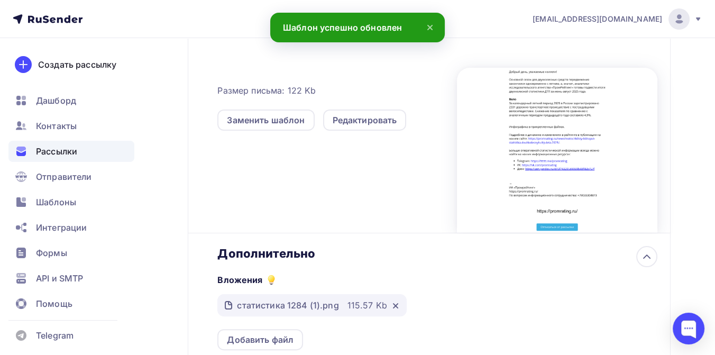
scroll to position [0, 0]
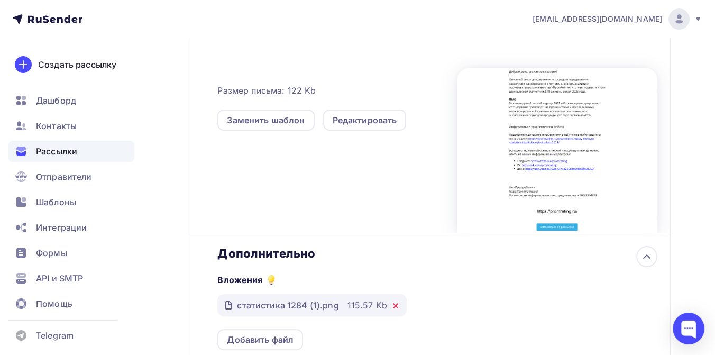
click at [391, 308] on icon at bounding box center [395, 305] width 8 height 8
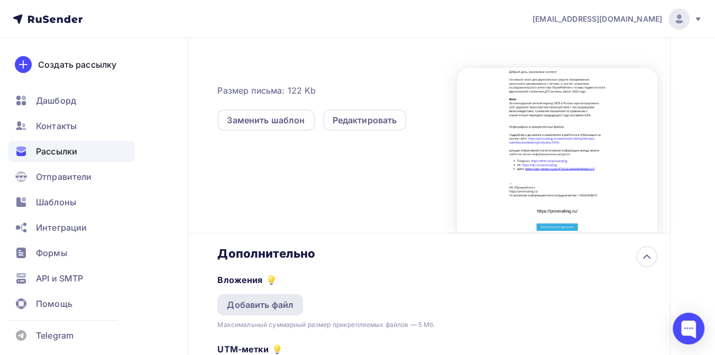
click at [282, 302] on div "Добавить файл" at bounding box center [260, 304] width 67 height 13
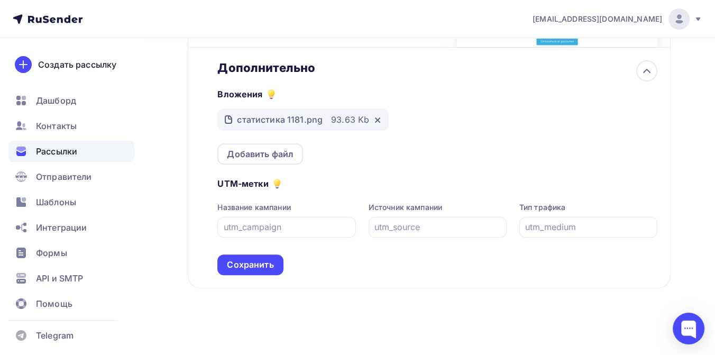
scroll to position [479, 0]
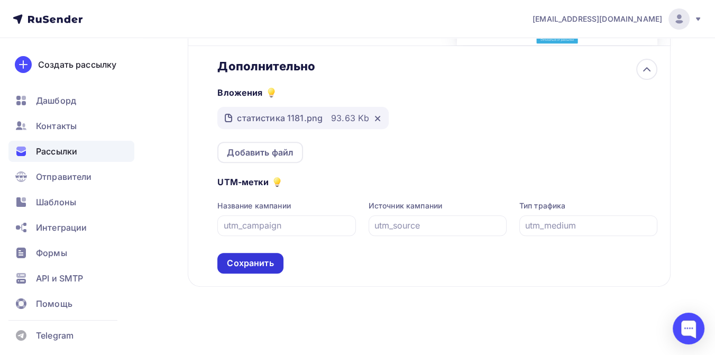
click at [265, 265] on div "Сохранить" at bounding box center [250, 263] width 47 height 12
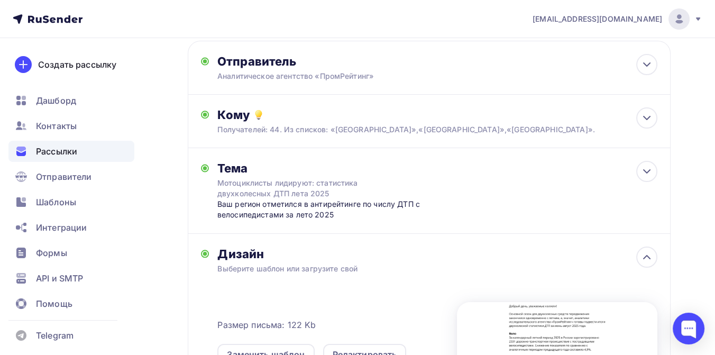
scroll to position [0, 0]
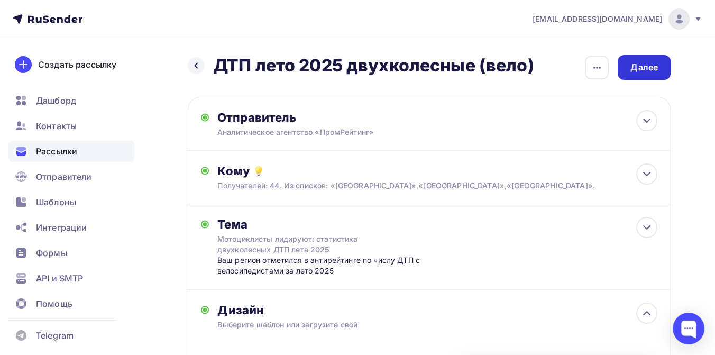
click at [624, 70] on div "Далее" at bounding box center [644, 67] width 53 height 25
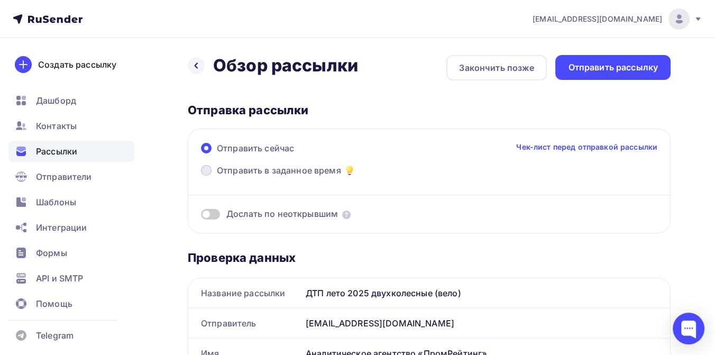
click at [316, 167] on span "Отправить в заданное время" at bounding box center [279, 170] width 124 height 13
click at [217, 177] on input "Отправить в заданное время" at bounding box center [217, 177] width 0 height 0
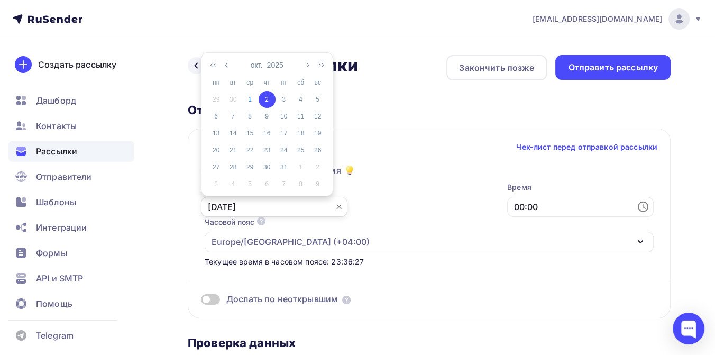
click at [268, 204] on input "[DATE]" at bounding box center [274, 207] width 146 height 20
click at [265, 97] on div "2" at bounding box center [267, 100] width 17 height 10
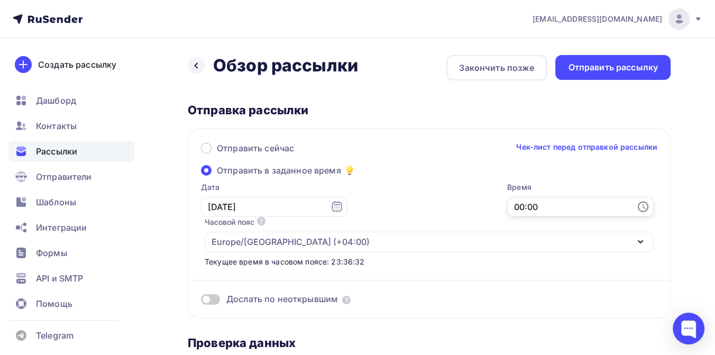
click at [507, 204] on input "00:00" at bounding box center [580, 207] width 146 height 20
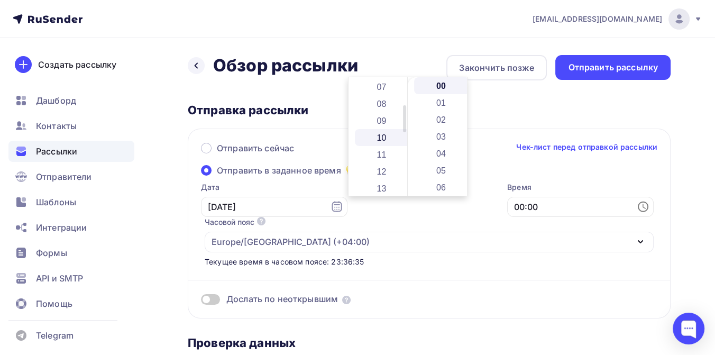
click at [378, 137] on li "10" at bounding box center [383, 137] width 56 height 17
click at [438, 154] on li "25" at bounding box center [442, 156] width 56 height 17
type input "10:25"
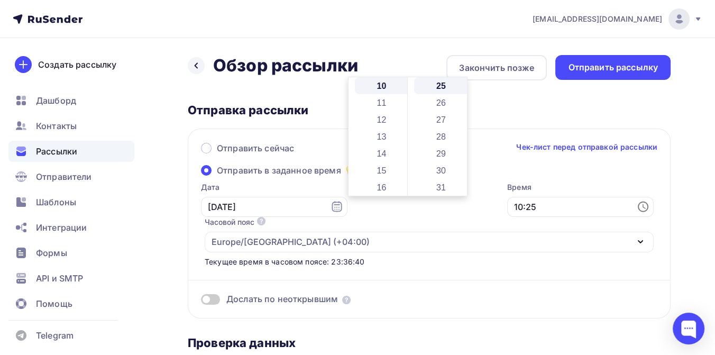
click at [507, 217] on div "Время 10:25" at bounding box center [580, 199] width 146 height 35
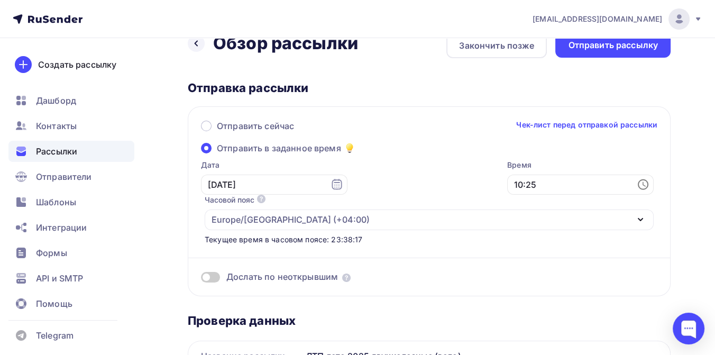
scroll to position [0, 0]
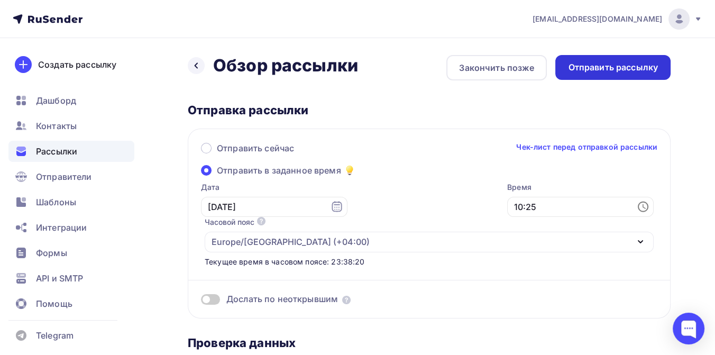
click at [589, 63] on div "Отправить рассылку" at bounding box center [613, 67] width 90 height 12
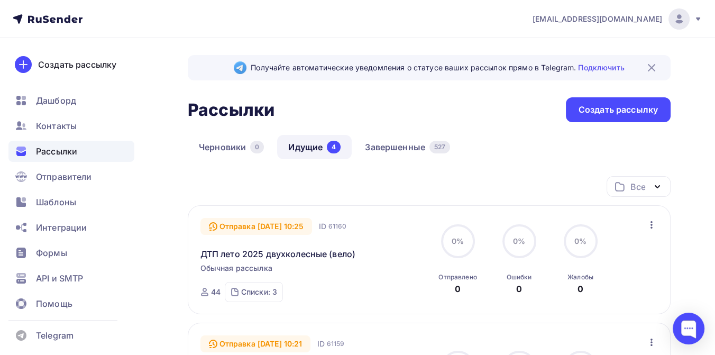
click at [69, 15] on icon at bounding box center [48, 19] width 70 height 13
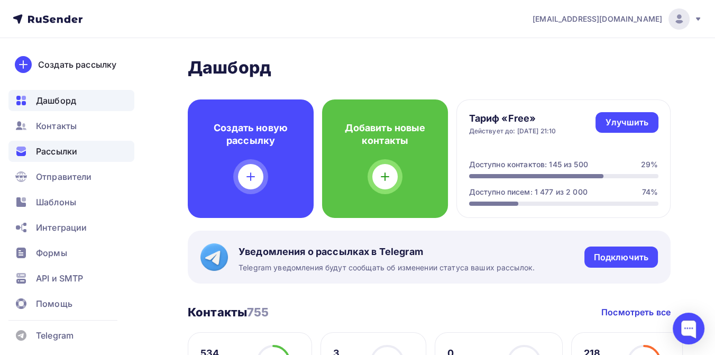
click at [46, 157] on span "Рассылки" at bounding box center [56, 151] width 41 height 13
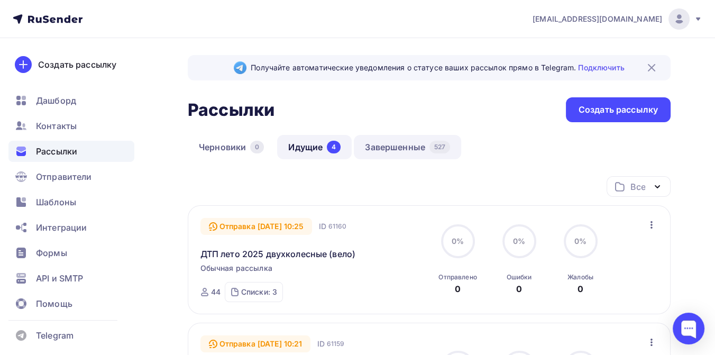
click at [378, 149] on link "Завершенные 527" at bounding box center [407, 147] width 107 height 24
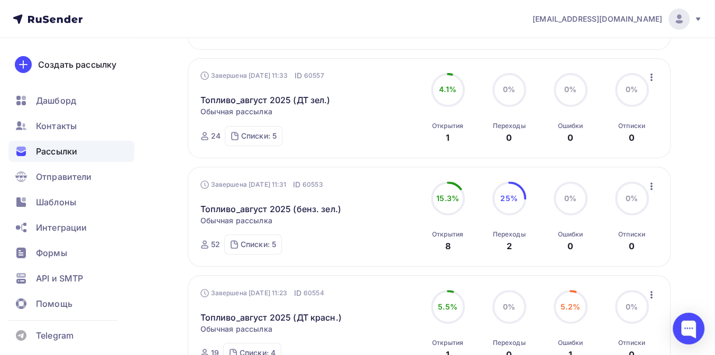
scroll to position [529, 0]
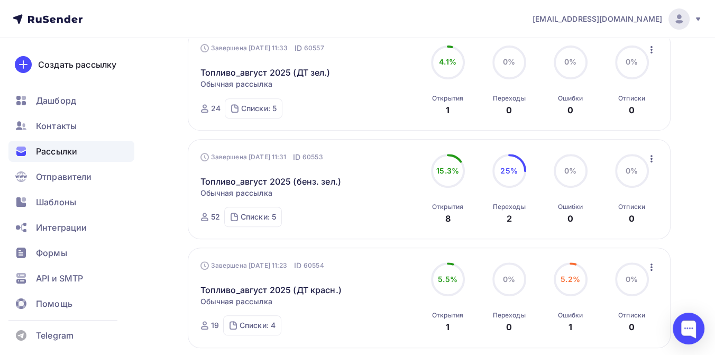
click at [650, 155] on icon "button" at bounding box center [651, 158] width 2 height 7
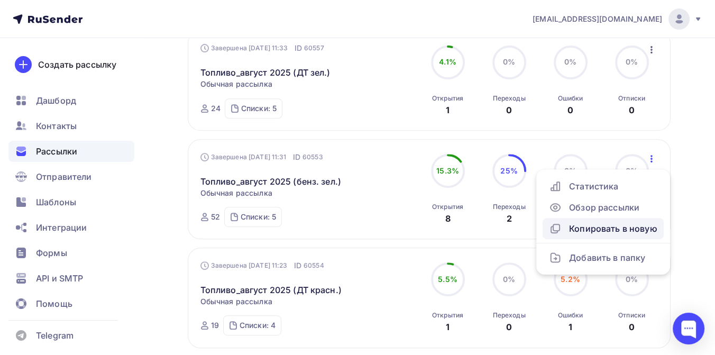
click at [613, 222] on div "Копировать в новую" at bounding box center [603, 228] width 108 height 13
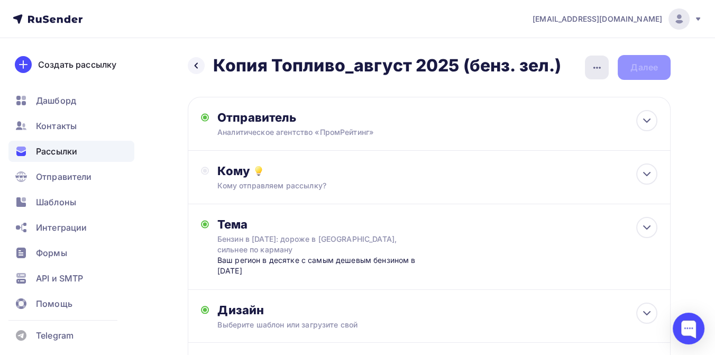
click at [591, 67] on icon "button" at bounding box center [597, 67] width 13 height 13
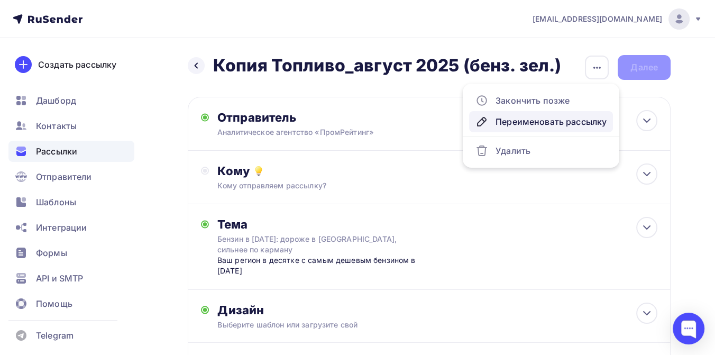
click at [557, 118] on div "Переименовать рассылку" at bounding box center [540, 121] width 131 height 13
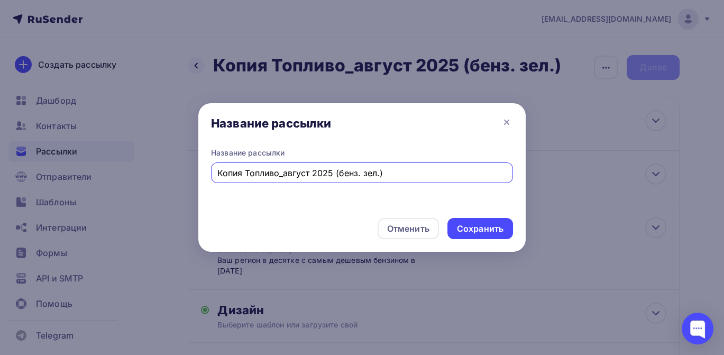
drag, startPoint x: 385, startPoint y: 175, endPoint x: 201, endPoint y: 175, distance: 184.0
click at [195, 179] on div "Название рассылки Название рассылки Копия Топливо_август 2025 (бенз. зел.) Отме…" at bounding box center [362, 177] width 724 height 355
type input "ДТП двухколесные лето 2025 (мото)"
click at [461, 232] on div "Сохранить" at bounding box center [480, 229] width 47 height 12
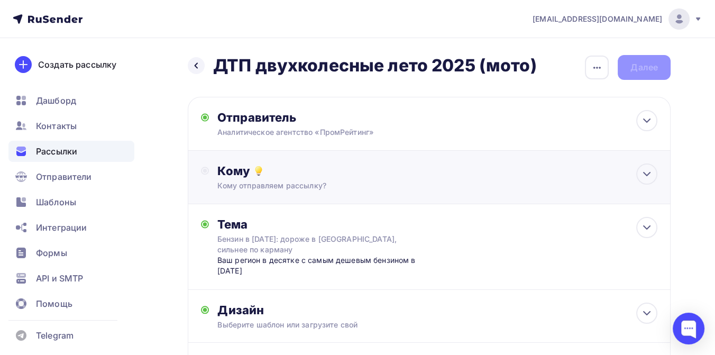
click at [297, 176] on div "Кому" at bounding box center [437, 170] width 440 height 15
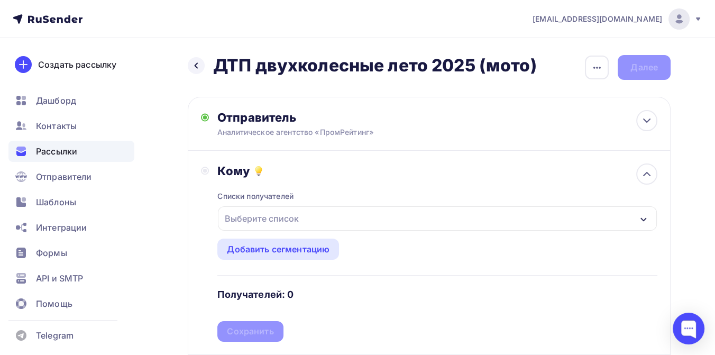
click at [297, 213] on div "Выберите список" at bounding box center [262, 218] width 82 height 19
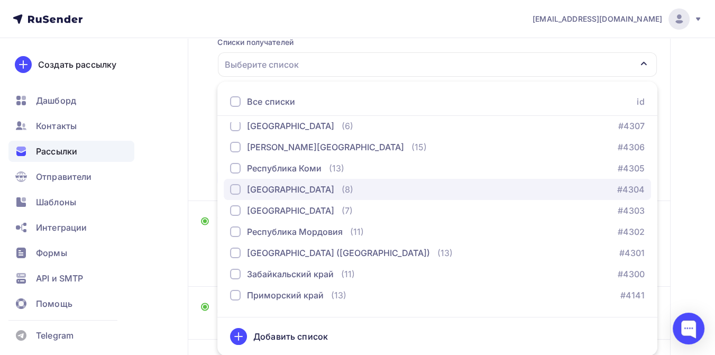
scroll to position [293, 0]
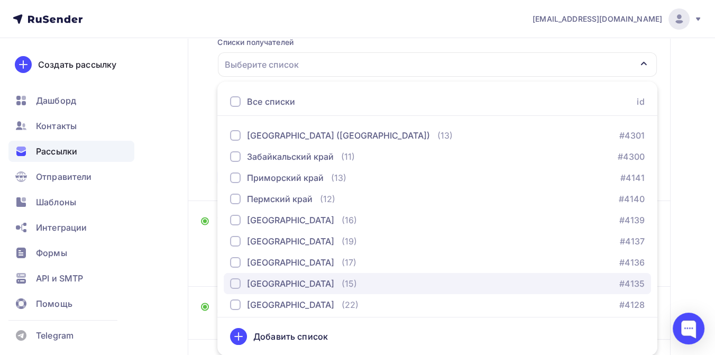
click at [277, 279] on div "[GEOGRAPHIC_DATA]" at bounding box center [290, 283] width 87 height 13
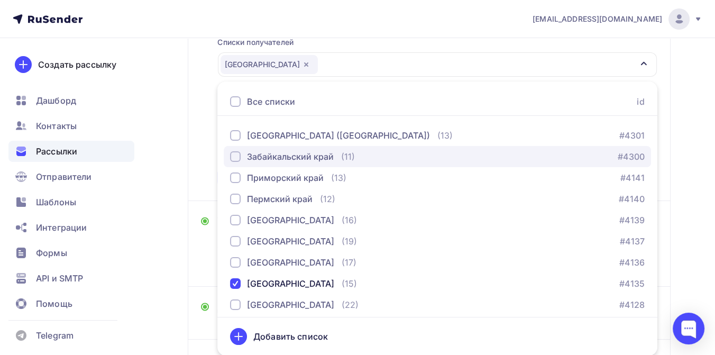
click at [263, 157] on div "Забайкальский край" at bounding box center [290, 156] width 87 height 13
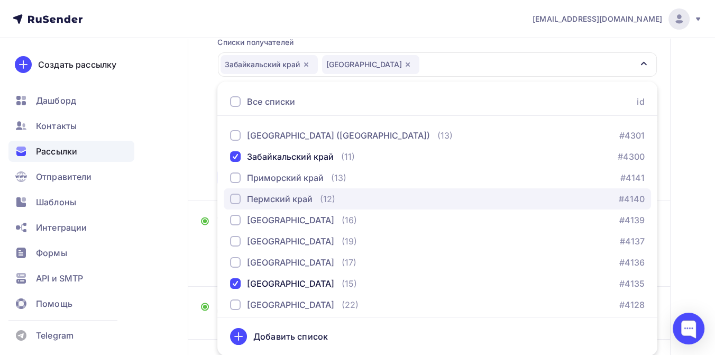
click at [271, 199] on div "Пермский край" at bounding box center [280, 198] width 66 height 13
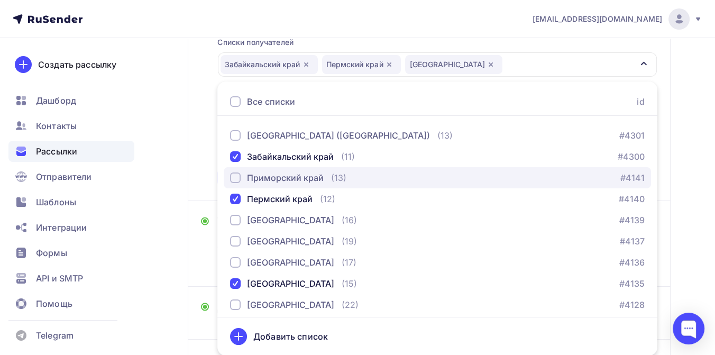
click at [261, 177] on div "Приморский край" at bounding box center [285, 177] width 77 height 13
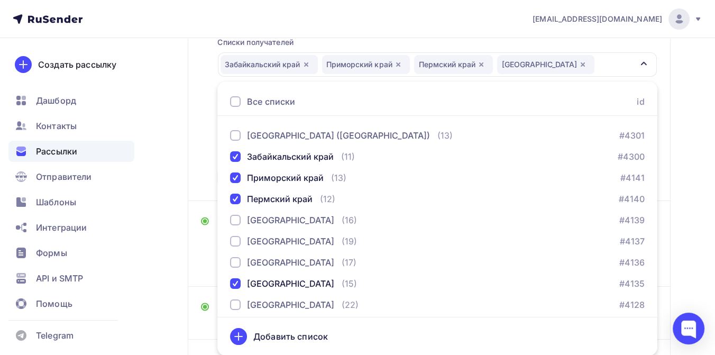
click at [692, 127] on div "Назад ДТП двухколесные лето 2025 (мото) ДТП двухколесные лето 2025 (мото) Закон…" at bounding box center [357, 172] width 715 height 577
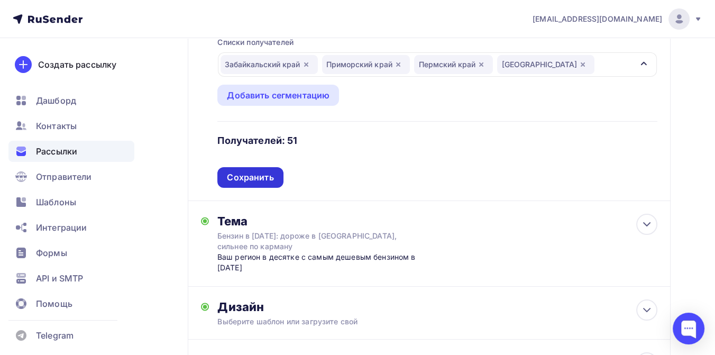
click at [260, 179] on div "Сохранить" at bounding box center [250, 177] width 47 height 12
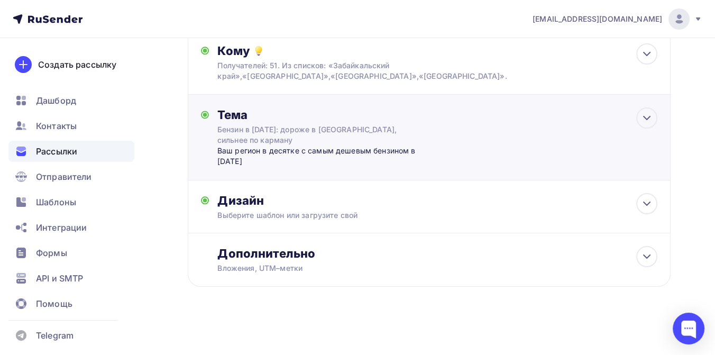
click at [237, 134] on div "Бензин в [DATE]: дороже в [GEOGRAPHIC_DATA], сильнее по карману" at bounding box center [311, 134] width 188 height 21
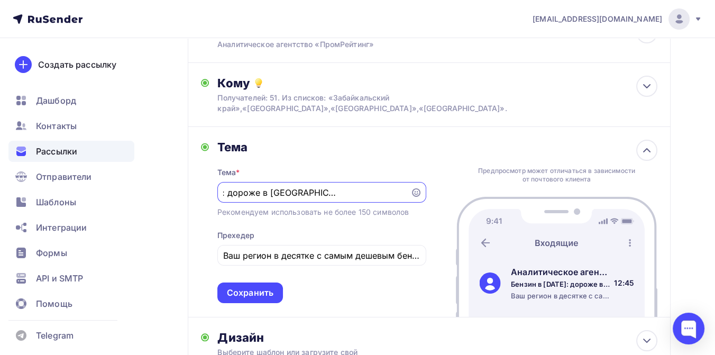
scroll to position [0, 0]
click at [232, 189] on input "Бензин в [DATE]: дороже в [GEOGRAPHIC_DATA], сильнее по карману" at bounding box center [313, 192] width 181 height 13
type input "Б"
drag, startPoint x: 227, startPoint y: 255, endPoint x: 234, endPoint y: 264, distance: 10.6
click at [227, 256] on input "Ваш регион в десятке с самым дешевым бензином в [DATE]" at bounding box center [321, 255] width 197 height 13
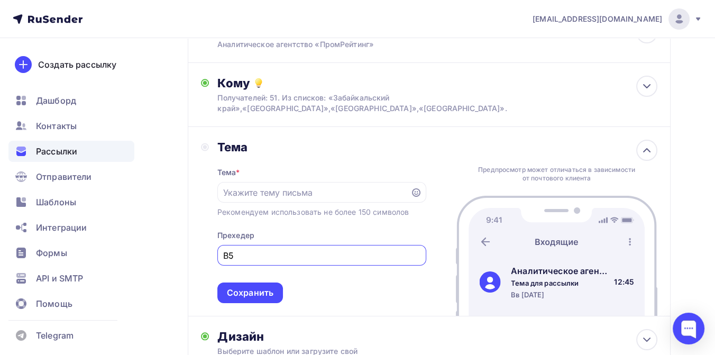
type input "В"
click at [289, 195] on input "text" at bounding box center [313, 192] width 181 height 13
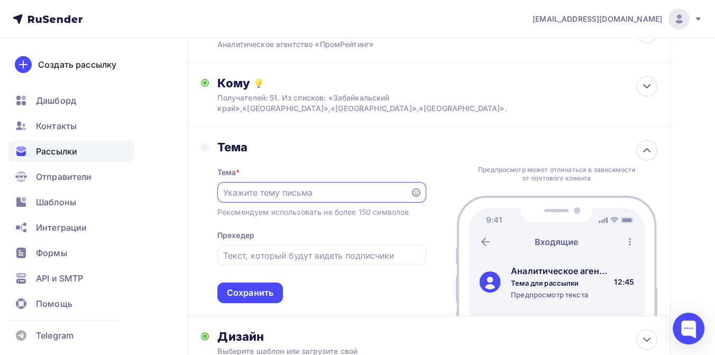
paste input "Мотоциклисты лидируют: статистика двухколесных ДТП лета 2025"
type input "Мотоциклисты лидируют: статистика двухколесных ДТП лета 2025"
click at [231, 256] on input "text" at bounding box center [321, 255] width 197 height 13
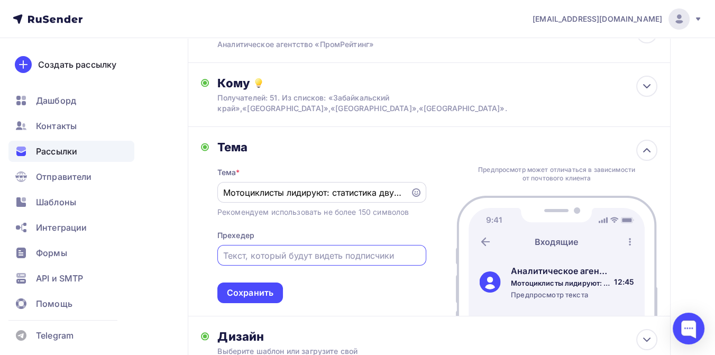
paste input "Ваш регион отметился во всех трех антирейтингах по числу двухколесных ДТП за ле…"
drag, startPoint x: 270, startPoint y: 258, endPoint x: 317, endPoint y: 259, distance: 46.6
click at [317, 259] on input "Ваш регион отметился во всех трех антирейтингах по числу двухколесных ДТП за ле…" at bounding box center [321, 255] width 197 height 13
click at [326, 256] on input "Ваш регион отметился в антирейтингах по числу двухколесных ДТП за лето 2025: ве…" at bounding box center [321, 255] width 197 height 13
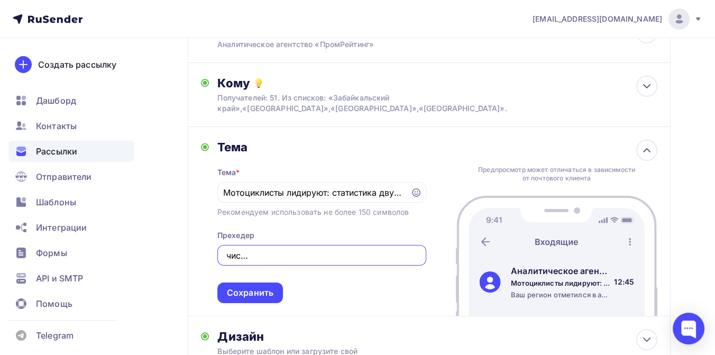
scroll to position [0, 194]
click at [316, 256] on input "Ваш регион отметился в антирейтинге по числу двухколесных ДТП за лето 2025: вел…" at bounding box center [321, 255] width 197 height 13
type input "Ваш регион отметился в антирейтинге по числу двухколесных ДТП пиз-за нарушения …"
click at [271, 293] on div "Сохранить" at bounding box center [250, 293] width 47 height 12
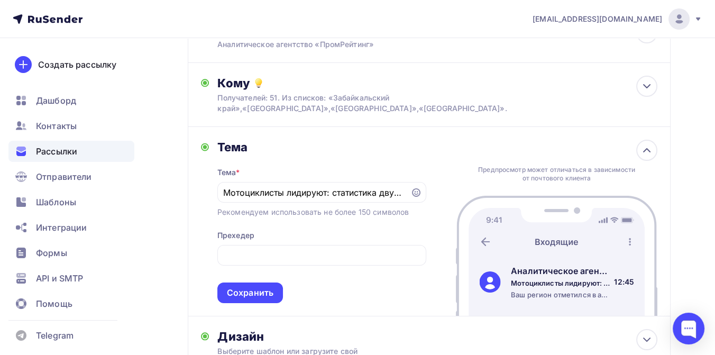
scroll to position [0, 0]
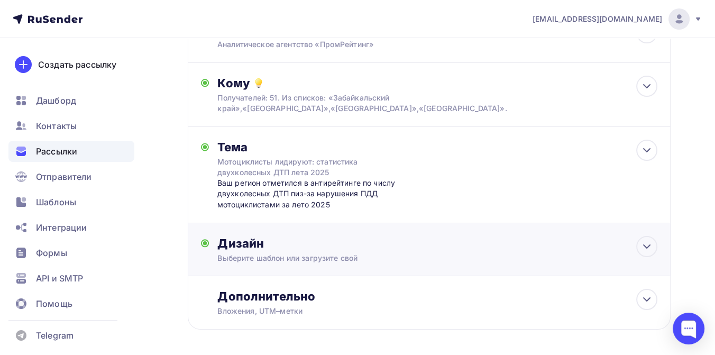
click at [276, 243] on div "Дизайн" at bounding box center [437, 243] width 440 height 15
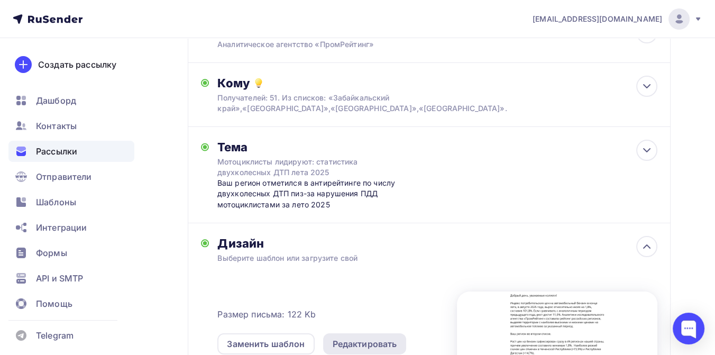
click at [338, 341] on div "Редактировать" at bounding box center [365, 343] width 65 height 13
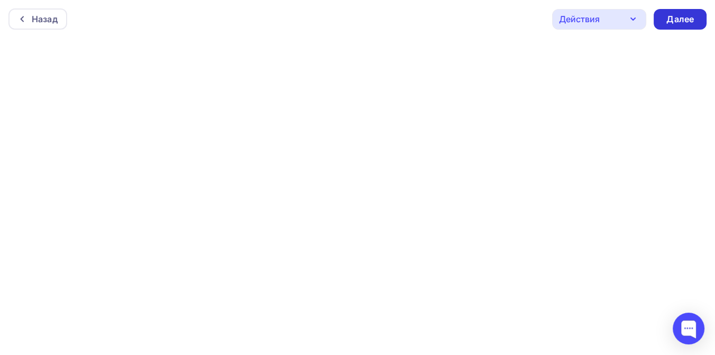
click at [689, 24] on div "Далее" at bounding box center [679, 19] width 27 height 12
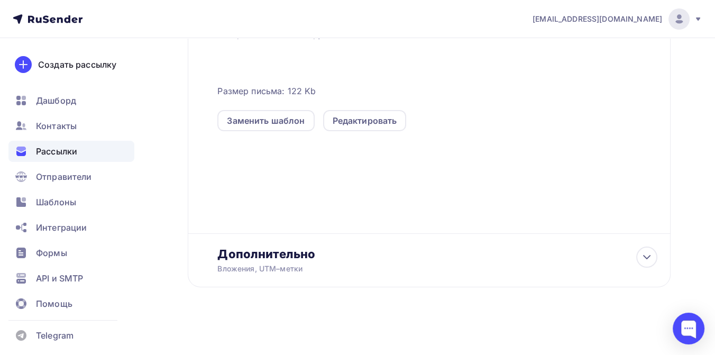
scroll to position [313, 0]
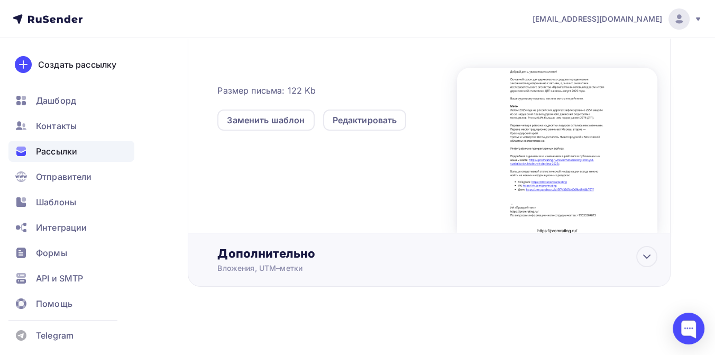
click at [272, 263] on div "Вложения, UTM–метки" at bounding box center [415, 268] width 396 height 11
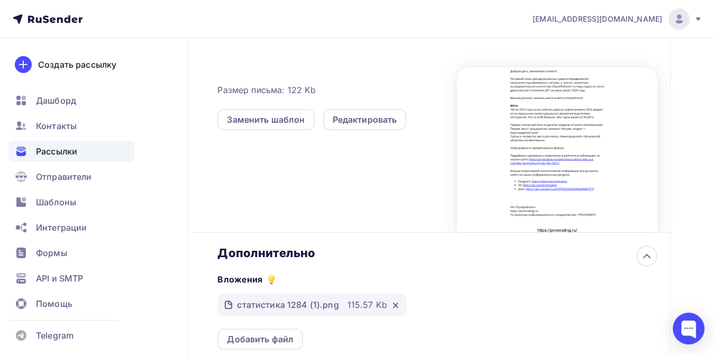
scroll to position [0, 0]
click at [393, 305] on icon at bounding box center [395, 305] width 4 height 4
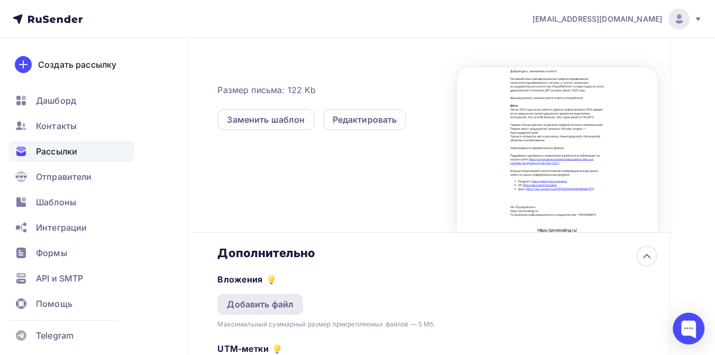
click at [277, 309] on div "Добавить файл" at bounding box center [260, 304] width 67 height 13
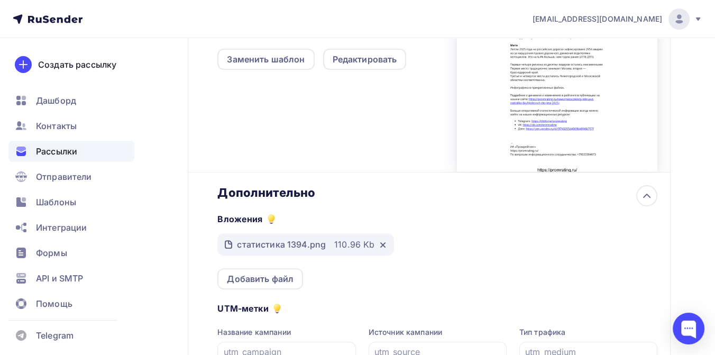
scroll to position [429, 0]
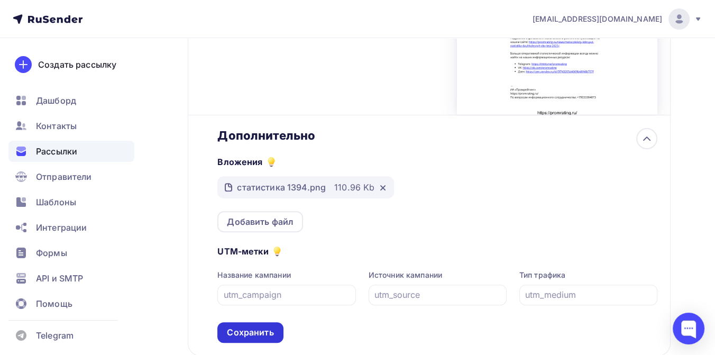
click at [269, 334] on div "Сохранить" at bounding box center [250, 332] width 47 height 12
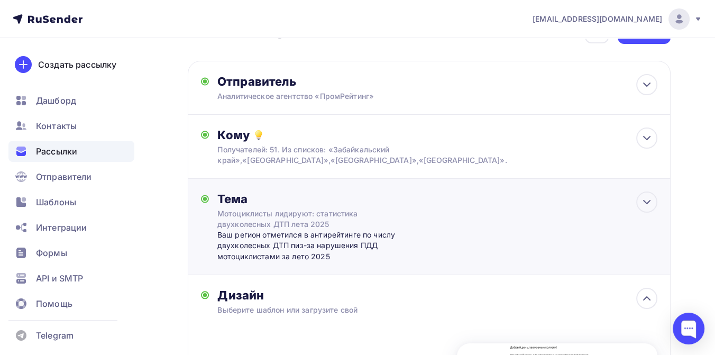
scroll to position [0, 0]
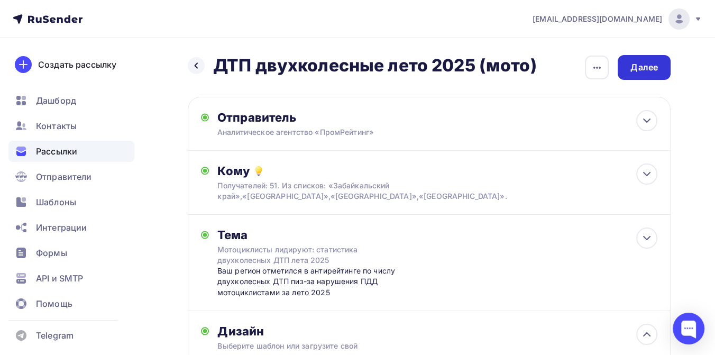
click at [645, 72] on div "Далее" at bounding box center [643, 67] width 27 height 12
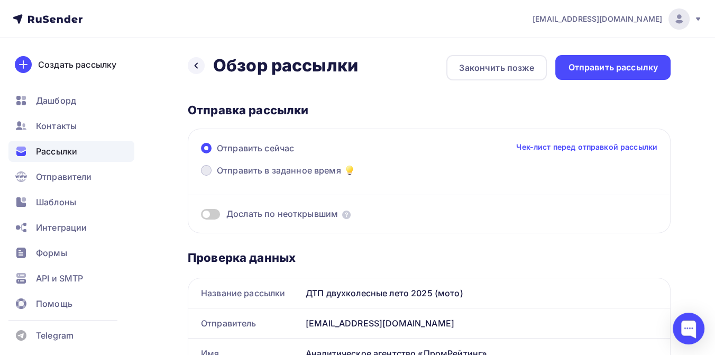
click at [299, 170] on span "Отправить в заданное время" at bounding box center [279, 170] width 124 height 13
click at [217, 177] on input "Отправить в заданное время" at bounding box center [217, 177] width 0 height 0
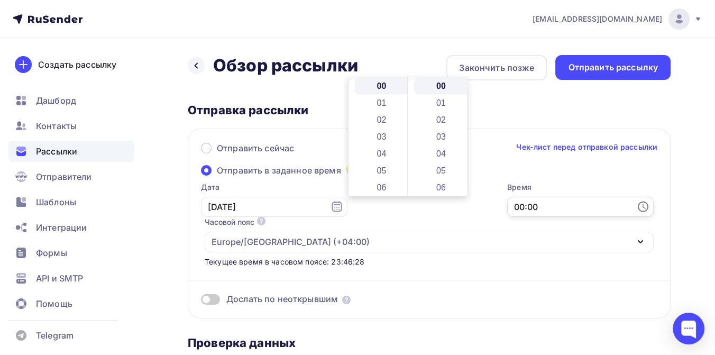
click at [507, 207] on input "00:00" at bounding box center [580, 207] width 146 height 20
click at [378, 135] on li "10" at bounding box center [383, 137] width 56 height 17
click at [442, 187] on li "27" at bounding box center [442, 190] width 56 height 17
type input "10:27"
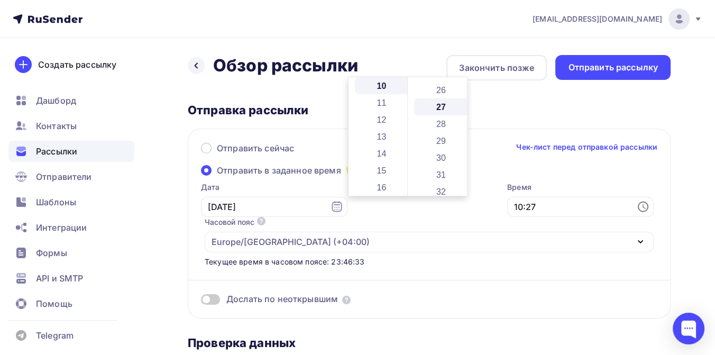
scroll to position [456, 0]
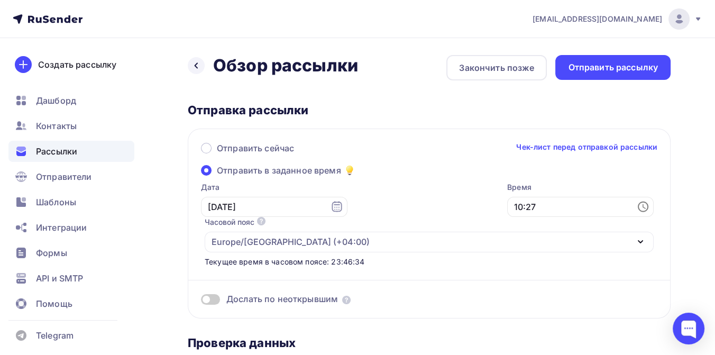
click at [507, 217] on div "Время 10:27" at bounding box center [580, 199] width 146 height 35
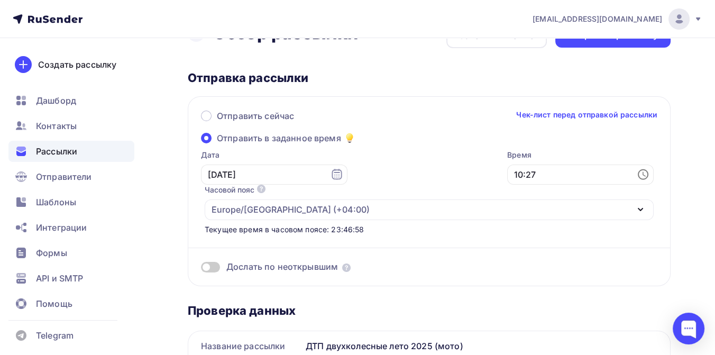
scroll to position [0, 0]
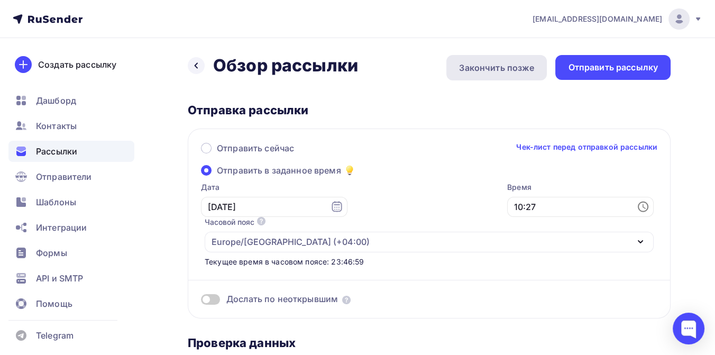
click at [495, 63] on div "Закончить позже" at bounding box center [496, 67] width 75 height 13
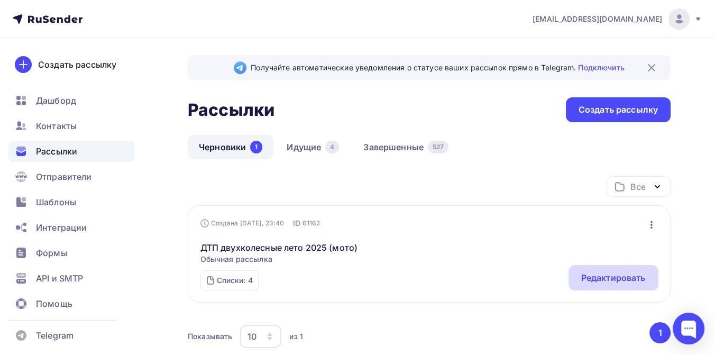
click at [592, 273] on div "Редактировать" at bounding box center [613, 277] width 65 height 13
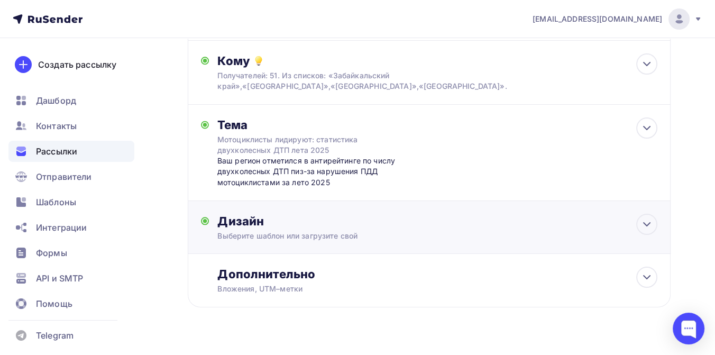
scroll to position [117, 0]
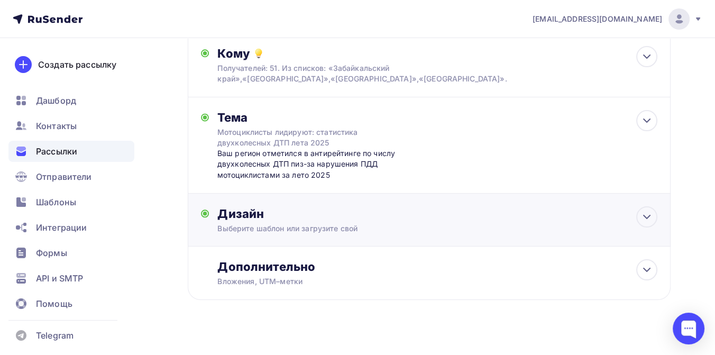
click at [307, 221] on div "Дизайн" at bounding box center [437, 213] width 440 height 15
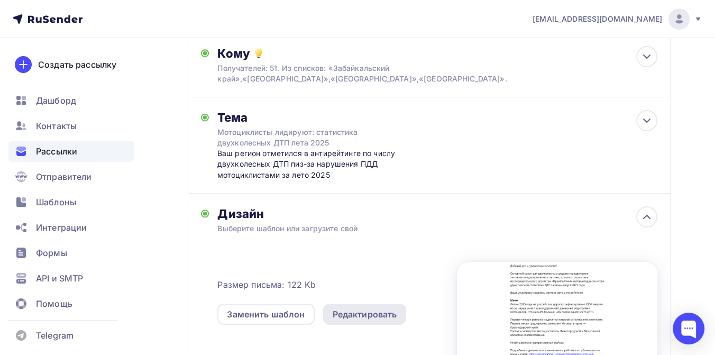
click at [353, 316] on div "Редактировать" at bounding box center [365, 314] width 65 height 13
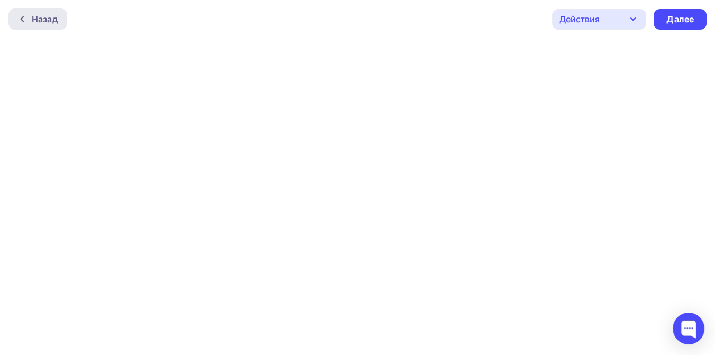
click at [56, 18] on div "Назад" at bounding box center [45, 19] width 26 height 13
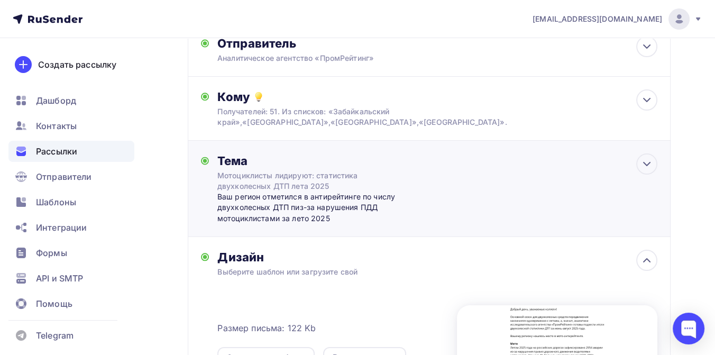
click at [281, 169] on div "Тема Мотоциклисты лидируют: статистика двухколесных ДТП лета 2025 Ваш регион от…" at bounding box center [321, 188] width 209 height 70
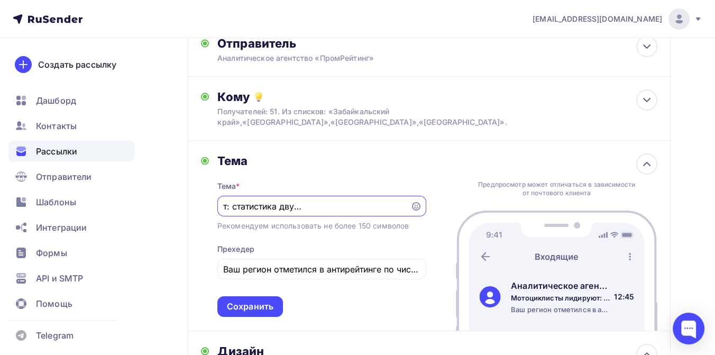
scroll to position [0, 0]
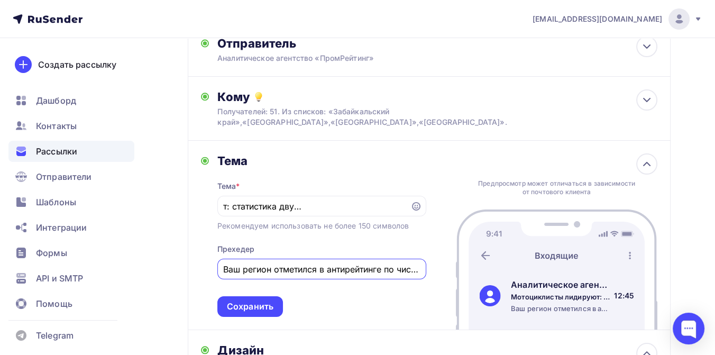
click at [304, 266] on input "Ваш регион отметился в антирейтинге по числу двухколесных ДТП пиз-за нарушения …" at bounding box center [321, 269] width 197 height 13
click at [338, 272] on input "Ваш регион отметился в антирейтинге по числу двухколесных ДТП пиз-за нарушения …" at bounding box center [321, 269] width 197 height 13
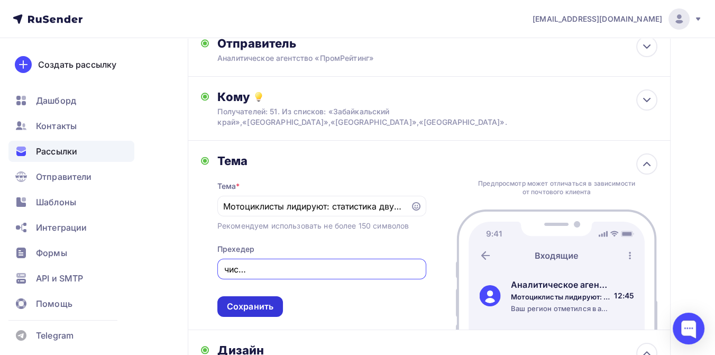
type input "Ваш регион отметился в антирейтинге по числу двухколесных ДТП из-за нарушения П…"
click at [256, 307] on div "Сохранить" at bounding box center [250, 306] width 47 height 12
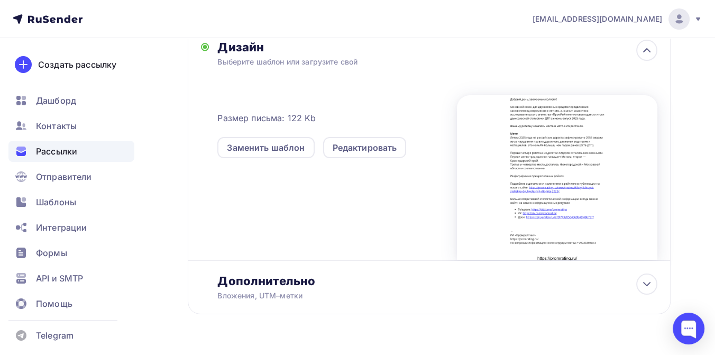
scroll to position [313, 0]
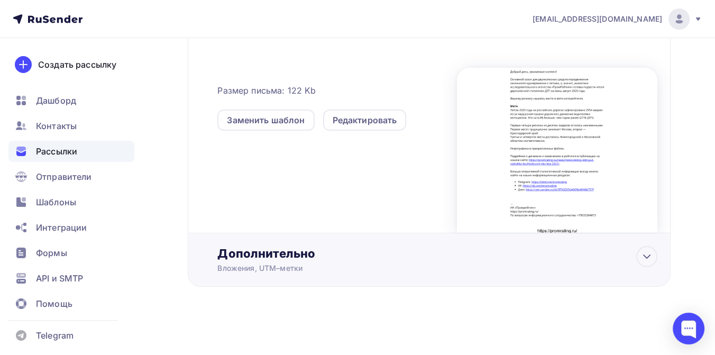
click at [438, 253] on div "Дополнительно" at bounding box center [437, 253] width 440 height 15
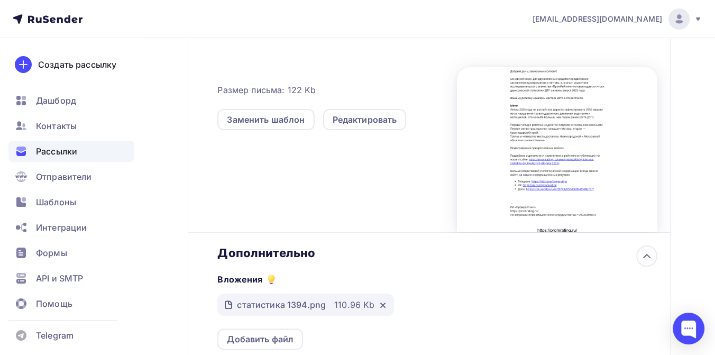
scroll to position [0, 0]
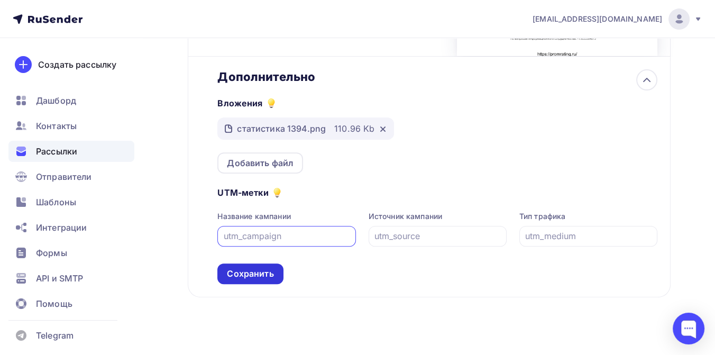
click at [244, 273] on div "Сохранить" at bounding box center [250, 274] width 47 height 12
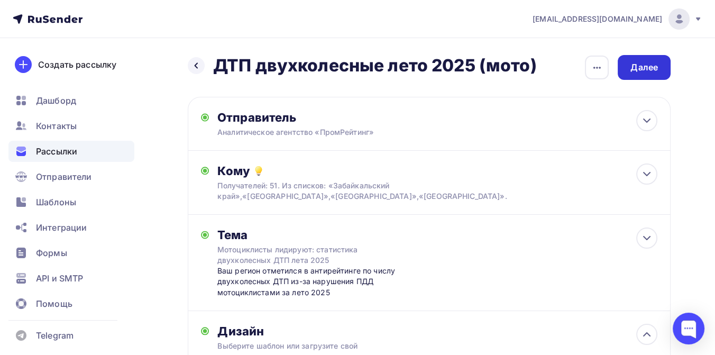
click at [631, 67] on div "Далее" at bounding box center [643, 67] width 27 height 12
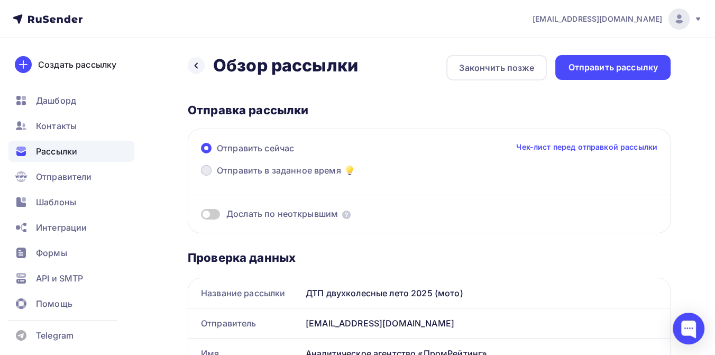
click at [317, 164] on span "Отправить в заданное время" at bounding box center [279, 170] width 124 height 13
click at [217, 177] on input "Отправить в заданное время" at bounding box center [217, 177] width 0 height 0
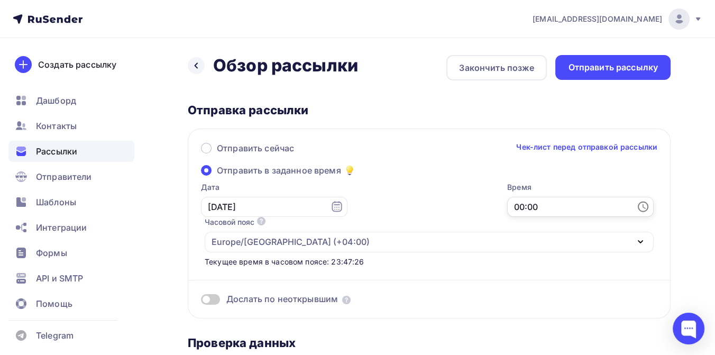
click at [507, 206] on input "00:00" at bounding box center [580, 207] width 146 height 20
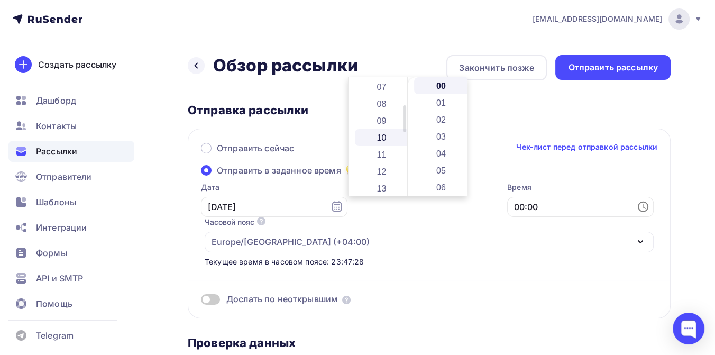
click at [382, 137] on li "10" at bounding box center [383, 137] width 56 height 17
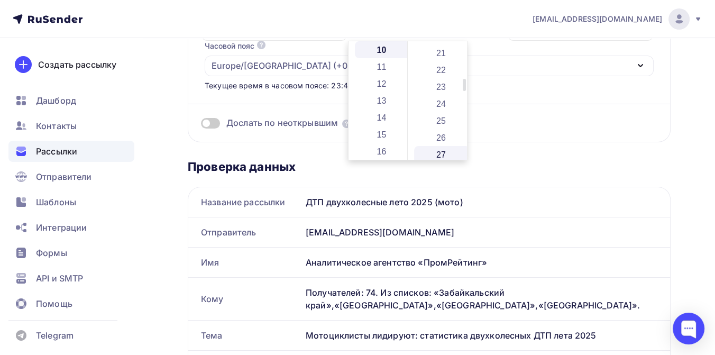
click at [437, 148] on li "27" at bounding box center [442, 154] width 56 height 17
type input "10:27"
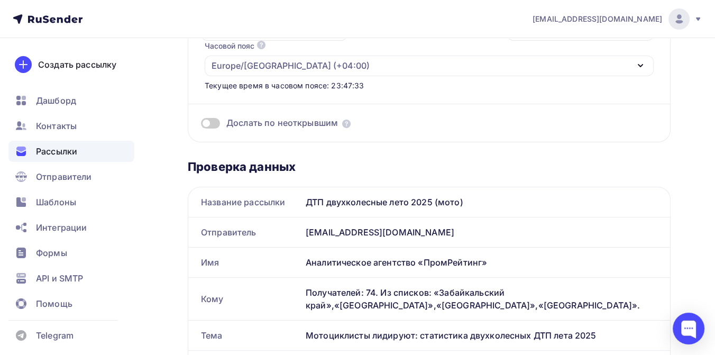
click at [498, 159] on div "Проверка данных" at bounding box center [429, 166] width 483 height 15
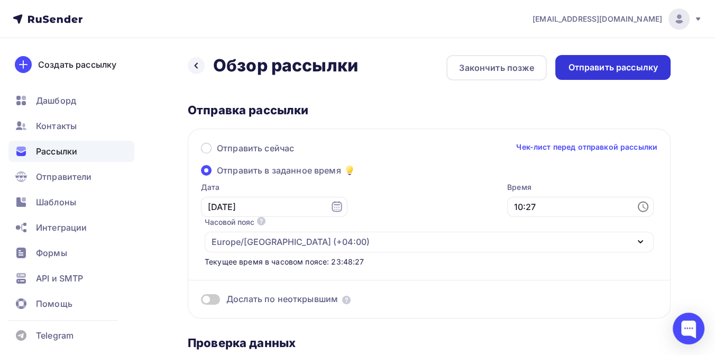
click at [572, 68] on div "Отправить рассылку" at bounding box center [613, 67] width 90 height 12
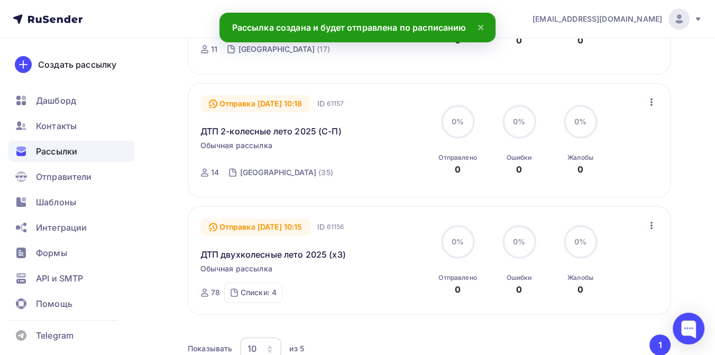
scroll to position [529, 0]
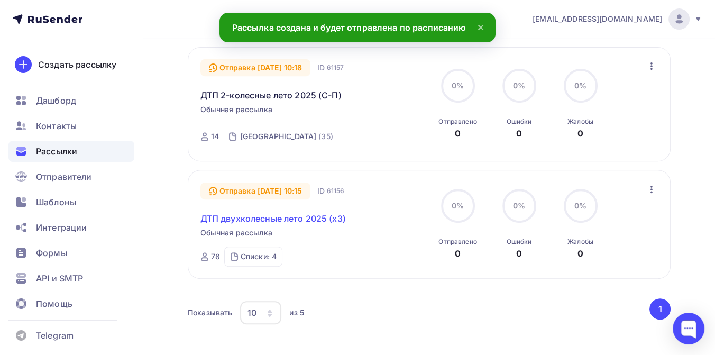
click at [305, 219] on link "ДТП двухколесные лето 2025 (х3)" at bounding box center [272, 218] width 145 height 13
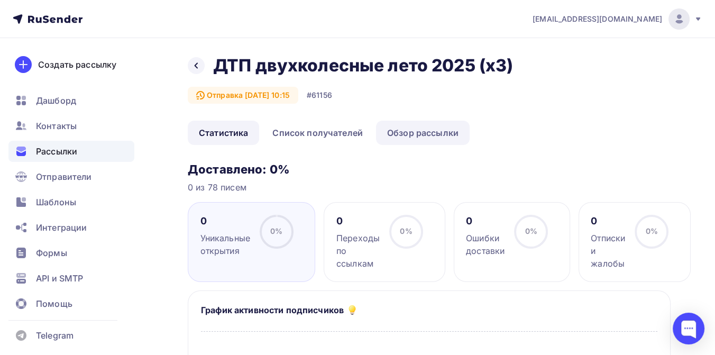
click at [419, 128] on link "Обзор рассылки" at bounding box center [423, 133] width 94 height 24
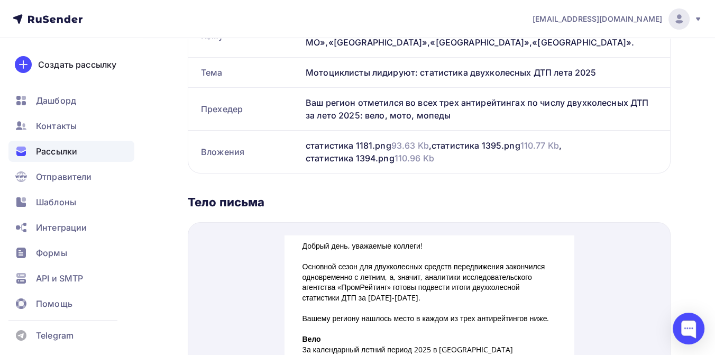
scroll to position [352, 0]
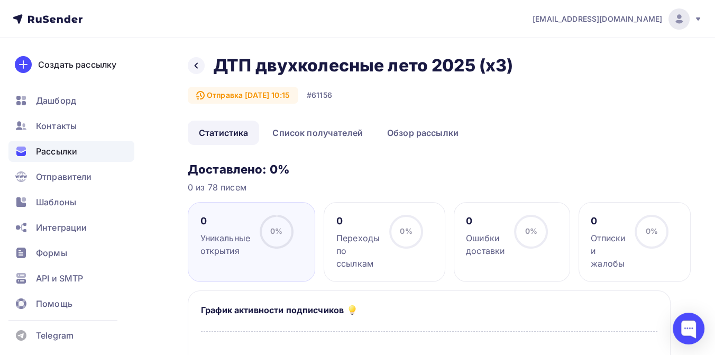
click at [61, 145] on span "Рассылки" at bounding box center [56, 151] width 41 height 13
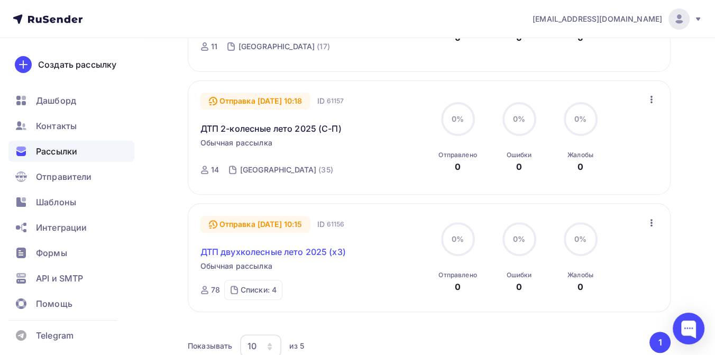
scroll to position [432, 0]
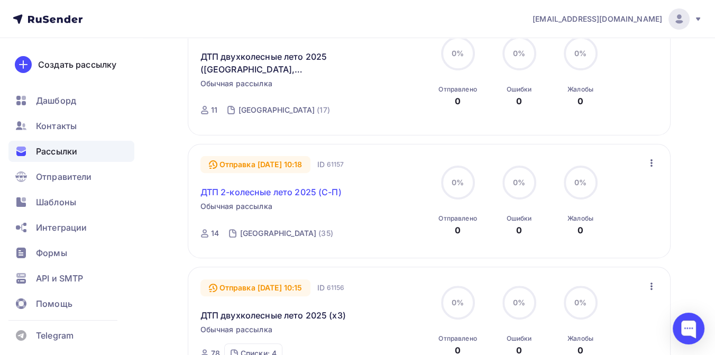
click at [291, 190] on link "ДТП 2-колесные лето 2025 (С-П)" at bounding box center [270, 192] width 141 height 13
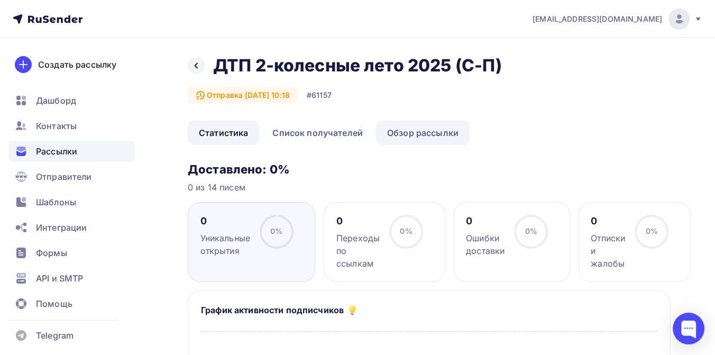
click at [392, 134] on link "Обзор рассылки" at bounding box center [423, 133] width 94 height 24
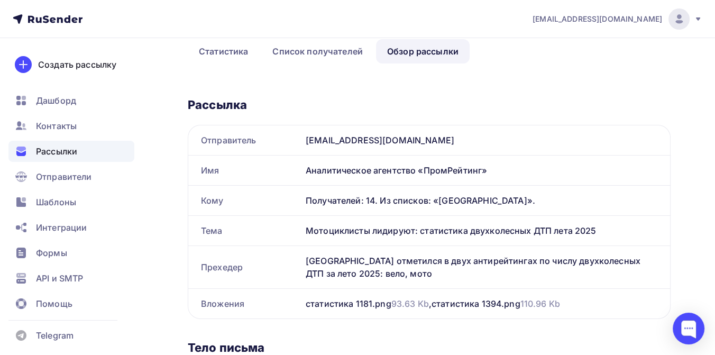
scroll to position [235, 0]
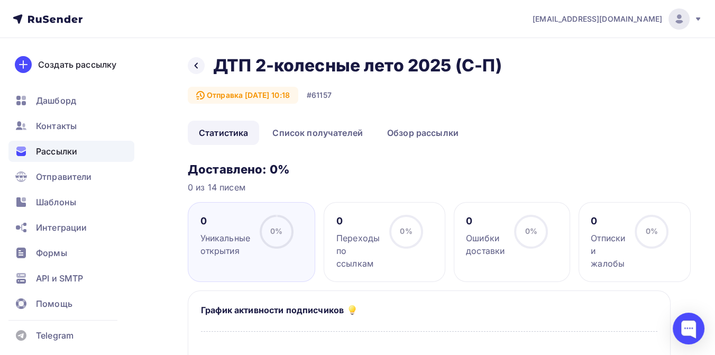
click at [65, 153] on span "Рассылки" at bounding box center [56, 151] width 41 height 13
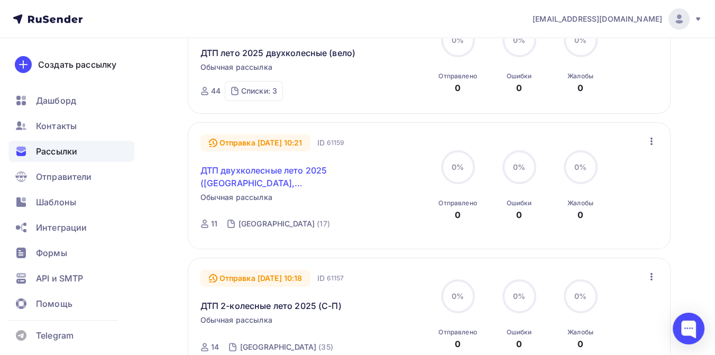
scroll to position [293, 0]
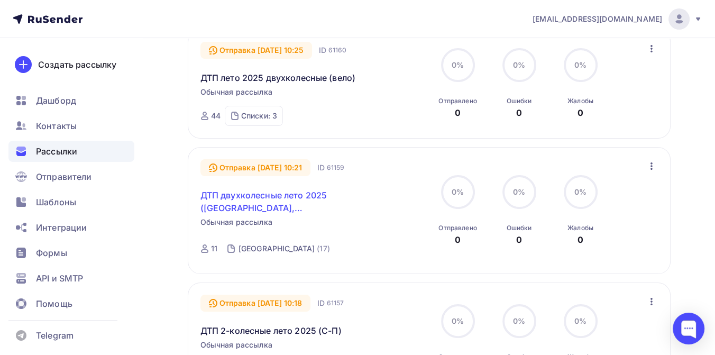
click at [285, 195] on link "ДТП двухколесные лето 2025 ([GEOGRAPHIC_DATA], [GEOGRAPHIC_DATA])" at bounding box center [290, 201] width 181 height 25
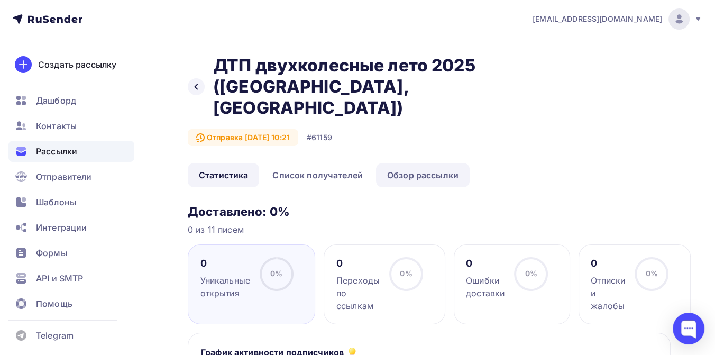
click at [407, 163] on link "Обзор рассылки" at bounding box center [423, 175] width 94 height 24
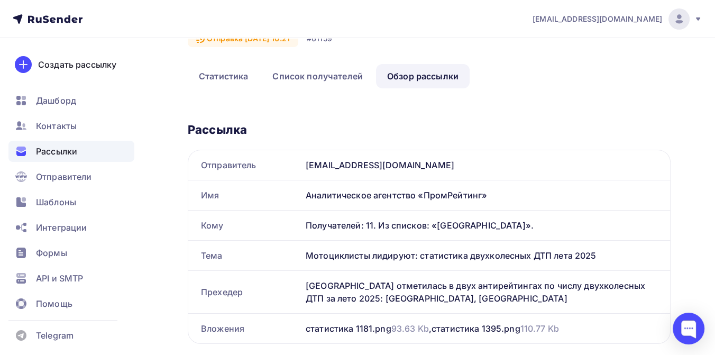
scroll to position [235, 0]
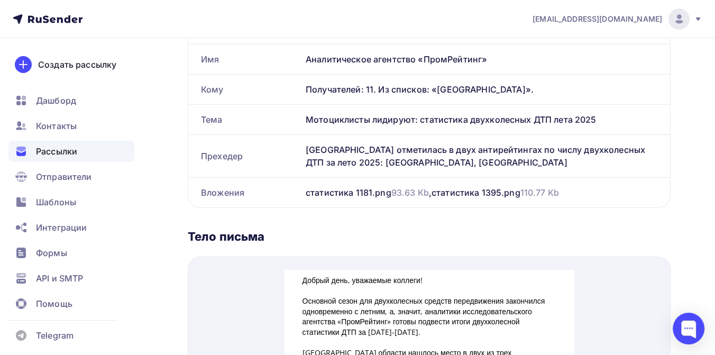
click at [69, 149] on span "Рассылки" at bounding box center [56, 151] width 41 height 13
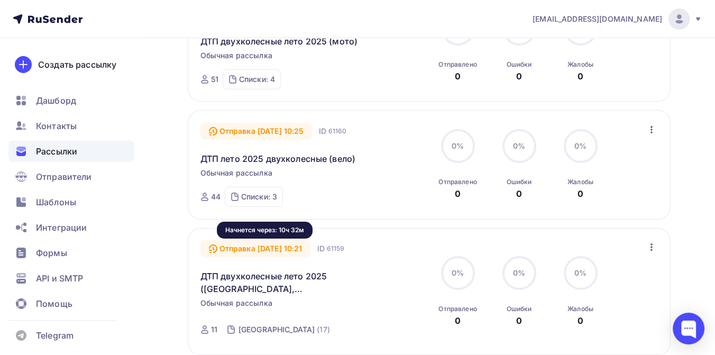
scroll to position [197, 0]
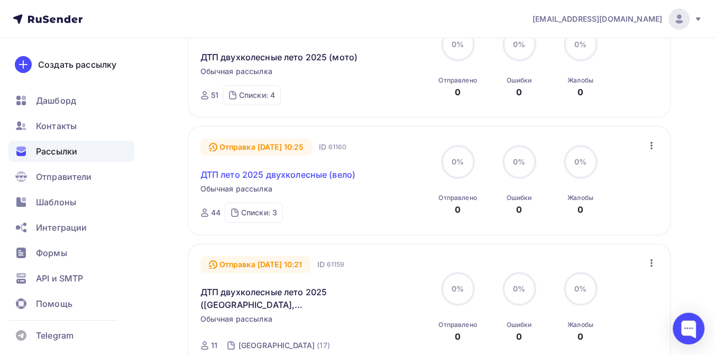
click at [284, 177] on link "ДТП лето 2025 двухколесные (вело)" at bounding box center [277, 174] width 155 height 13
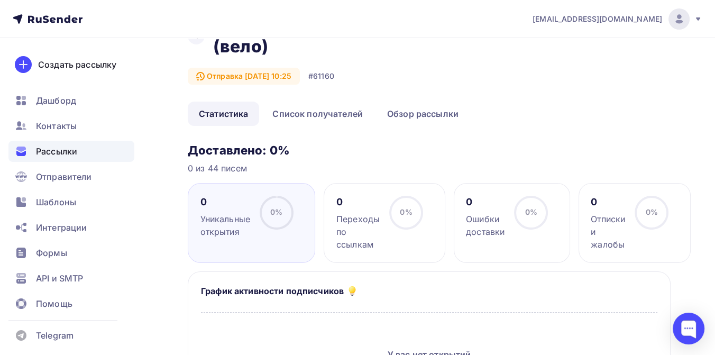
scroll to position [59, 0]
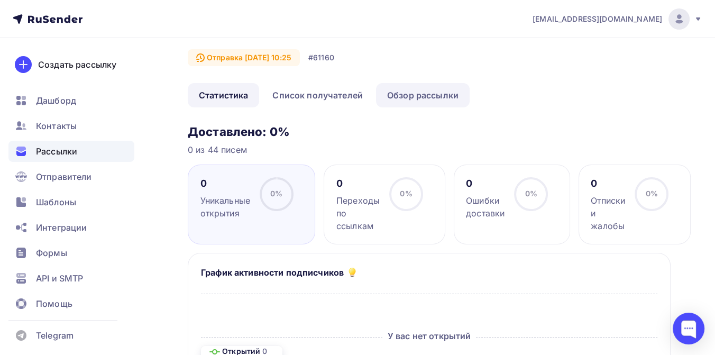
click at [405, 99] on link "Обзор рассылки" at bounding box center [423, 95] width 94 height 24
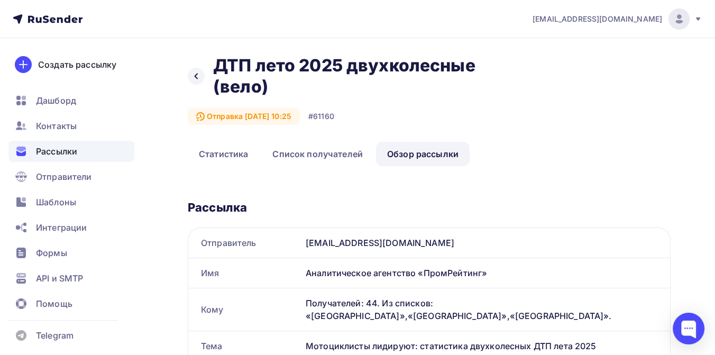
click at [49, 146] on span "Рассылки" at bounding box center [56, 151] width 41 height 13
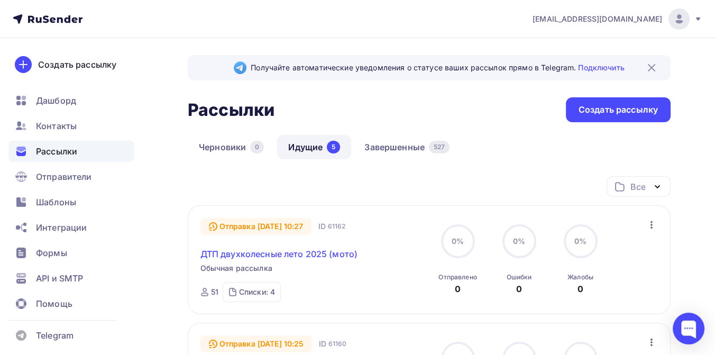
click at [313, 255] on link "ДТП двухколесные лето 2025 (мото)" at bounding box center [279, 253] width 158 height 13
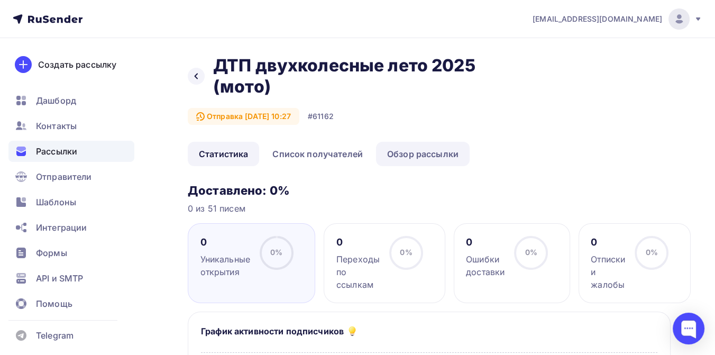
click at [433, 159] on link "Обзор рассылки" at bounding box center [423, 154] width 94 height 24
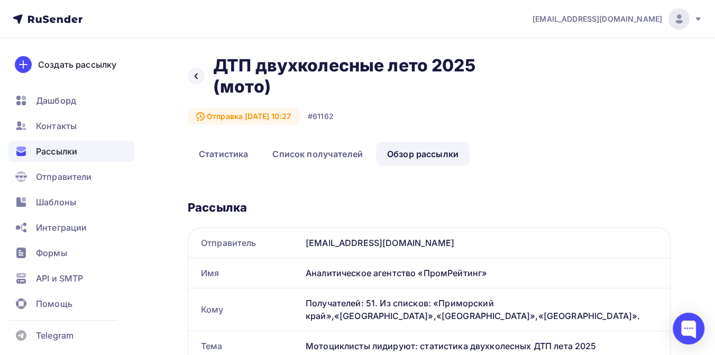
drag, startPoint x: 217, startPoint y: 68, endPoint x: 277, endPoint y: 87, distance: 62.9
click at [277, 87] on h2 "ДТП двухколесные лето 2025 (мото)" at bounding box center [372, 76] width 319 height 42
copy h2 "ДТП двухколесные лето 2025 (мото)"
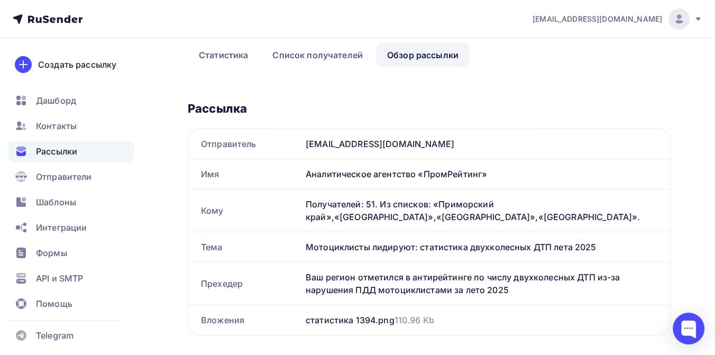
scroll to position [117, 0]
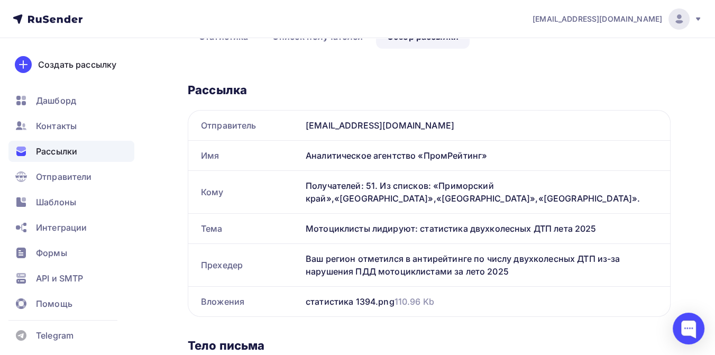
drag, startPoint x: 307, startPoint y: 256, endPoint x: 518, endPoint y: 272, distance: 211.6
click at [518, 272] on div "Ваш регион отметился в антирейтинге по числу двухколесных ДТП из-за нарушения П…" at bounding box center [485, 265] width 369 height 42
copy div "Ваш регион отметился в антирейтинге по числу двухколесных ДТП из-за нарушения П…"
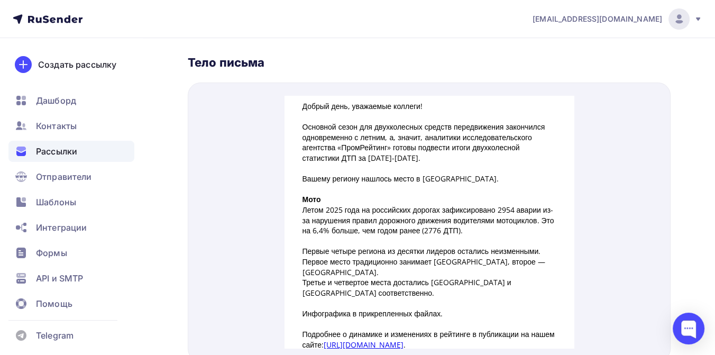
scroll to position [411, 0]
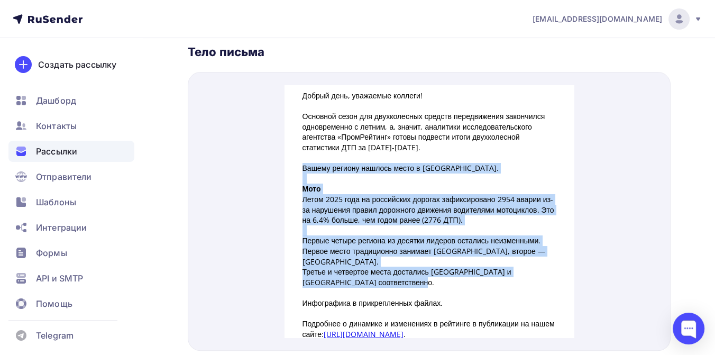
drag, startPoint x: 299, startPoint y: 155, endPoint x: 409, endPoint y: 265, distance: 156.3
click at [409, 265] on div "Добрый день, уважаемые коллеги! Основной сезон для двухколесных средств передви…" at bounding box center [429, 277] width 254 height 398
copy div "Вашему региону нашлось место в [GEOGRAPHIC_DATA]. Мото Летом 2025 года на росси…"
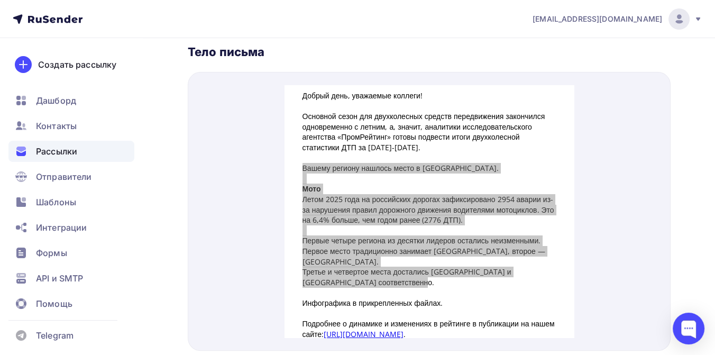
click at [72, 156] on span "Рассылки" at bounding box center [56, 151] width 41 height 13
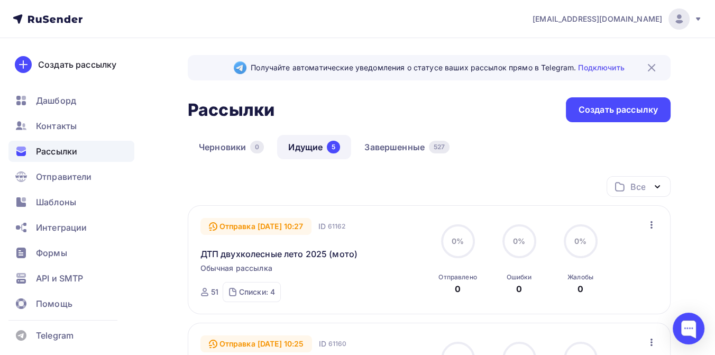
click at [68, 17] on icon at bounding box center [48, 19] width 70 height 13
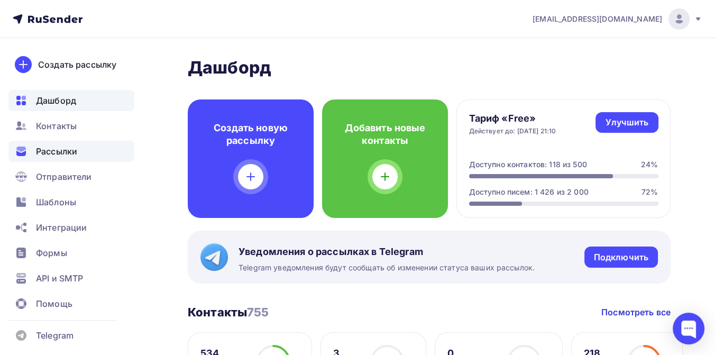
click at [58, 155] on span "Рассылки" at bounding box center [56, 151] width 41 height 13
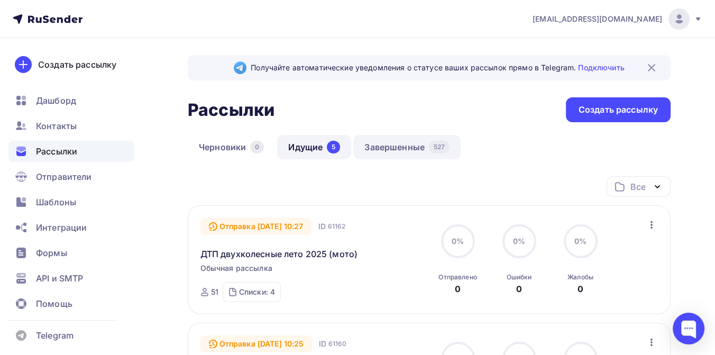
click at [409, 148] on link "Завершенные 527" at bounding box center [406, 147] width 107 height 24
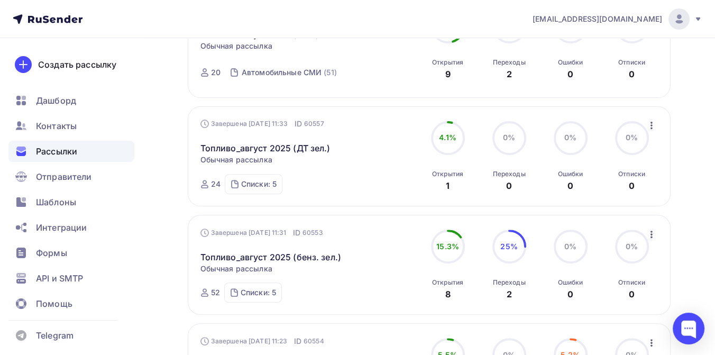
scroll to position [529, 0]
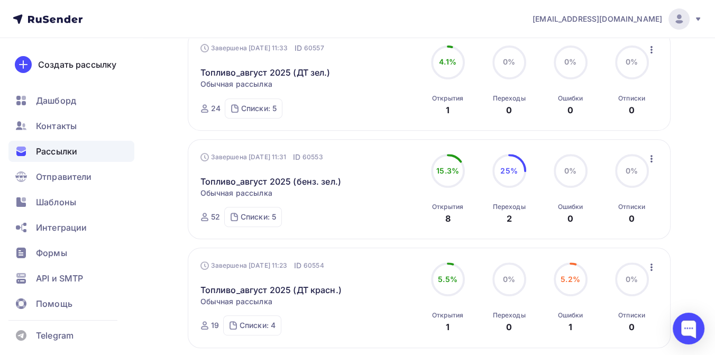
click at [651, 155] on icon "button" at bounding box center [651, 158] width 2 height 7
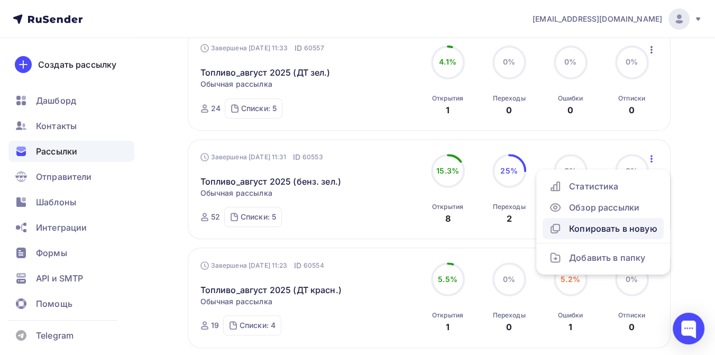
click at [607, 222] on div "Копировать в новую" at bounding box center [603, 228] width 108 height 13
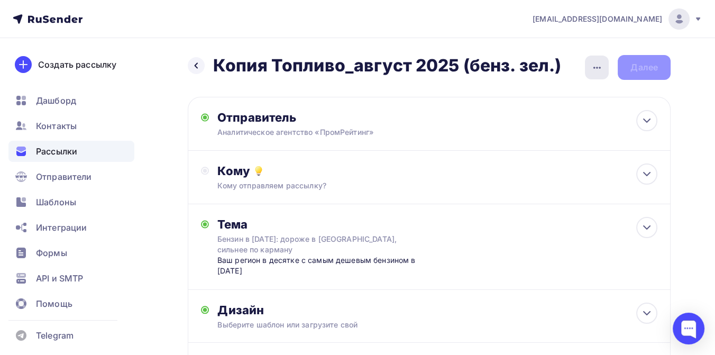
click at [599, 70] on icon "button" at bounding box center [597, 67] width 13 height 13
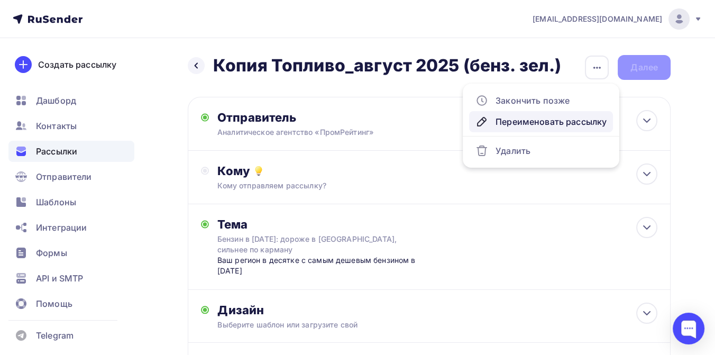
click at [519, 119] on div "Переименовать рассылку" at bounding box center [540, 121] width 131 height 13
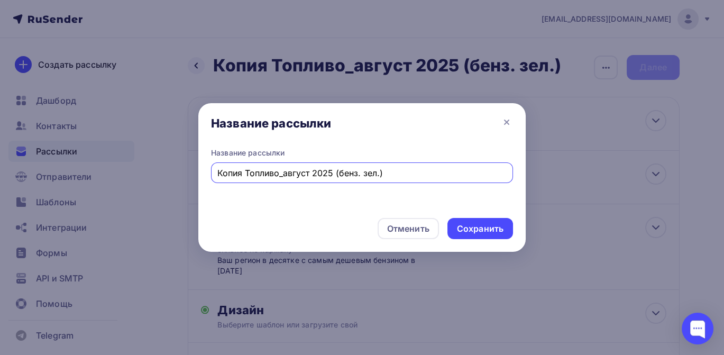
drag, startPoint x: 392, startPoint y: 173, endPoint x: 200, endPoint y: 160, distance: 192.4
click at [200, 163] on div "Название рассылки Копия Топливо_август 2025 (бенз. зел.)" at bounding box center [361, 179] width 327 height 62
type input "Двухколесные ДТП лето 2025 ([GEOGRAPHIC_DATA])"
click at [468, 222] on div "Сохранить" at bounding box center [480, 228] width 66 height 21
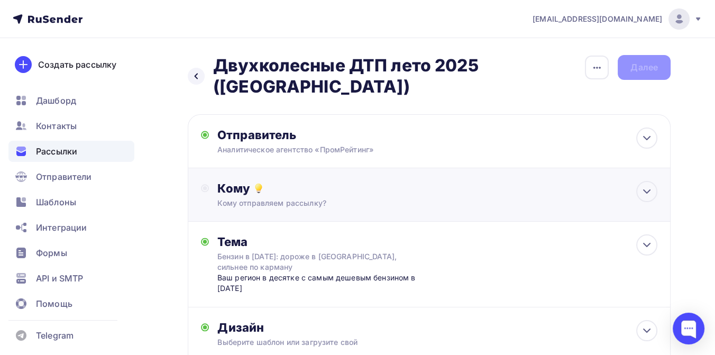
click at [291, 194] on div "Кому" at bounding box center [437, 188] width 440 height 15
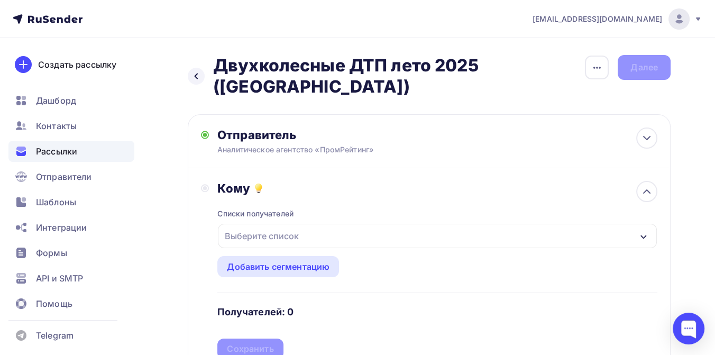
click at [290, 236] on div "Выберите список" at bounding box center [262, 235] width 82 height 19
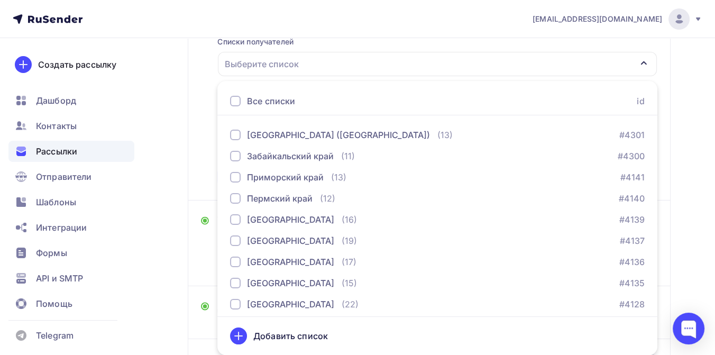
scroll to position [470, 0]
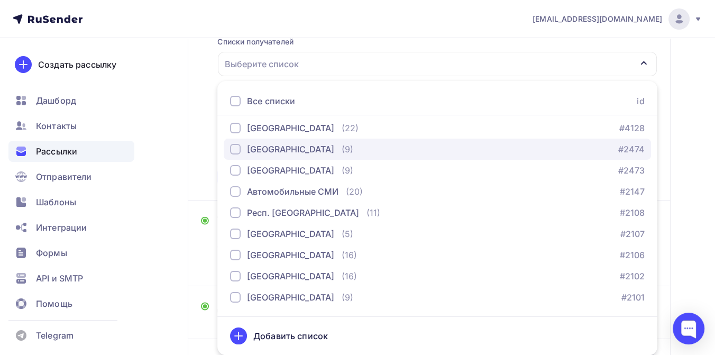
click at [302, 150] on div "[GEOGRAPHIC_DATA]" at bounding box center [290, 149] width 87 height 13
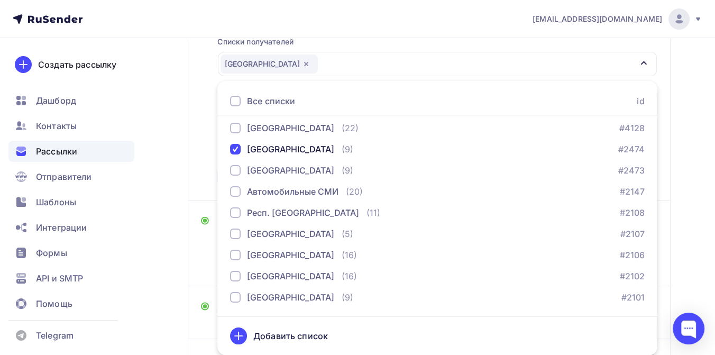
click at [692, 135] on div "Назад Двухколесные ДТП лето 2025 ([GEOGRAPHIC_DATA]) Двухколесные ДТП лето 2025…" at bounding box center [357, 163] width 715 height 594
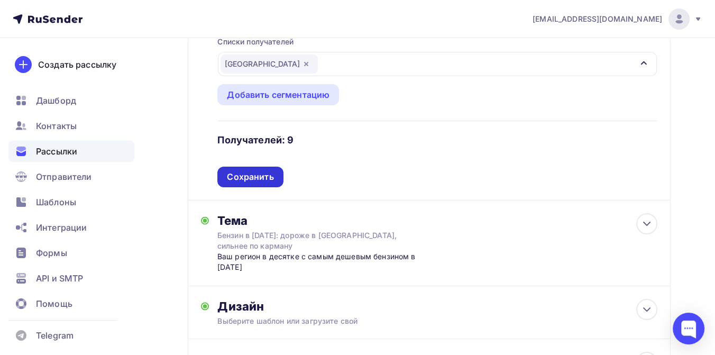
click at [265, 179] on div "Сохранить" at bounding box center [250, 177] width 47 height 12
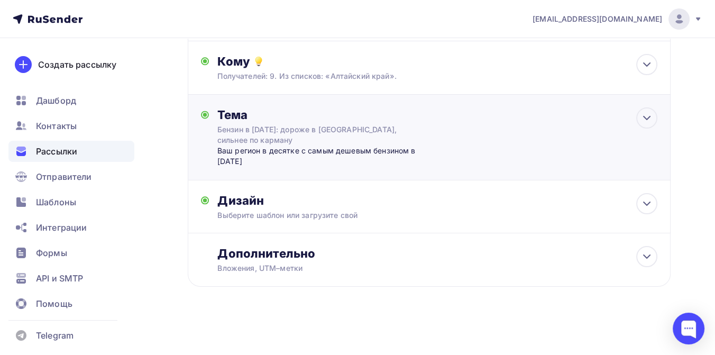
click at [260, 132] on div "Бензин в [DATE]: дороже в [GEOGRAPHIC_DATA], сильнее по карману" at bounding box center [311, 134] width 188 height 21
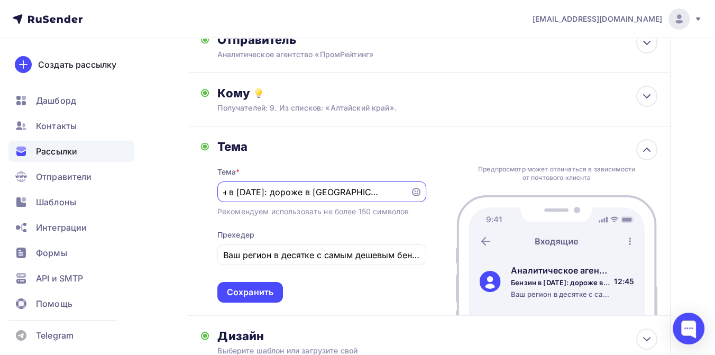
scroll to position [0, 0]
type input "Б"
paste input "Мотоциклисты лидируют: статистика двухколесных ДТП лета 2025"
type input "Мотоциклисты лидируют: статистика двухколесных ДТП лета 2025"
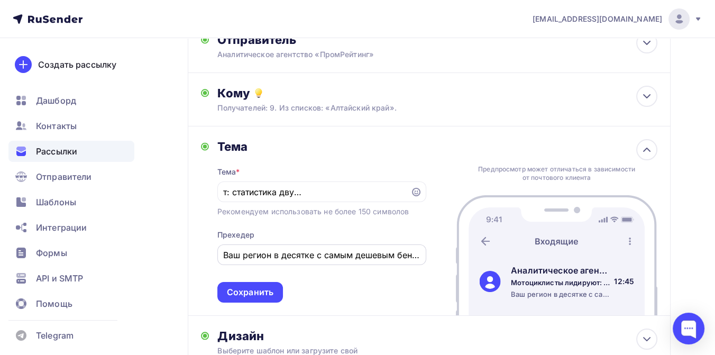
scroll to position [0, 0]
drag, startPoint x: 223, startPoint y: 254, endPoint x: 269, endPoint y: 258, distance: 46.1
click at [269, 258] on div "Ваш регион в десятке с самым дешевым бензином в [DATE]" at bounding box center [321, 254] width 209 height 21
click at [272, 256] on input "Ваш регион в десятке с самым дешевым бензином в [DATE]" at bounding box center [321, 255] width 197 height 13
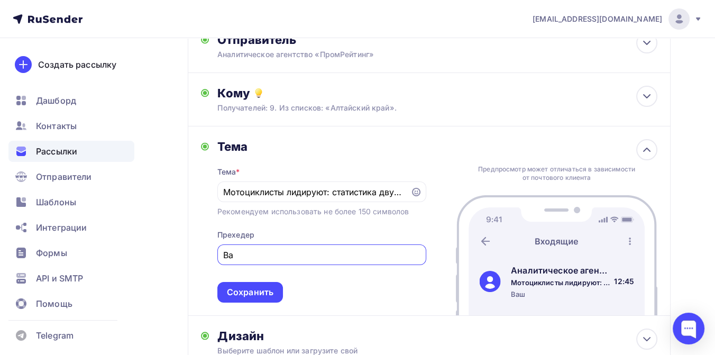
type input "В"
paste input "отметился во всех трех антирейтингах по числу двухколесных ДТП за лето 2025: ве…"
click at [273, 252] on input "Алтайский край отметился во всех трех антирейтингах по числу двухколесных ДТП з…" at bounding box center [321, 255] width 197 height 13
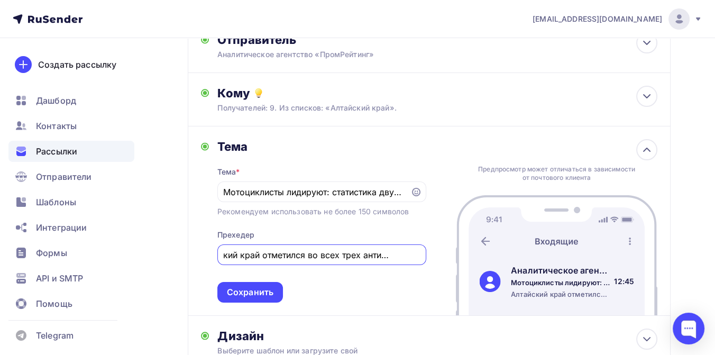
drag, startPoint x: 314, startPoint y: 258, endPoint x: 360, endPoint y: 260, distance: 46.6
click at [360, 260] on input "Алтайский край отметился во всех трех антирейтингах по числу двухколесных ДТП з…" at bounding box center [321, 255] width 197 height 13
click at [401, 258] on input "Алтайский край отметился в двух антирейтингах по числу двухколесных ДТП за лето…" at bounding box center [321, 255] width 197 height 13
type input "Алтайский край отметился в двух антирейтингах по числу двухколесных ДТП за лето…"
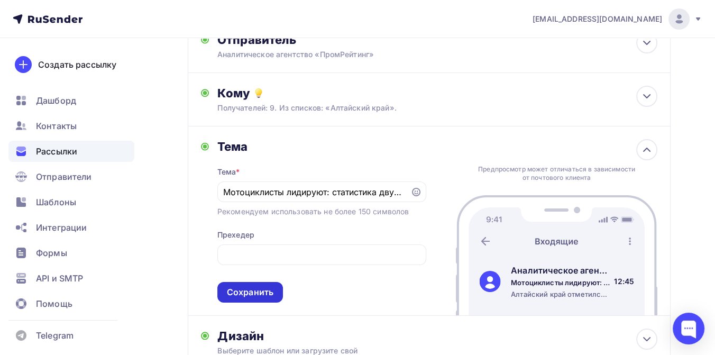
click at [253, 290] on div "Сохранить" at bounding box center [250, 292] width 47 height 12
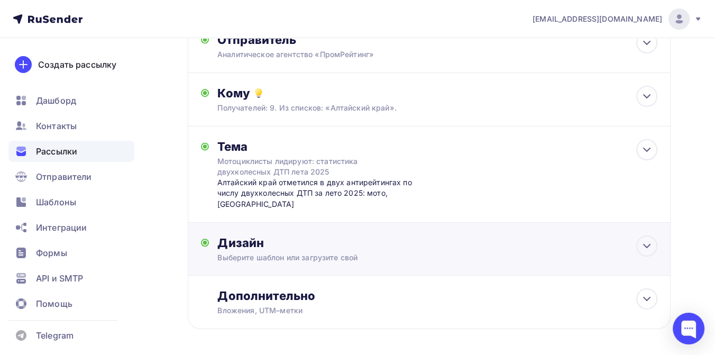
click at [294, 236] on div "Дизайн" at bounding box center [437, 242] width 440 height 15
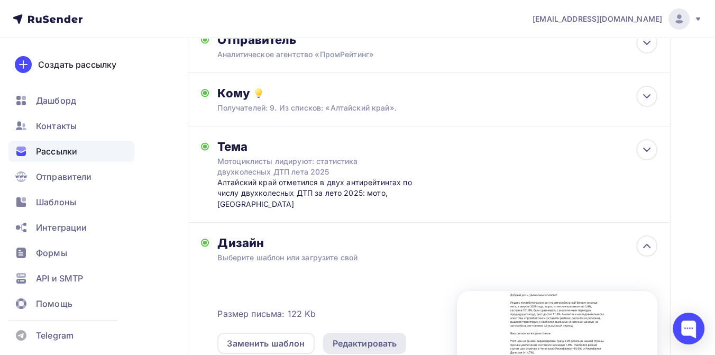
click at [347, 337] on div "Редактировать" at bounding box center [365, 343] width 65 height 13
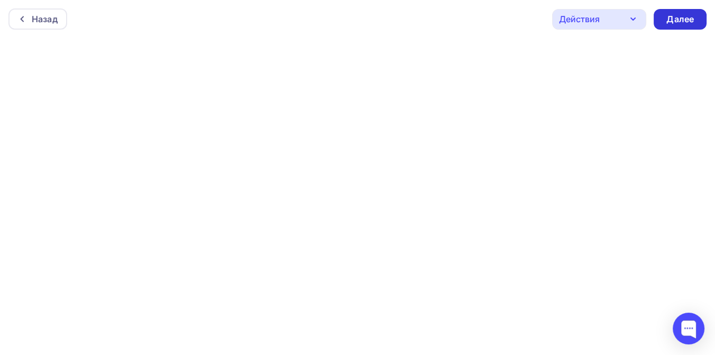
click at [665, 20] on div "Далее" at bounding box center [680, 19] width 53 height 21
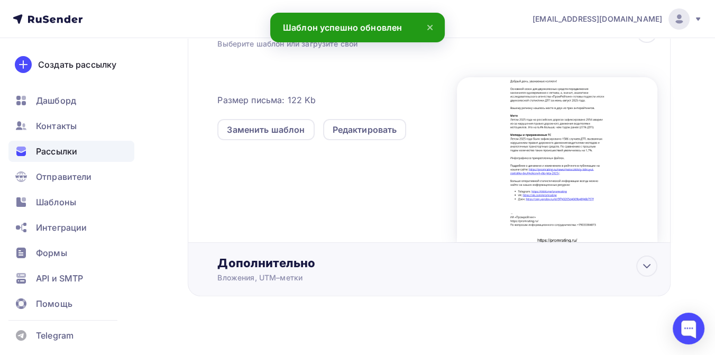
click at [286, 255] on div "Дополнительно" at bounding box center [437, 262] width 440 height 15
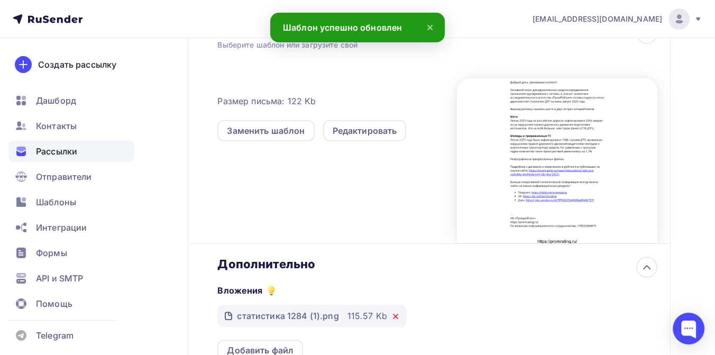
click at [394, 312] on icon at bounding box center [395, 316] width 8 height 8
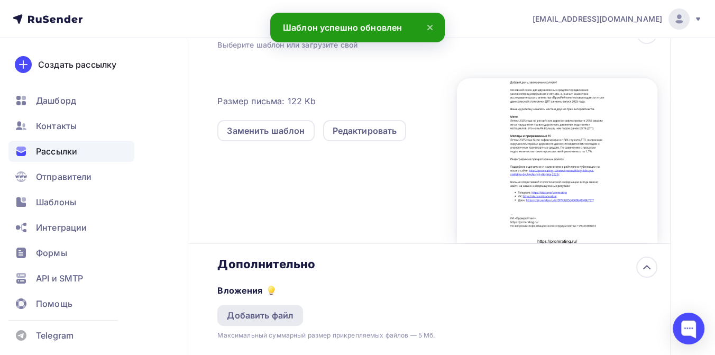
click at [269, 309] on div "Добавить файл" at bounding box center [260, 315] width 67 height 13
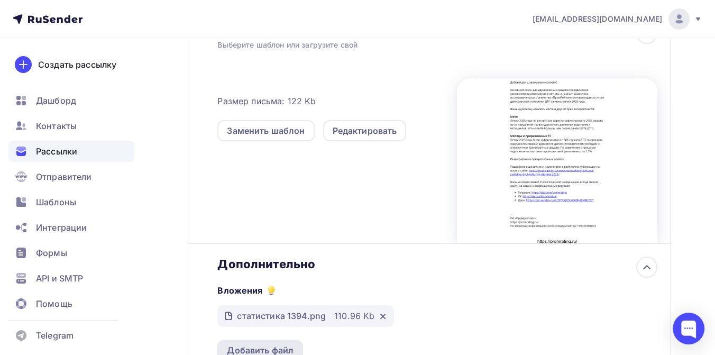
click at [271, 344] on div "Добавить файл" at bounding box center [260, 350] width 67 height 13
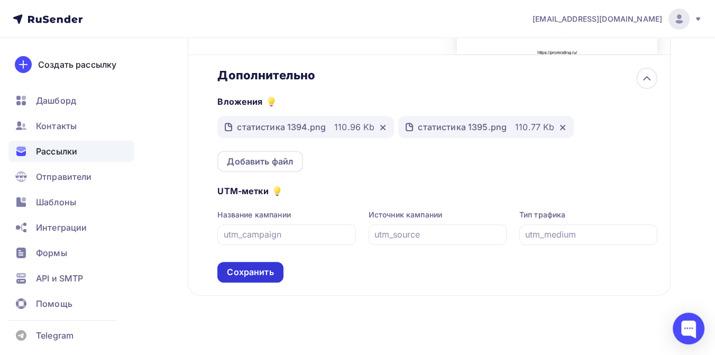
click at [265, 267] on div "Сохранить" at bounding box center [250, 272] width 47 height 12
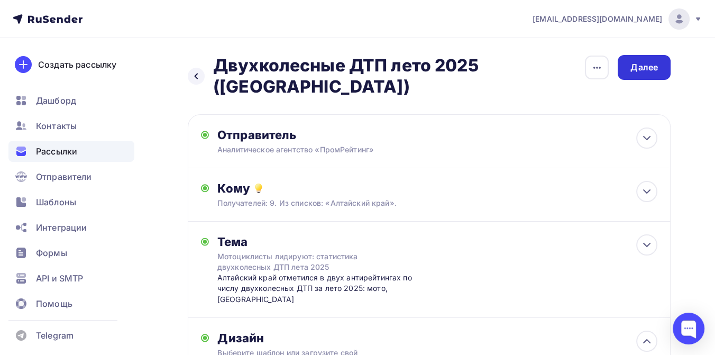
click at [660, 75] on div "Далее" at bounding box center [644, 67] width 53 height 25
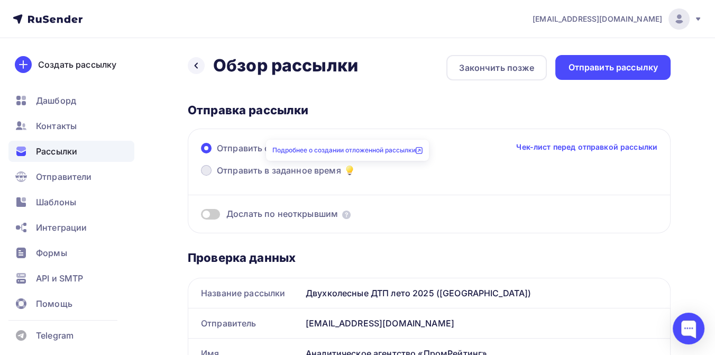
click at [338, 170] on span "Отправить в заданное время" at bounding box center [279, 170] width 124 height 13
click at [217, 177] on input "Отправить в заданное время" at bounding box center [217, 177] width 0 height 0
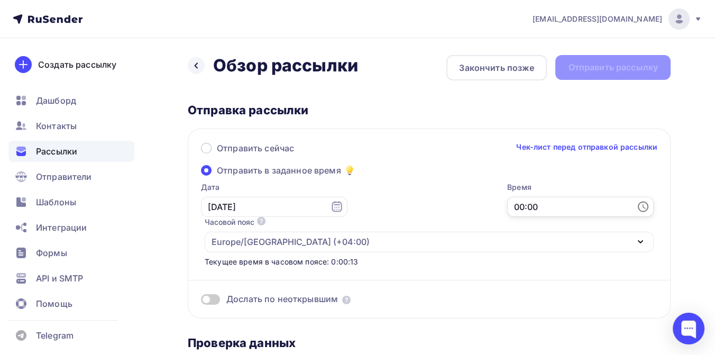
click at [507, 206] on input "00:00" at bounding box center [580, 207] width 146 height 20
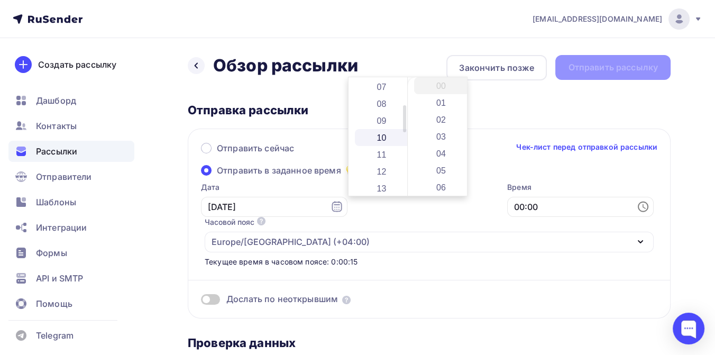
click at [378, 137] on li "10" at bounding box center [383, 137] width 56 height 17
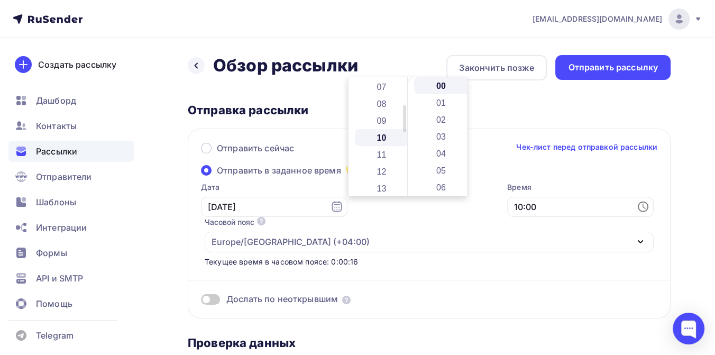
scroll to position [169, 0]
click at [436, 137] on li "03" at bounding box center [442, 136] width 56 height 17
click at [436, 161] on li "32" at bounding box center [442, 165] width 56 height 17
type input "10:32"
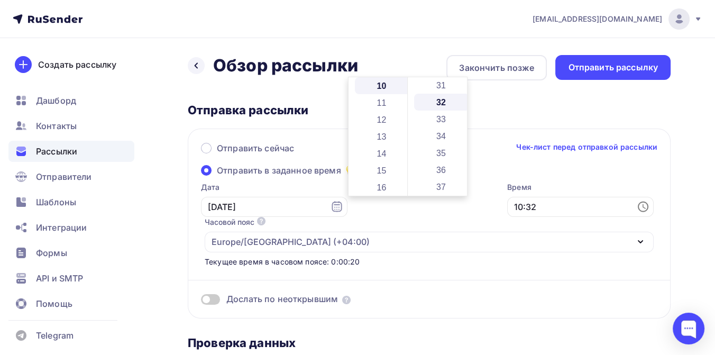
scroll to position [541, 0]
click at [507, 217] on div "Время 10:32" at bounding box center [580, 199] width 146 height 35
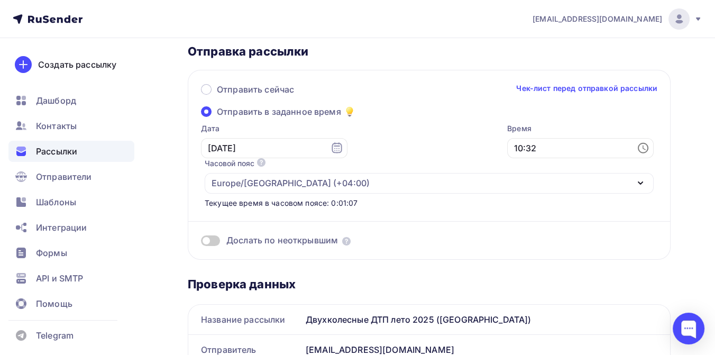
scroll to position [0, 0]
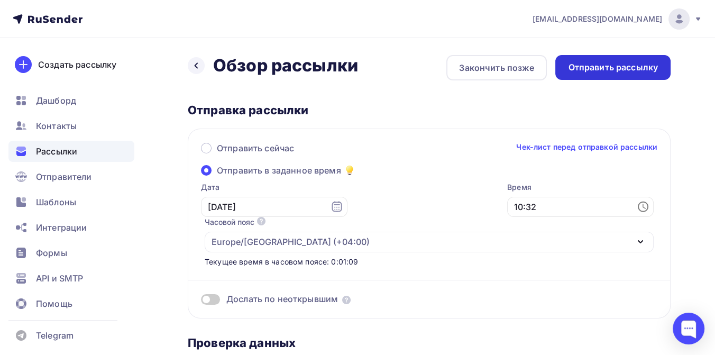
click at [572, 66] on div "Отправить рассылку" at bounding box center [613, 67] width 90 height 12
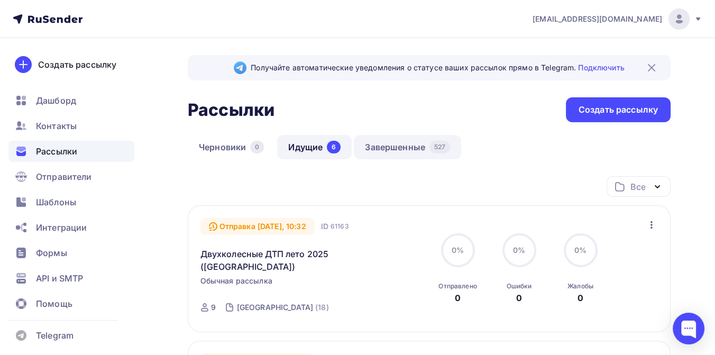
click at [405, 146] on link "Завершенные 527" at bounding box center [407, 147] width 107 height 24
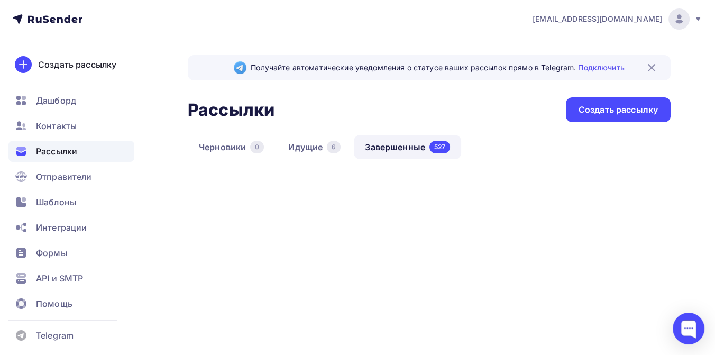
click at [73, 18] on icon at bounding box center [74, 20] width 6 height 6
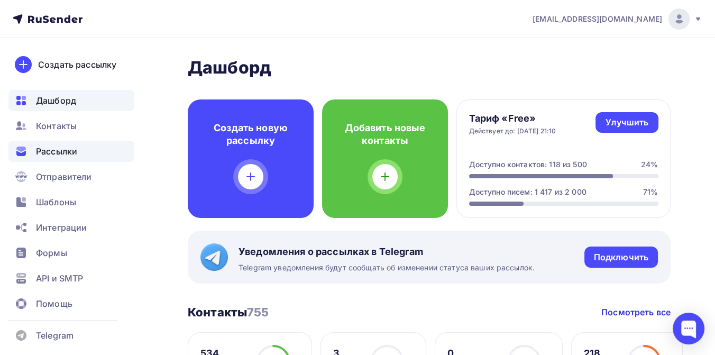
click at [68, 149] on span "Рассылки" at bounding box center [56, 151] width 41 height 13
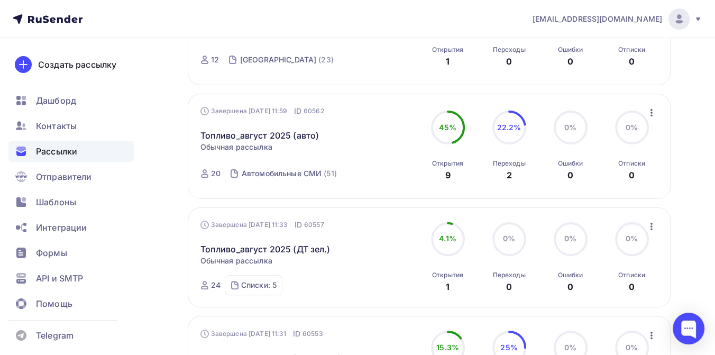
scroll to position [411, 0]
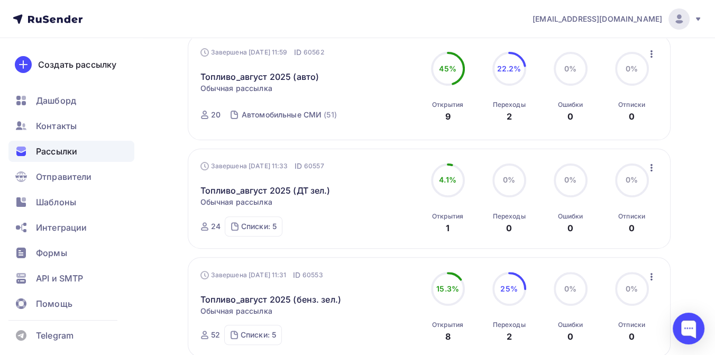
click at [649, 270] on icon "button" at bounding box center [651, 276] width 13 height 13
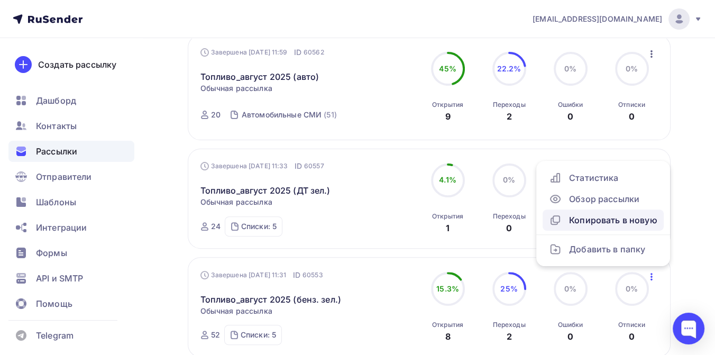
click at [593, 214] on div "Копировать в новую" at bounding box center [603, 220] width 108 height 13
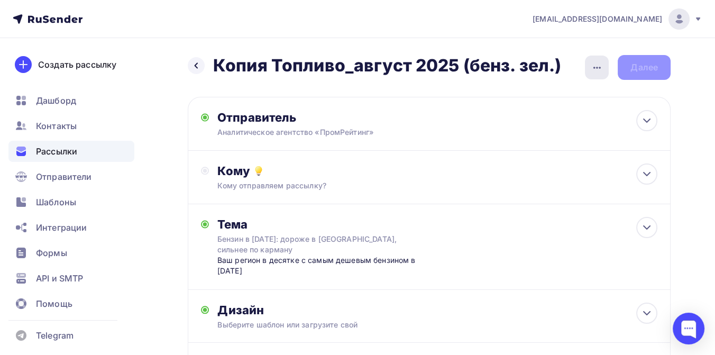
click at [595, 67] on icon "button" at bounding box center [597, 67] width 13 height 13
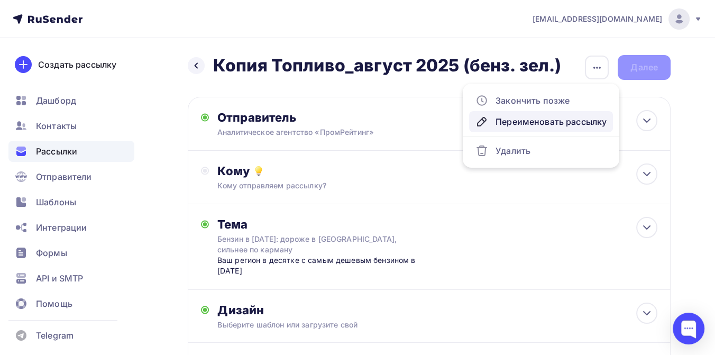
click at [547, 127] on div "Переименовать рассылку" at bounding box center [540, 121] width 131 height 13
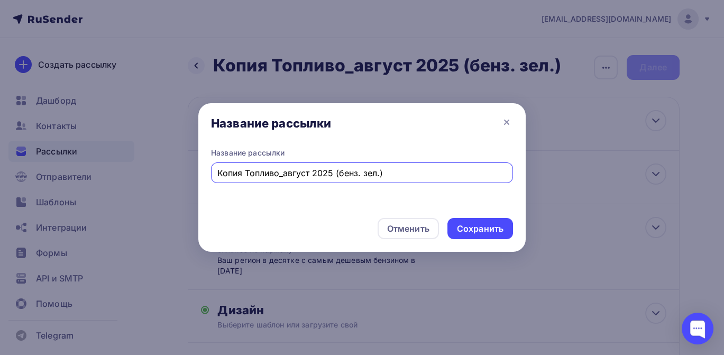
drag, startPoint x: 398, startPoint y: 177, endPoint x: 220, endPoint y: 165, distance: 178.1
click at [220, 165] on div "Копия Топливо_август 2025 (бенз. зел.)" at bounding box center [362, 172] width 302 height 21
type input "[PERSON_NAME]"
type input "Двухколесные ДТП лето 2025 (мопеды)"
click at [462, 223] on div "Сохранить" at bounding box center [480, 229] width 47 height 12
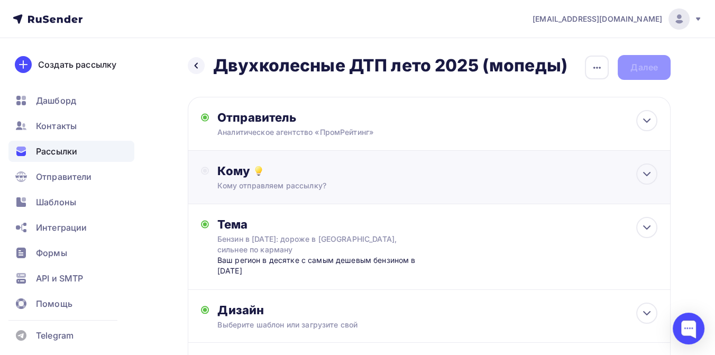
click at [296, 180] on div "Кому Кому отправляем рассылку? Списки получателей Выберите список Все списки id…" at bounding box center [437, 176] width 440 height 27
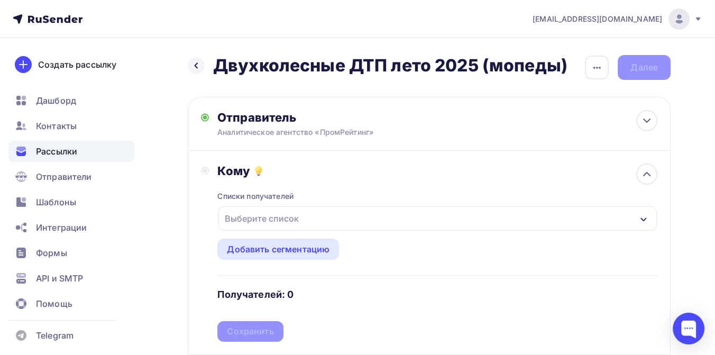
click at [278, 215] on div "Выберите список" at bounding box center [262, 218] width 82 height 19
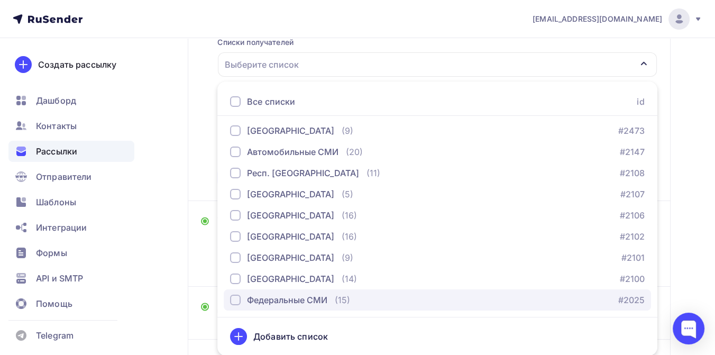
scroll to position [479, 0]
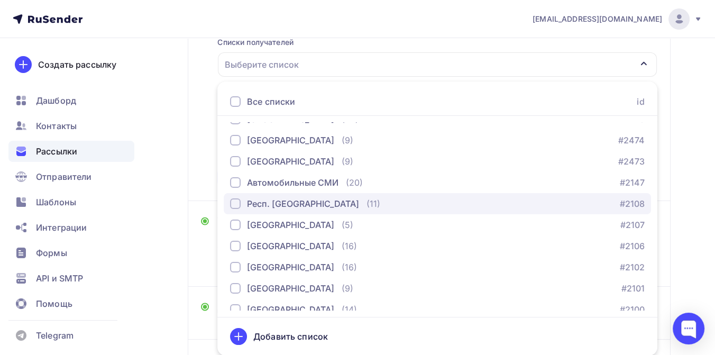
click at [288, 205] on div "Респ. [GEOGRAPHIC_DATA]" at bounding box center [303, 203] width 112 height 13
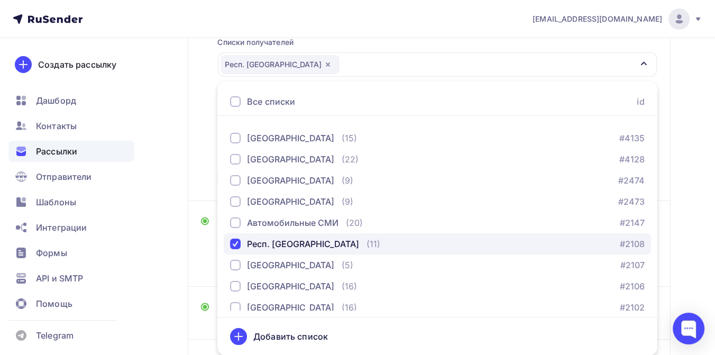
scroll to position [420, 0]
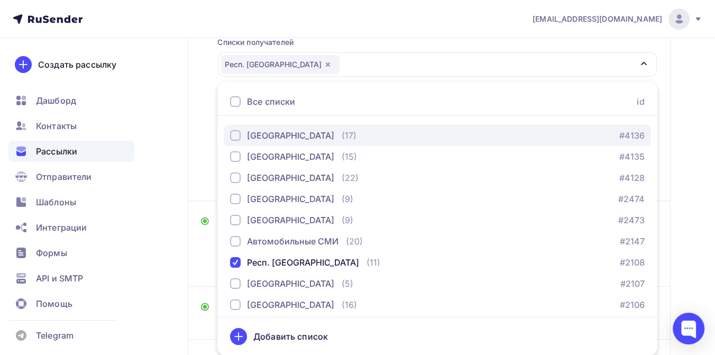
click at [282, 137] on div "[GEOGRAPHIC_DATA]" at bounding box center [290, 135] width 87 height 13
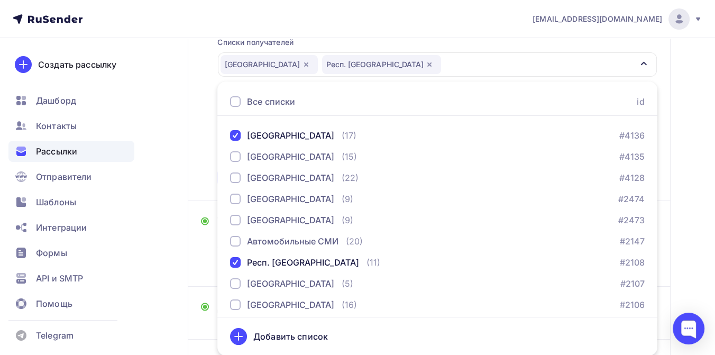
click at [689, 137] on div "Назад Двухколесные ДТП лето 2025 (мопеды) Двухколесные ДТП лето 2025 (мопеды) З…" at bounding box center [357, 172] width 715 height 577
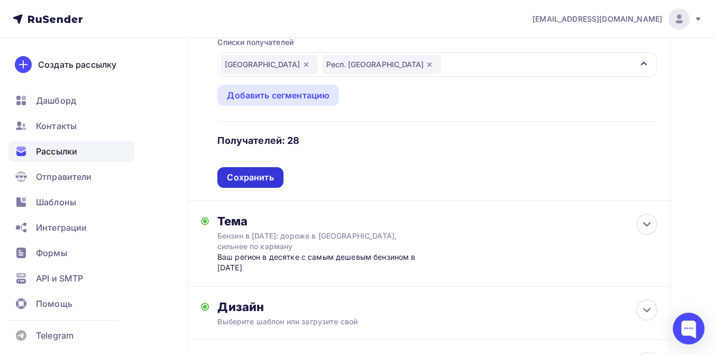
click at [256, 175] on div "Сохранить" at bounding box center [250, 177] width 47 height 12
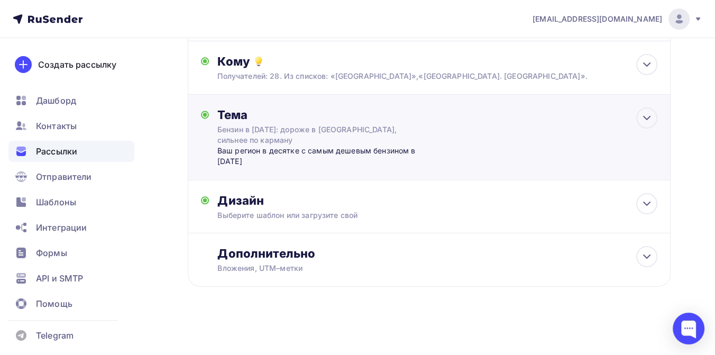
click at [237, 132] on div "Бензин в [DATE]: дороже в [GEOGRAPHIC_DATA], сильнее по карману" at bounding box center [311, 134] width 188 height 21
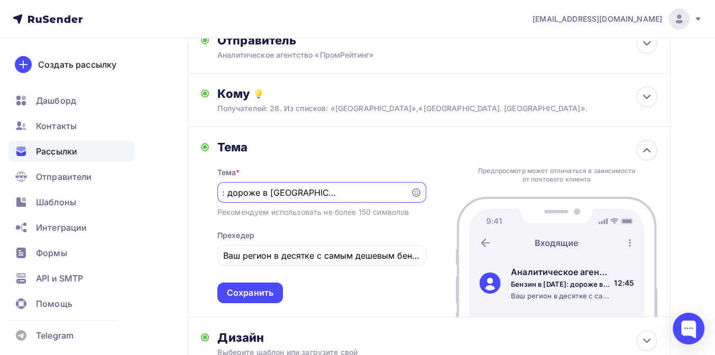
scroll to position [0, 0]
click at [237, 189] on input "Бензин в [DATE]: дороже в [GEOGRAPHIC_DATA], сильнее по карману" at bounding box center [313, 192] width 181 height 13
type input "Б"
paste input "Мотоциклисты лидируют: статистика двухколесных ДТП лета 2025"
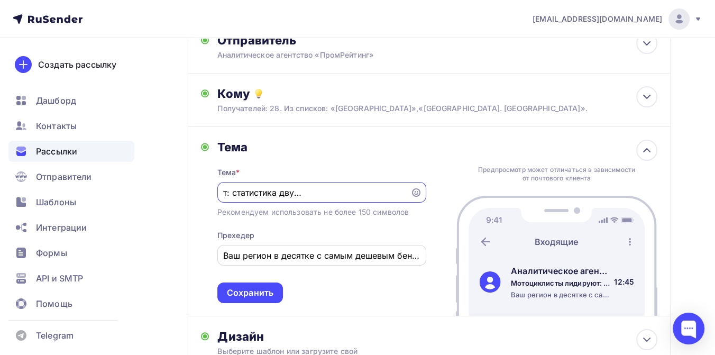
type input "Мотоциклисты лидируют: статистика двухколесных ДТП лета 2025"
click at [224, 258] on input "Ваш регион в десятке с самым дешевым бензином в [DATE]" at bounding box center [321, 255] width 197 height 13
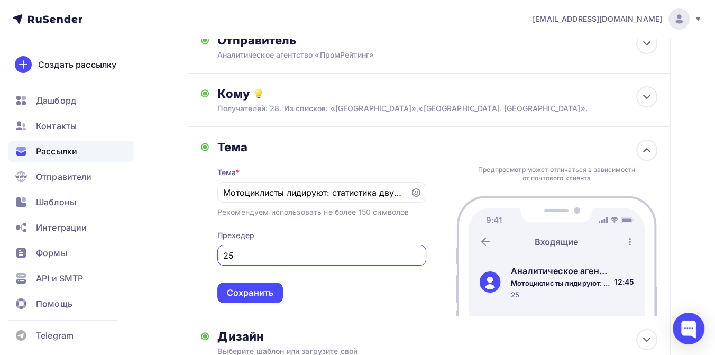
type input "5"
paste input "Ваш регион отметился во всех трех антирейтингах по числу двухколесных ДТП за ле…"
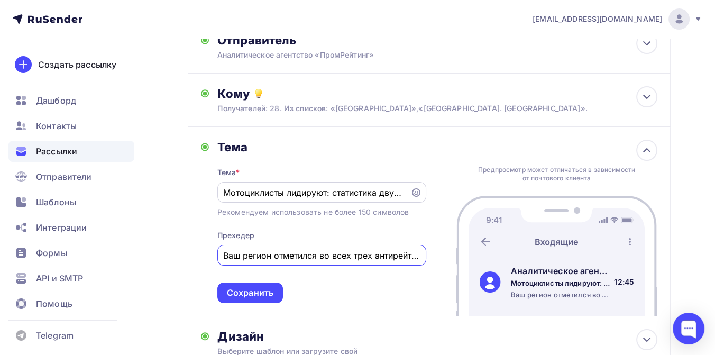
scroll to position [0, 280]
click at [256, 258] on input "Ваш регион отметился во всех трех антирейтингах по числу двухколесных ДТП за ле…" at bounding box center [321, 255] width 197 height 13
click at [276, 258] on input "Ваш регион отметился во всех трех антирейтингах по числу двухколесных ДТП за ле…" at bounding box center [321, 255] width 197 height 13
drag, startPoint x: 329, startPoint y: 256, endPoint x: 337, endPoint y: 261, distance: 9.5
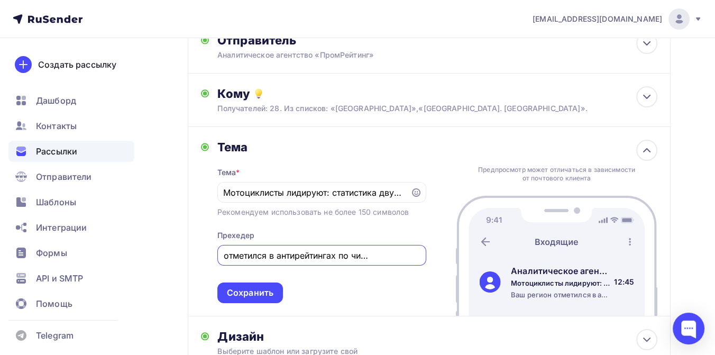
click at [329, 256] on input "Ваш регион отметился в антирейтингах по числу двухколесных ДТП за лето 2025: ве…" at bounding box center [321, 255] width 197 height 13
click at [322, 258] on input "Ваш регион отметился в антирейтинге по числу двухколесных ДТП за лето 2025: вел…" at bounding box center [321, 255] width 197 height 13
click at [333, 260] on input "Ваш регион отметился в антирейтинге по числу двухколесных ДТП с нарушителями ПД…" at bounding box center [321, 255] width 197 height 13
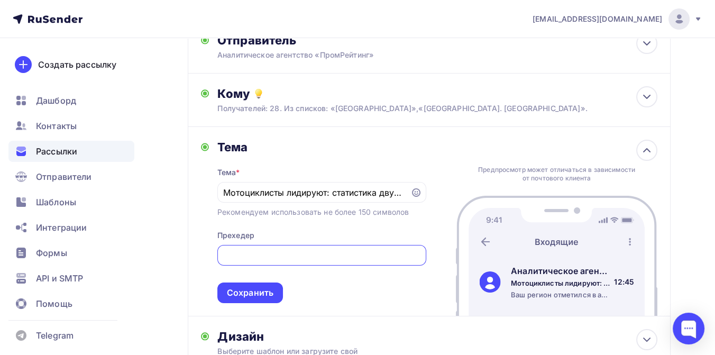
scroll to position [0, 332]
type input "Ваш регион отметился в антирейтинге по числу двухколесных ДТП с нарушителями ПД…"
click at [265, 291] on div "Сохранить" at bounding box center [250, 293] width 47 height 12
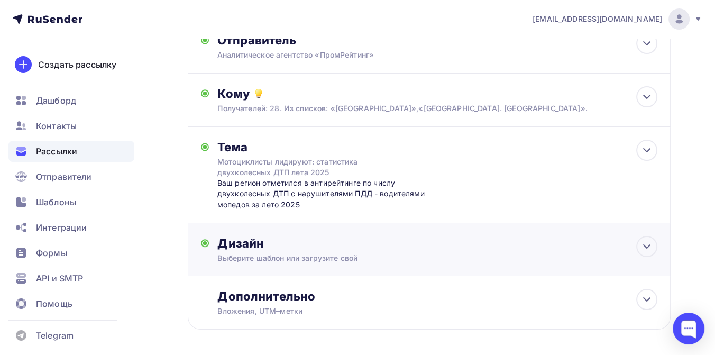
click at [269, 256] on div "Выберите шаблон или загрузите свой" at bounding box center [415, 258] width 396 height 11
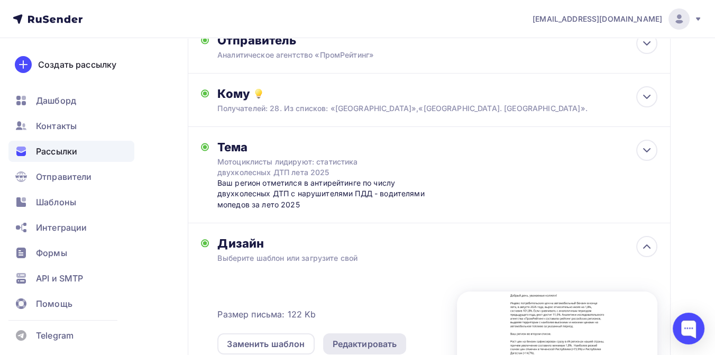
click at [351, 340] on div "Редактировать" at bounding box center [365, 343] width 65 height 13
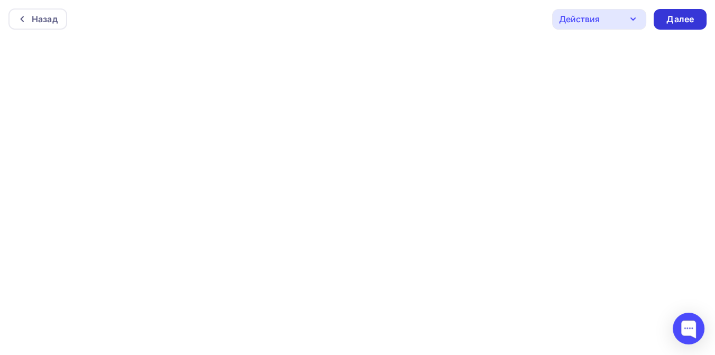
click at [671, 21] on div "Далее" at bounding box center [679, 19] width 27 height 12
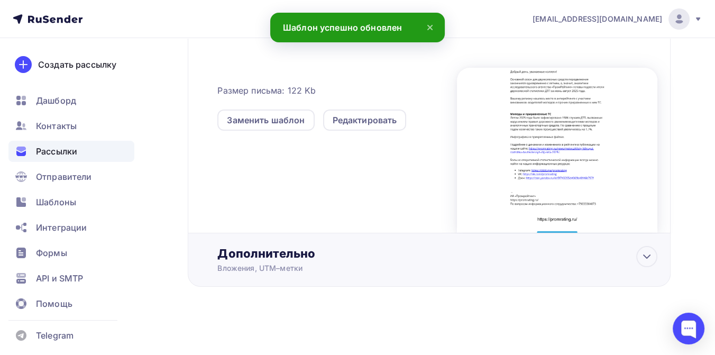
click at [266, 253] on div "Дополнительно" at bounding box center [437, 253] width 440 height 15
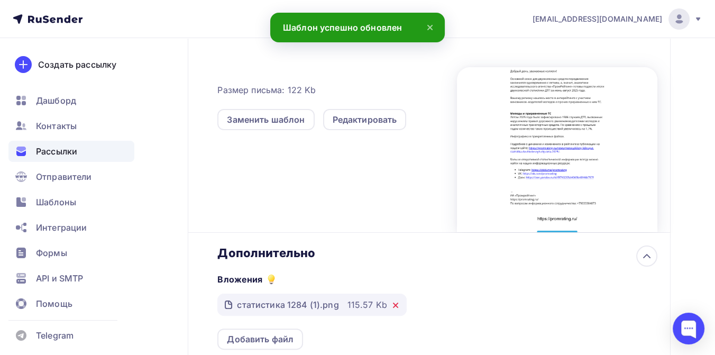
click at [392, 305] on icon at bounding box center [395, 305] width 8 height 8
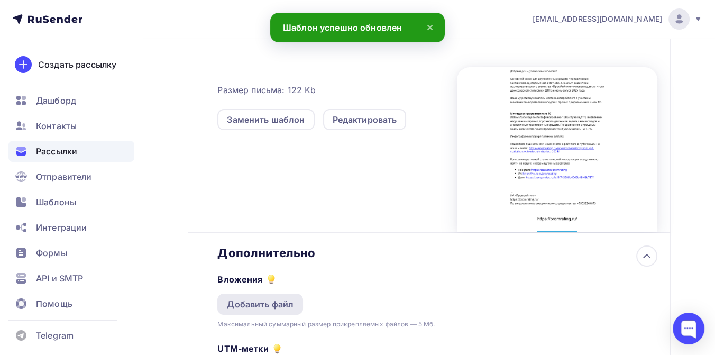
click at [272, 302] on div "Добавить файл" at bounding box center [260, 304] width 67 height 13
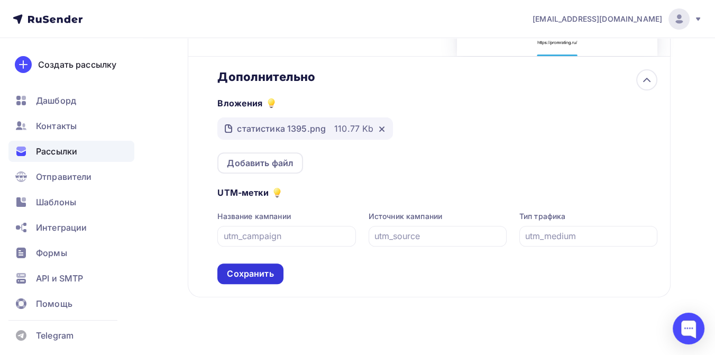
click at [261, 279] on div "Сохранить" at bounding box center [250, 274] width 47 height 12
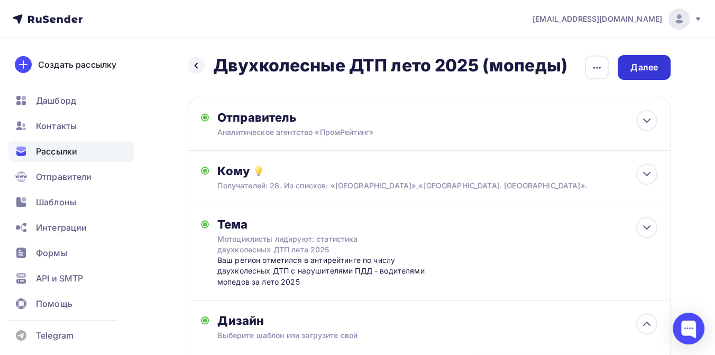
click at [647, 67] on div "Далее" at bounding box center [643, 67] width 27 height 12
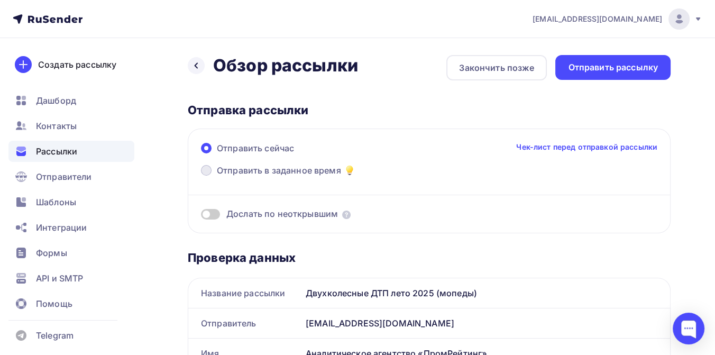
click at [282, 167] on span "Отправить в заданное время" at bounding box center [279, 170] width 124 height 13
click at [217, 177] on input "Отправить в заданное время" at bounding box center [217, 177] width 0 height 0
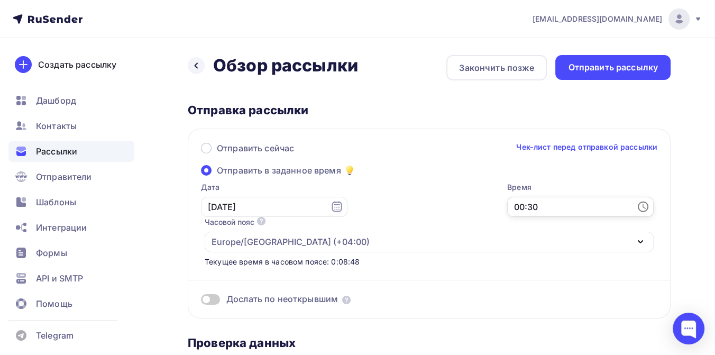
click at [507, 206] on input "00:30" at bounding box center [580, 207] width 146 height 20
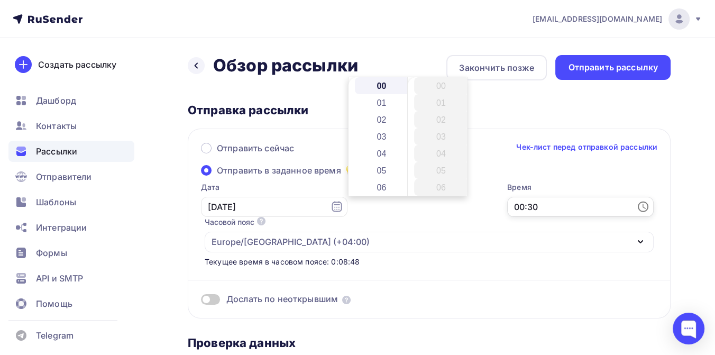
scroll to position [508, 0]
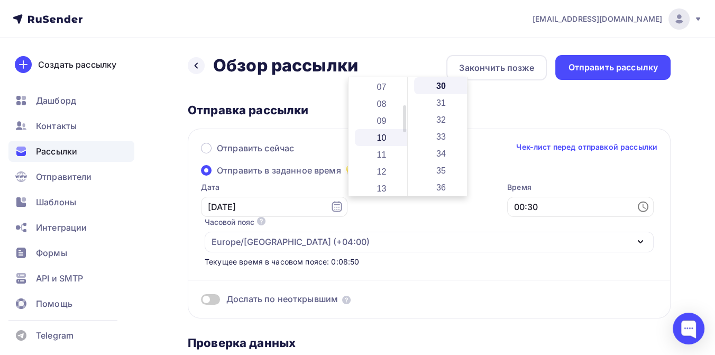
click at [380, 136] on li "10" at bounding box center [383, 137] width 56 height 17
click at [438, 170] on li "35" at bounding box center [442, 170] width 56 height 17
type input "10:35"
click at [408, 267] on div "Дослать по неоткрывшим" at bounding box center [429, 286] width 456 height 38
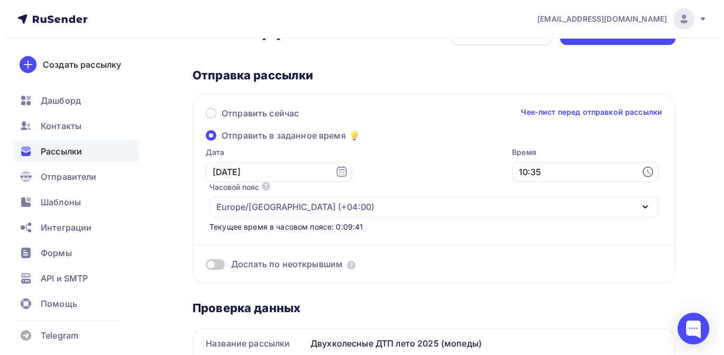
scroll to position [0, 0]
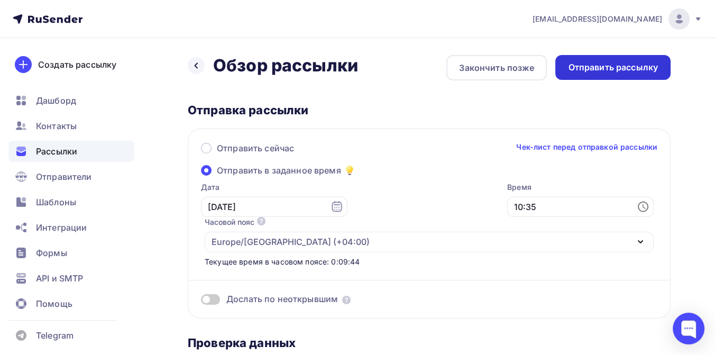
click at [578, 60] on div "Отправить рассылку" at bounding box center [612, 67] width 115 height 25
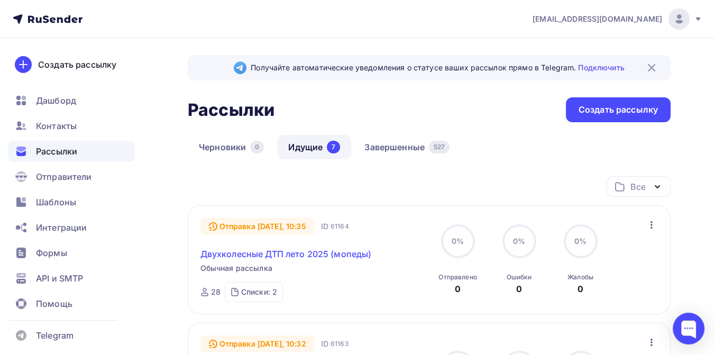
click at [314, 252] on link "Двухколесные ДТП лето 2025 (мопеды)" at bounding box center [285, 253] width 171 height 13
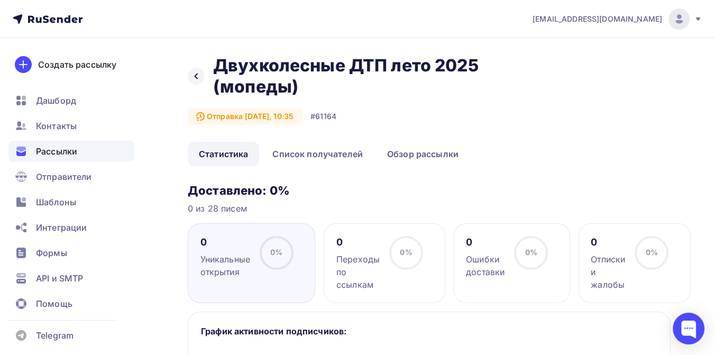
click at [443, 135] on div "Назад Двухколесные ДТП лето 2025 (мопеды) Двухколесные ДТП лето 2025 (мопеды) О…" at bounding box center [429, 98] width 483 height 87
click at [435, 154] on link "Обзор рассылки" at bounding box center [423, 154] width 94 height 24
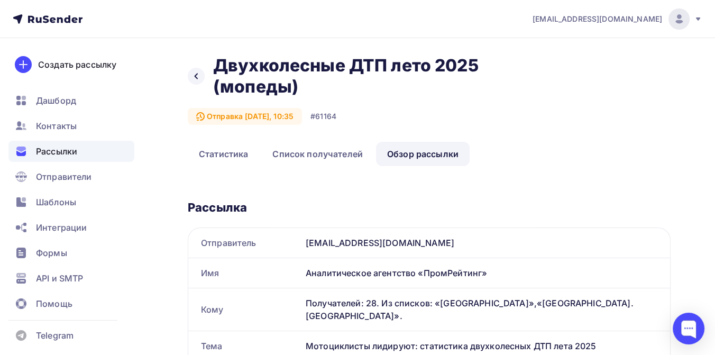
drag, startPoint x: 217, startPoint y: 63, endPoint x: 328, endPoint y: 91, distance: 115.0
click at [328, 91] on h2 "Двухколесные ДТП лето 2025 (мопеды)" at bounding box center [372, 76] width 319 height 42
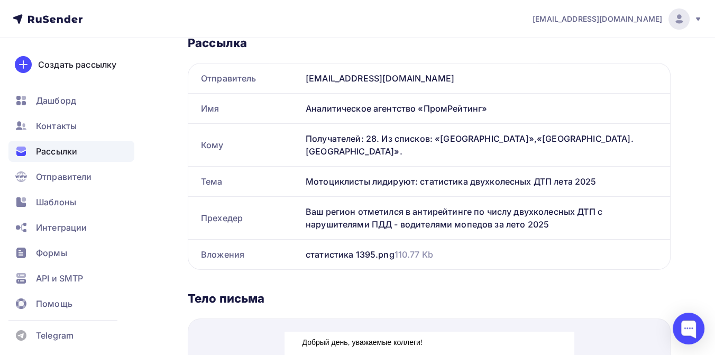
scroll to position [176, 0]
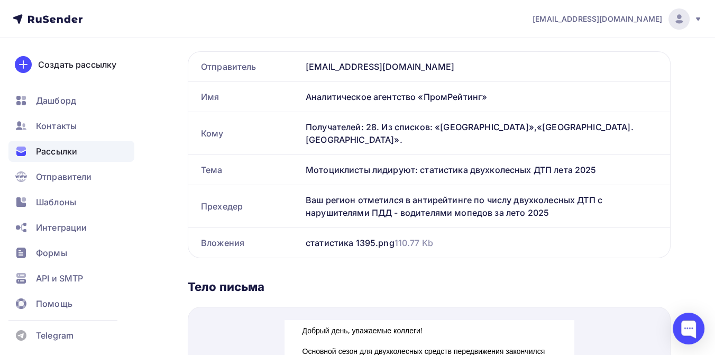
drag, startPoint x: 307, startPoint y: 186, endPoint x: 584, endPoint y: 205, distance: 277.8
click at [584, 205] on div "Ваш регион отметился в антирейтинге по числу двухколесных ДТП с нарушителями ПД…" at bounding box center [485, 206] width 369 height 42
copy div "Ваш регион отметился в антирейтинге по числу двухколесных ДТП с нарушителями ПД…"
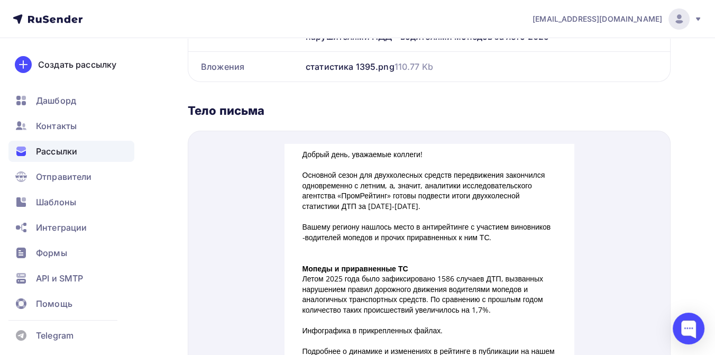
scroll to position [411, 0]
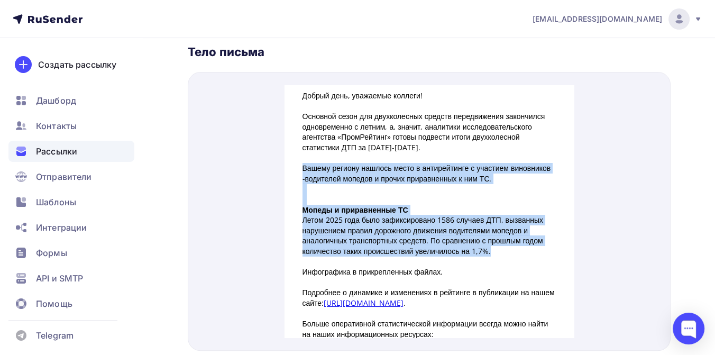
drag, startPoint x: 298, startPoint y: 155, endPoint x: 526, endPoint y: 237, distance: 242.2
click at [526, 237] on div "Добрый день, уважаемые коллеги! Основной сезон для двухколесных средств передви…" at bounding box center [429, 261] width 254 height 367
copy div "Вашему региону нашлось место в антирейтинге с участием виновников -водителей мо…"
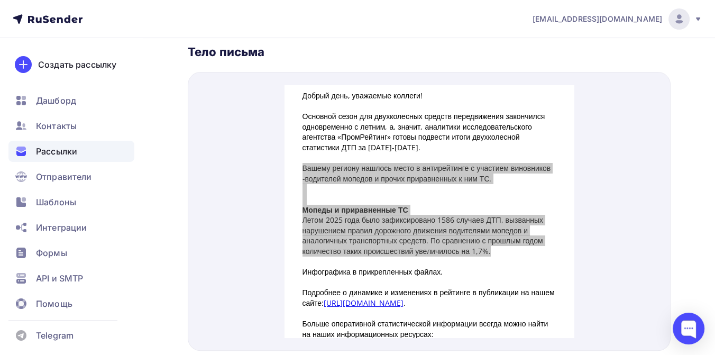
click at [56, 155] on span "Рассылки" at bounding box center [56, 151] width 41 height 13
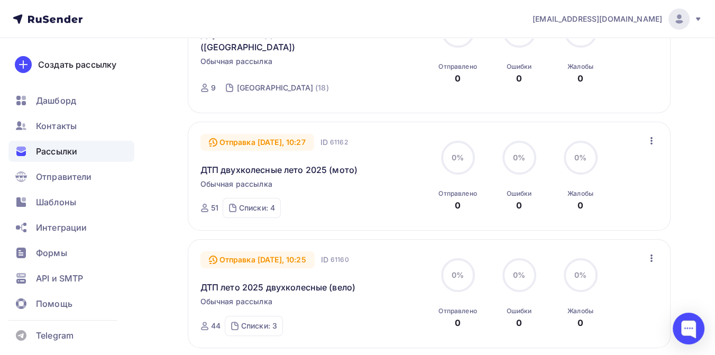
scroll to position [352, 0]
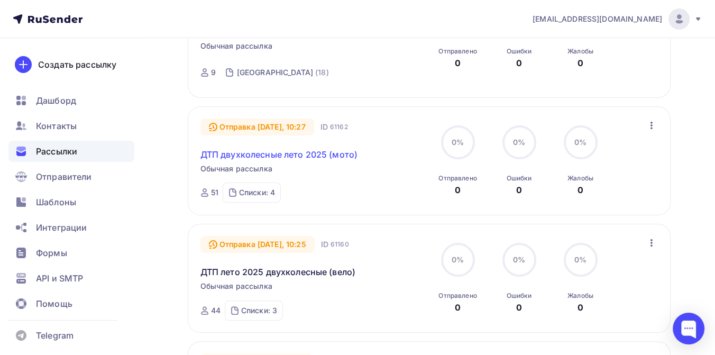
click at [287, 158] on link "ДТП двухколесные лето 2025 (мото)" at bounding box center [279, 154] width 158 height 13
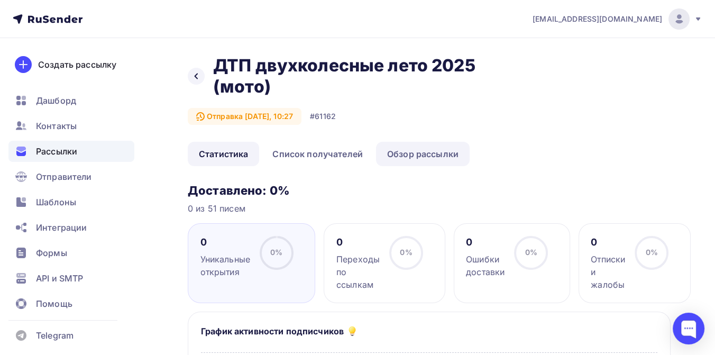
click at [406, 152] on link "Обзор рассылки" at bounding box center [423, 154] width 94 height 24
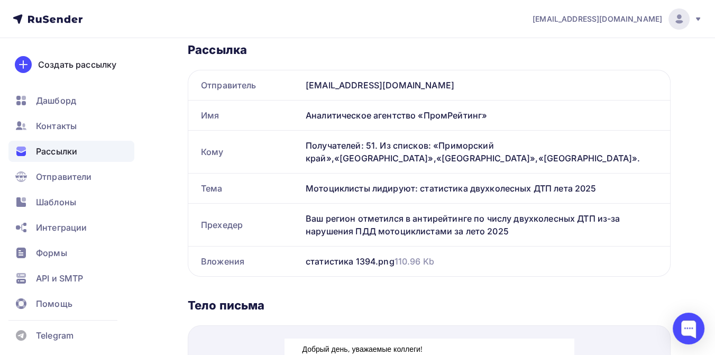
scroll to position [176, 0]
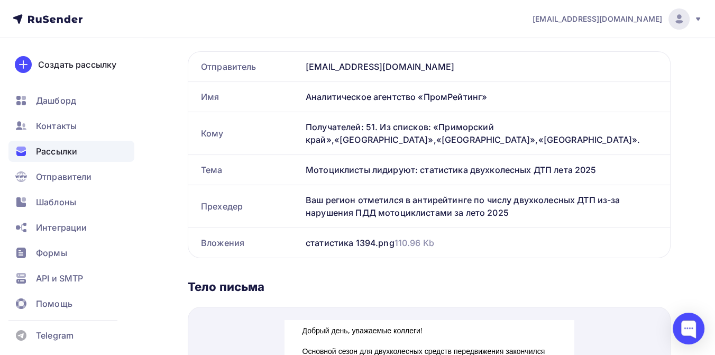
drag, startPoint x: 307, startPoint y: 199, endPoint x: 505, endPoint y: 213, distance: 198.7
click at [505, 213] on div "Ваш регион отметился в антирейтинге по числу двухколесных ДТП из-за нарушения П…" at bounding box center [485, 206] width 369 height 42
copy div "Ваш регион отметился в антирейтинге по числу двухколесных ДТП из-за нарушения П…"
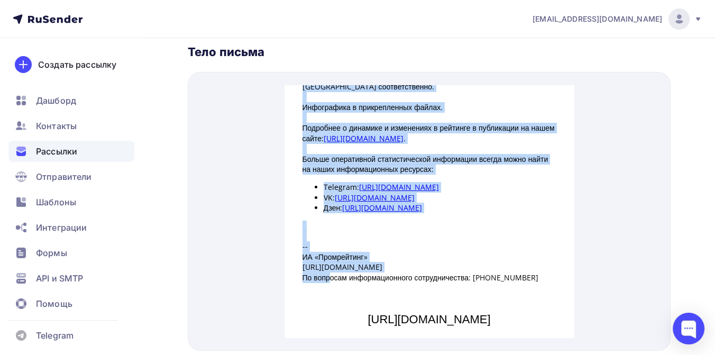
scroll to position [235, 0]
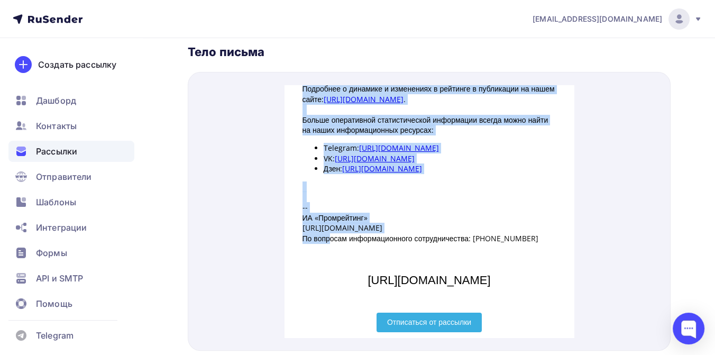
drag, startPoint x: 298, startPoint y: 84, endPoint x: 526, endPoint y: 166, distance: 242.2
click at [526, 166] on div "Добрый день, уважаемые коллеги! Основной сезон для двухколесных средств передви…" at bounding box center [429, 42] width 254 height 398
copy div "Добрый день, уважаемые коллеги! Основной сезон для двухколесных средств передви…"
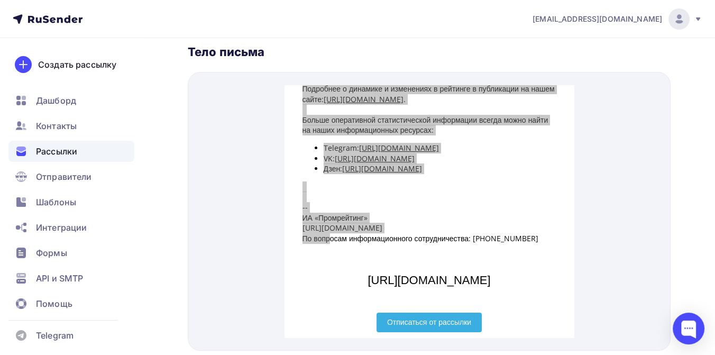
click at [80, 154] on div "Рассылки" at bounding box center [71, 151] width 126 height 21
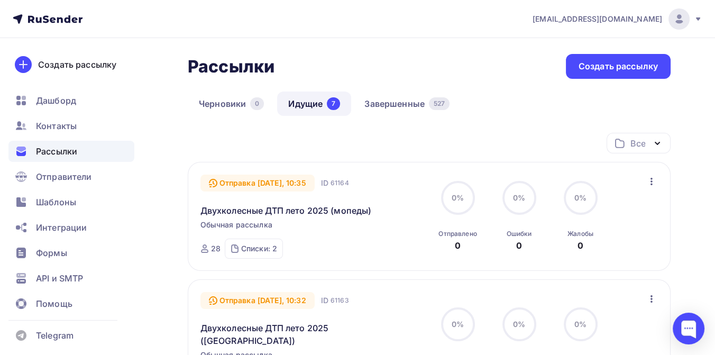
scroll to position [59, 0]
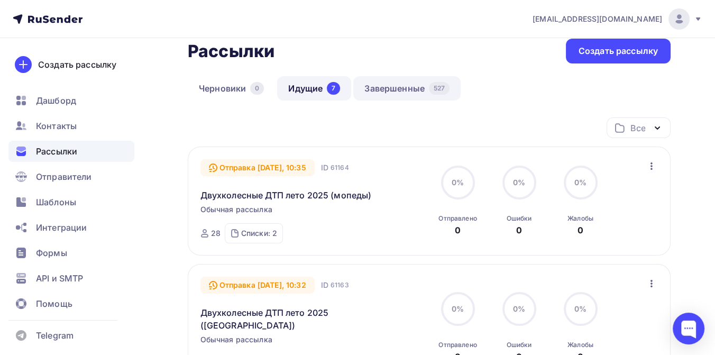
click at [392, 90] on link "Завершенные 527" at bounding box center [406, 88] width 107 height 24
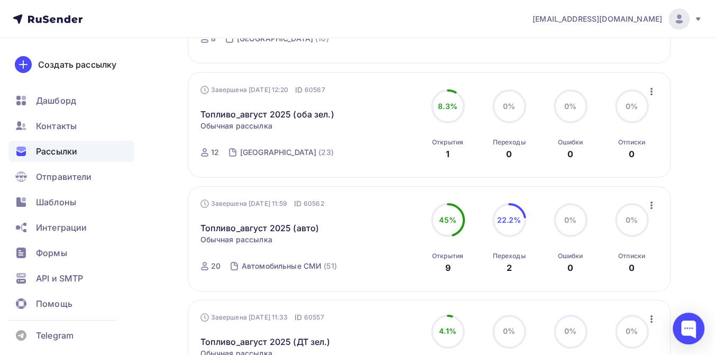
scroll to position [324, 0]
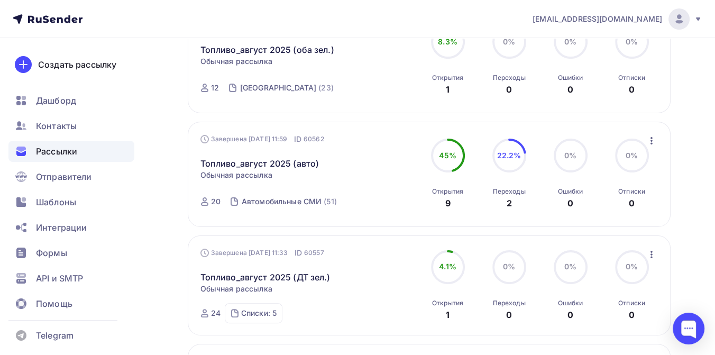
click at [651, 134] on icon "button" at bounding box center [651, 140] width 13 height 13
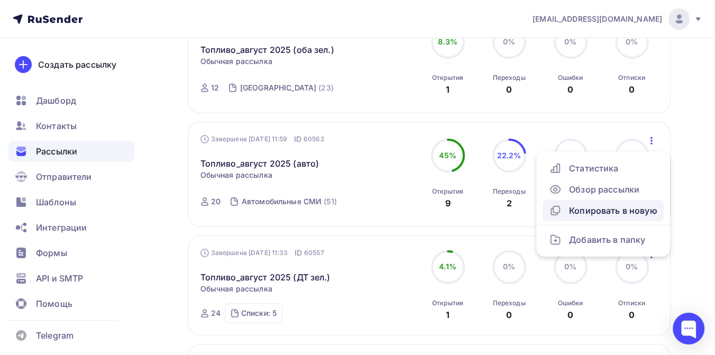
click at [610, 204] on div "Копировать в новую" at bounding box center [603, 210] width 108 height 13
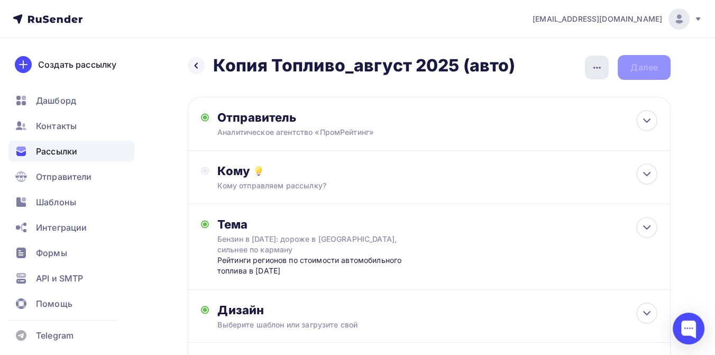
click at [592, 69] on icon "button" at bounding box center [597, 67] width 13 height 13
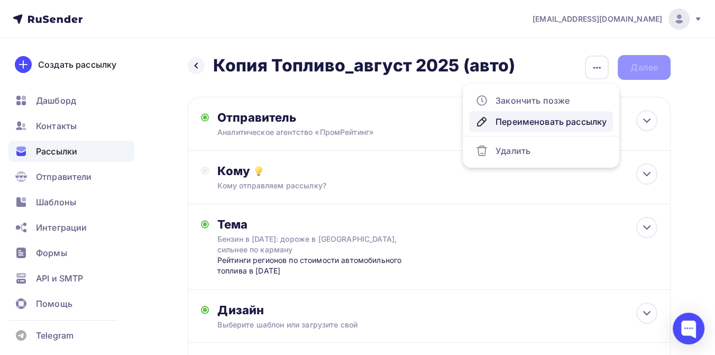
click at [547, 122] on div "Переименовать рассылку" at bounding box center [540, 121] width 131 height 13
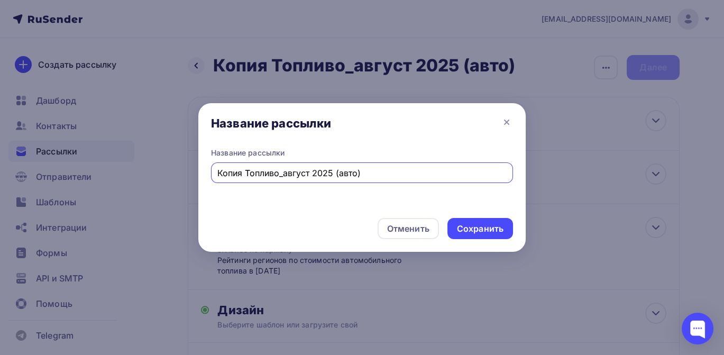
drag, startPoint x: 332, startPoint y: 172, endPoint x: 184, endPoint y: 163, distance: 147.8
click at [184, 163] on div "Название рассылки Название рассылки Копия Топливо_август 2025 (авто) Отменить С…" at bounding box center [362, 177] width 724 height 355
type input "Двухколесные ДТП лето 2025 (авто)"
click at [480, 231] on div "Сохранить" at bounding box center [480, 229] width 47 height 12
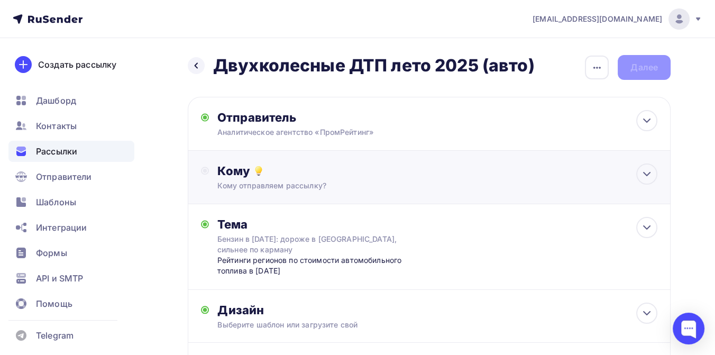
click at [291, 175] on div "Кому" at bounding box center [437, 170] width 440 height 15
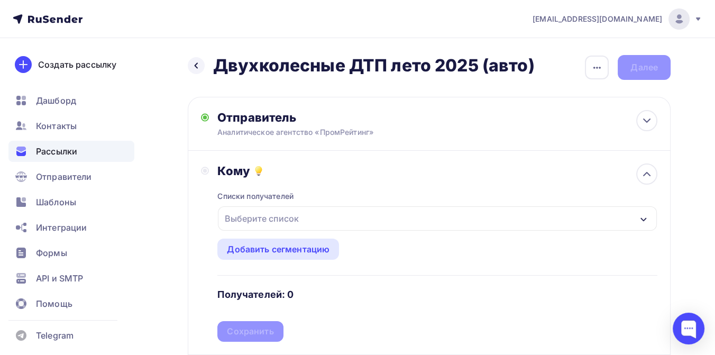
click at [287, 222] on div "Выберите список" at bounding box center [262, 218] width 82 height 19
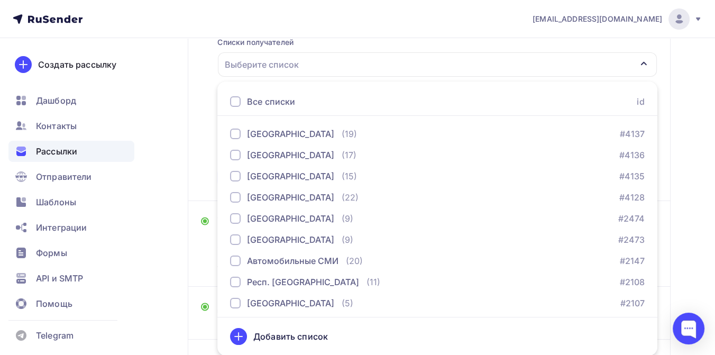
scroll to position [411, 0]
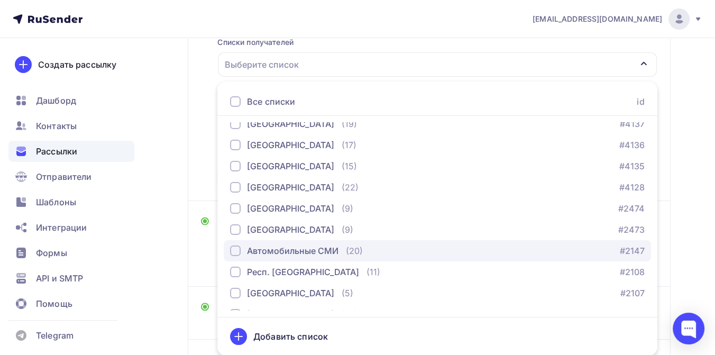
click at [304, 252] on div "Автомобильные СМИ" at bounding box center [292, 250] width 91 height 13
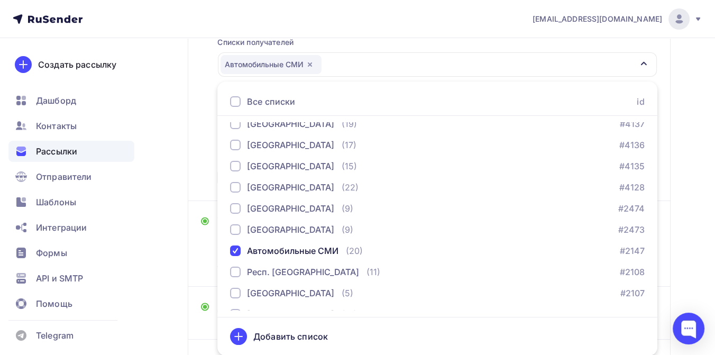
click at [689, 187] on div "Назад Двухколесные ДТП лето 2025 (авто) Двухколесные ДТП лето 2025 (авто) Закон…" at bounding box center [357, 172] width 715 height 577
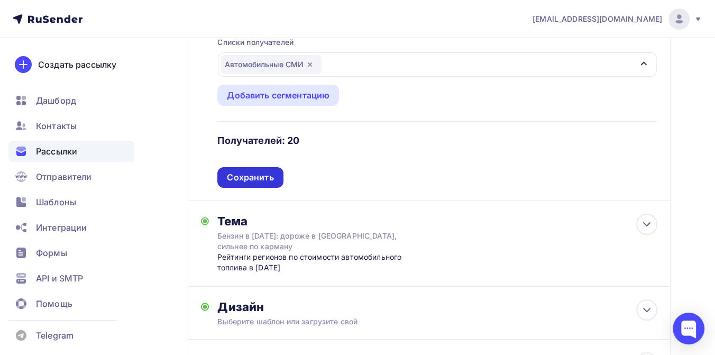
click at [255, 173] on div "Сохранить" at bounding box center [250, 177] width 47 height 12
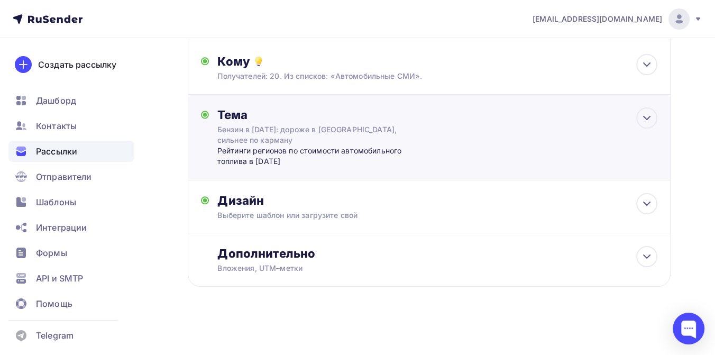
click at [246, 132] on div "Бензин в [DATE]: дороже в [GEOGRAPHIC_DATA], сильнее по карману" at bounding box center [311, 134] width 188 height 21
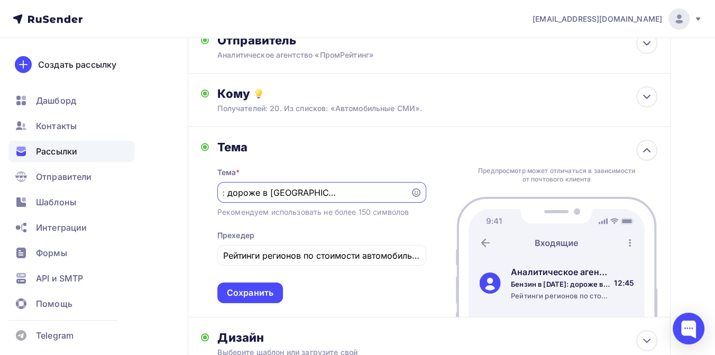
scroll to position [0, 0]
click at [241, 187] on input "Бензин в [DATE]: дороже в [GEOGRAPHIC_DATA], сильнее по карману" at bounding box center [313, 192] width 181 height 13
type input "Б"
paste input "Мотоциклисты лидируют: статистика двухколесных ДТП лета 2025"
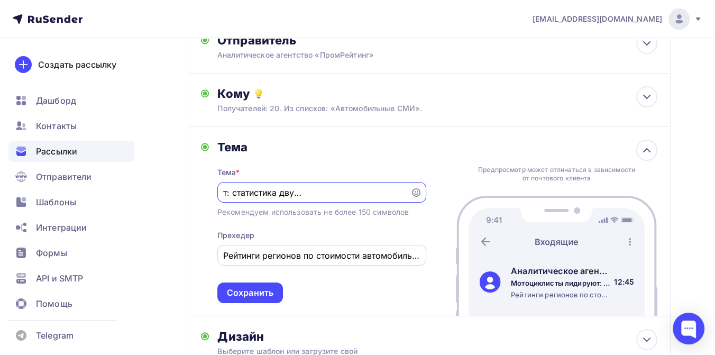
type input "Мотоциклисты лидируют: статистика двухколесных ДТП лета 2025"
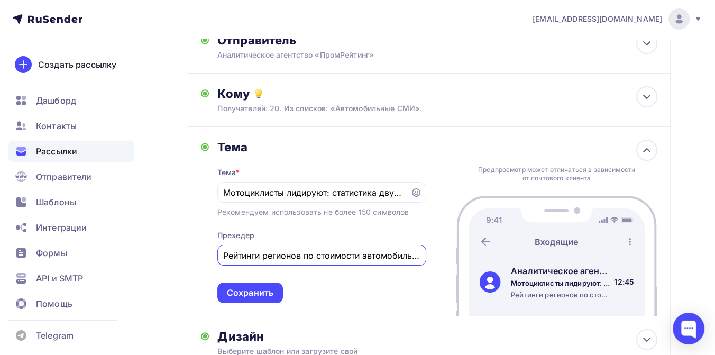
drag, startPoint x: 226, startPoint y: 258, endPoint x: 408, endPoint y: 270, distance: 182.8
click at [408, 270] on div "Тема * Мотоциклисты лидируют: статистика двухколесных ДТП лета 2025 Рекомендуем…" at bounding box center [321, 228] width 209 height 149
type input "5"
click at [349, 259] on input "Антирейтинги регионов по числу ДТП за лето 2025" at bounding box center [321, 255] width 197 height 13
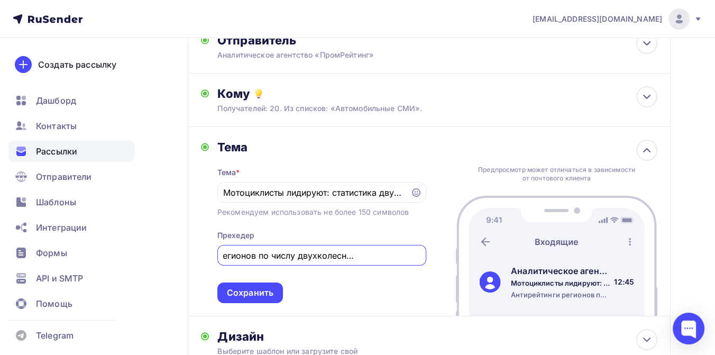
scroll to position [0, 79]
type input "Антирейтинги регионов по числу двухколесных ДТП за лето 2025"
click at [254, 297] on div "Сохранить" at bounding box center [250, 293] width 47 height 12
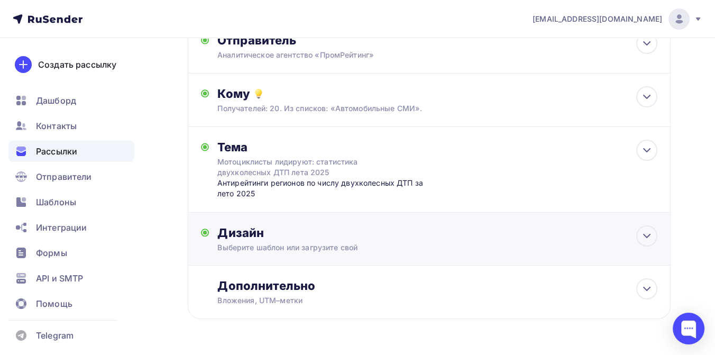
click at [289, 230] on div "Дизайн" at bounding box center [437, 232] width 440 height 15
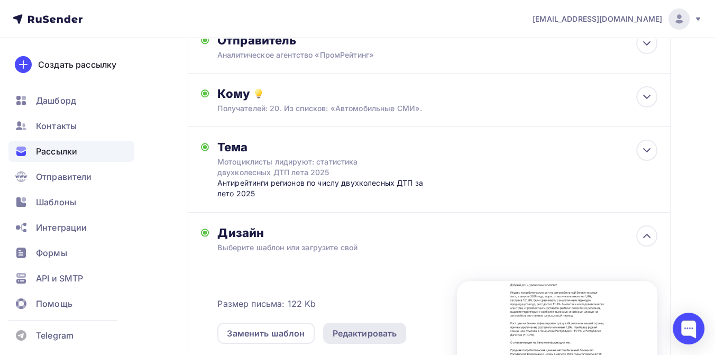
click at [356, 335] on div "Редактировать" at bounding box center [365, 333] width 65 height 13
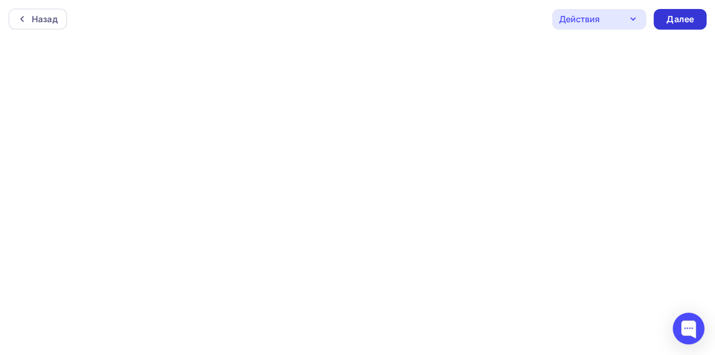
click at [667, 20] on div "Далее" at bounding box center [679, 19] width 27 height 12
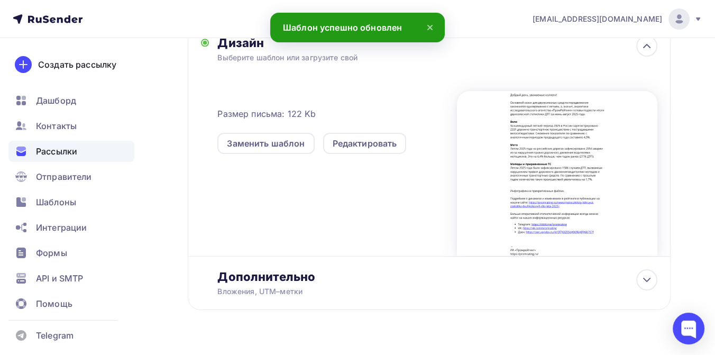
scroll to position [291, 0]
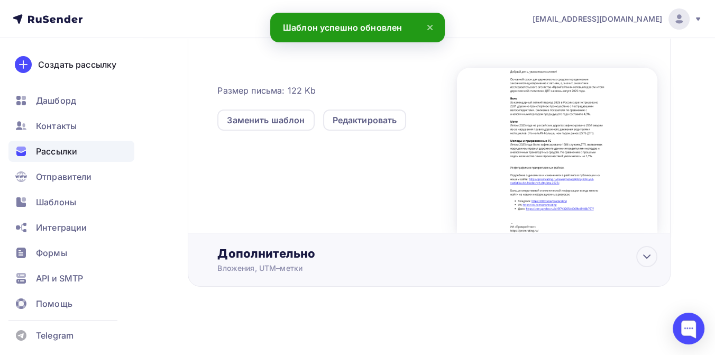
click at [287, 255] on div "Дополнительно" at bounding box center [437, 253] width 440 height 15
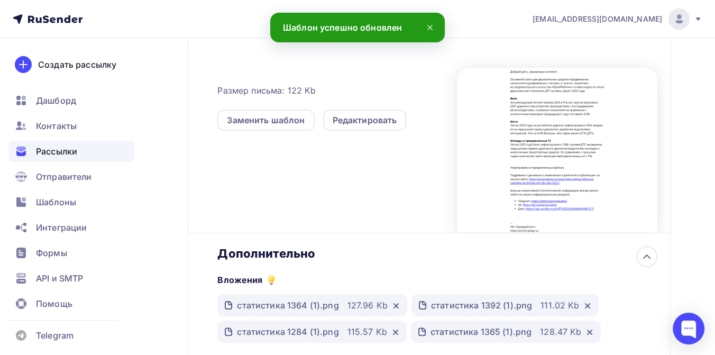
scroll to position [0, 0]
click at [396, 307] on icon at bounding box center [396, 305] width 8 height 8
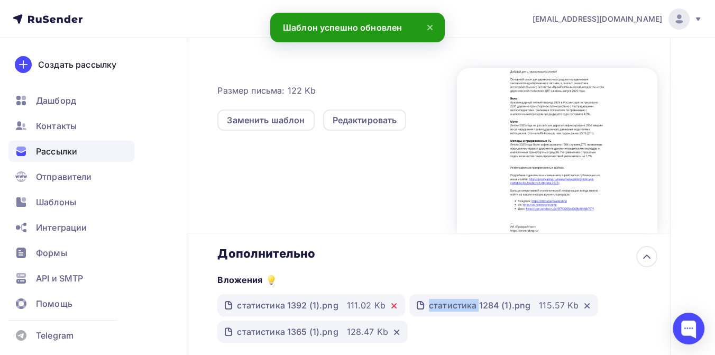
click at [396, 307] on icon at bounding box center [394, 305] width 8 height 8
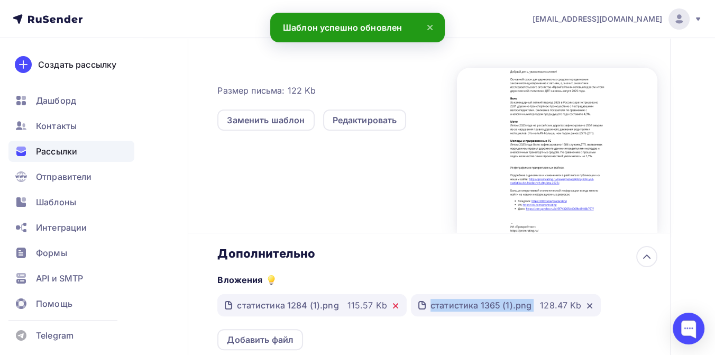
click at [396, 307] on icon at bounding box center [395, 305] width 8 height 8
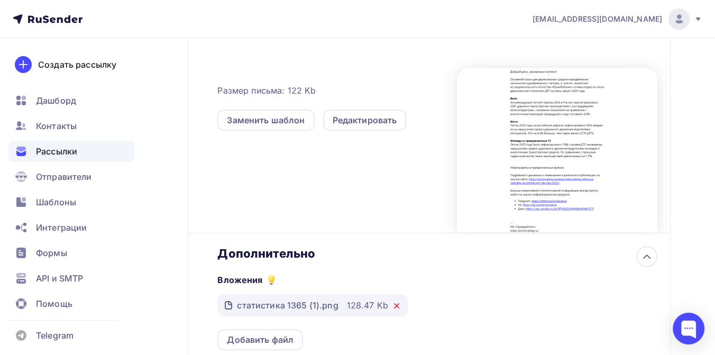
click at [392, 309] on icon at bounding box center [396, 305] width 8 height 8
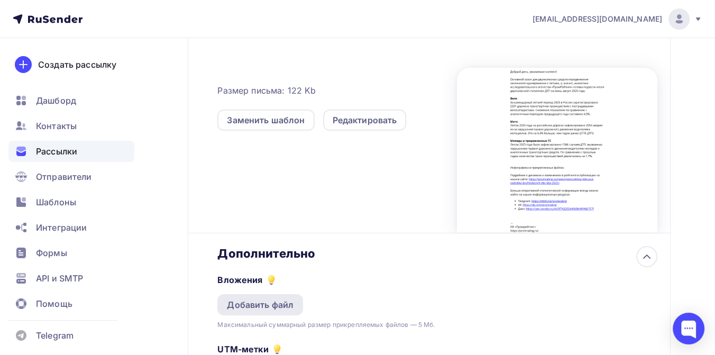
click at [276, 308] on div "Добавить файл" at bounding box center [260, 304] width 67 height 13
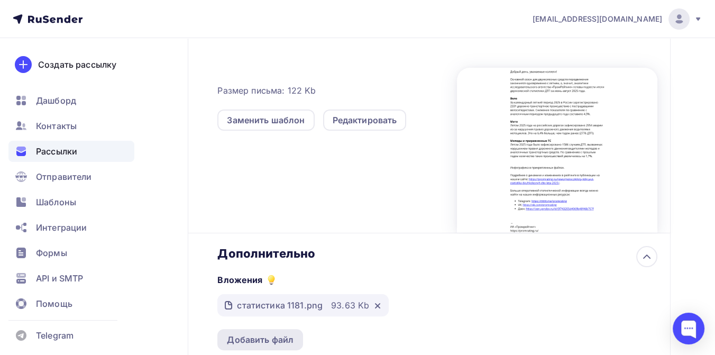
click at [279, 336] on div "Добавить файл" at bounding box center [260, 339] width 67 height 13
click at [270, 337] on div "Добавить файл" at bounding box center [260, 339] width 67 height 13
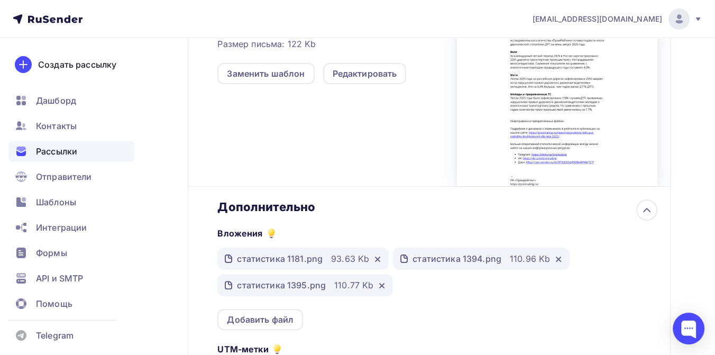
scroll to position [466, 0]
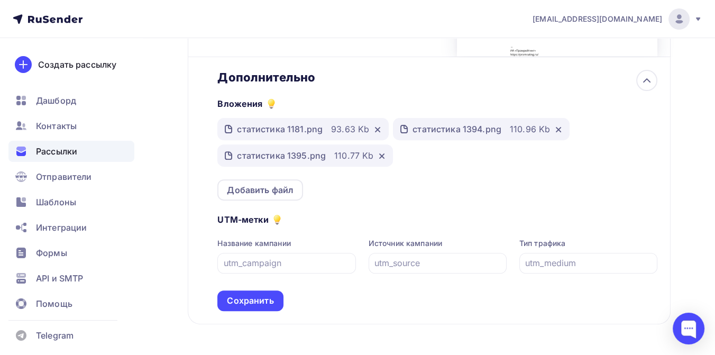
click at [270, 302] on div "Сохранить" at bounding box center [250, 301] width 47 height 12
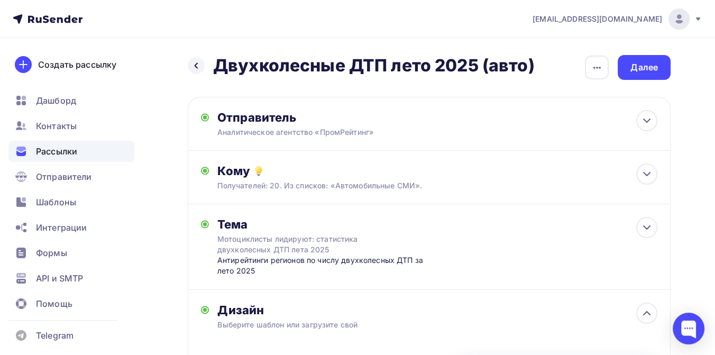
scroll to position [0, 0]
click at [651, 70] on div "Далее" at bounding box center [643, 67] width 27 height 12
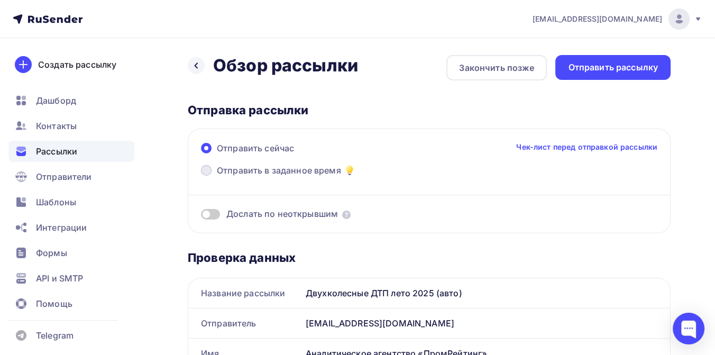
click at [300, 166] on span "Отправить в заданное время" at bounding box center [279, 170] width 124 height 13
click at [217, 177] on input "Отправить в заданное время" at bounding box center [217, 177] width 0 height 0
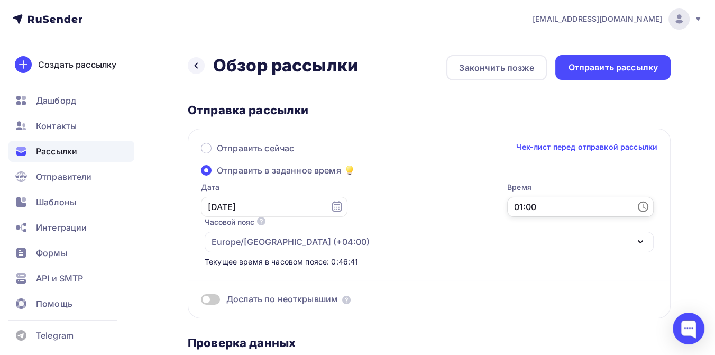
click at [507, 207] on input "01:00" at bounding box center [580, 207] width 146 height 20
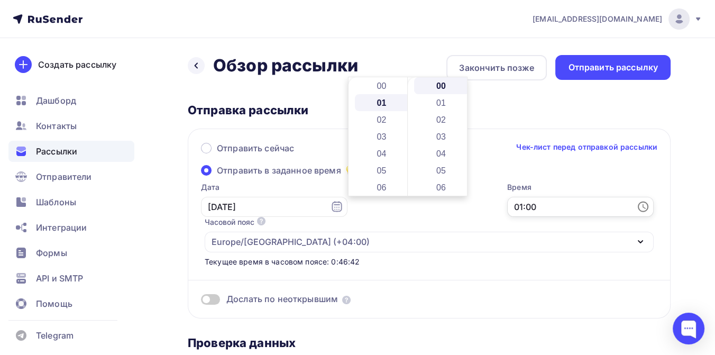
scroll to position [16, 0]
click at [507, 207] on input "10:00" at bounding box center [580, 207] width 146 height 20
type input "10:40"
click at [400, 293] on span at bounding box center [409, 299] width 134 height 12
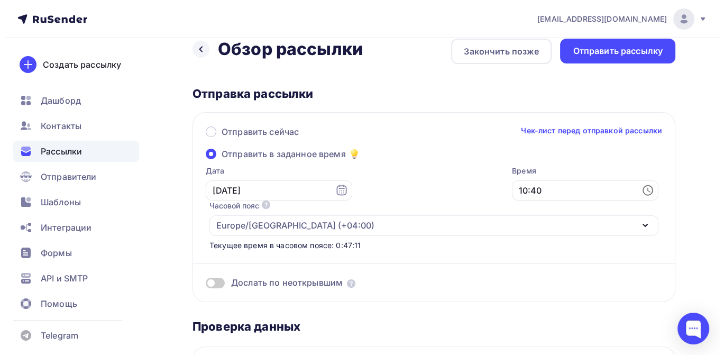
scroll to position [0, 0]
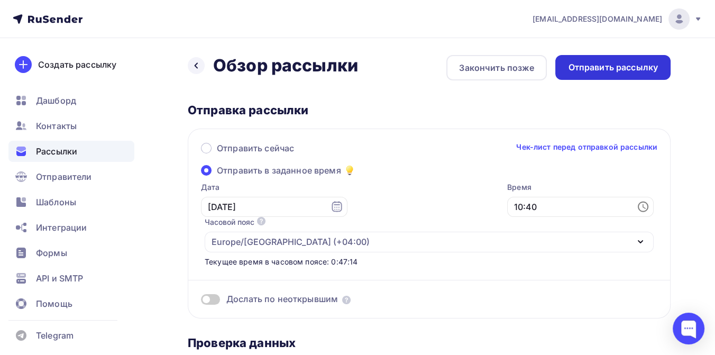
click at [603, 68] on div "Отправить рассылку" at bounding box center [613, 67] width 90 height 12
